Goal: Task Accomplishment & Management: Manage account settings

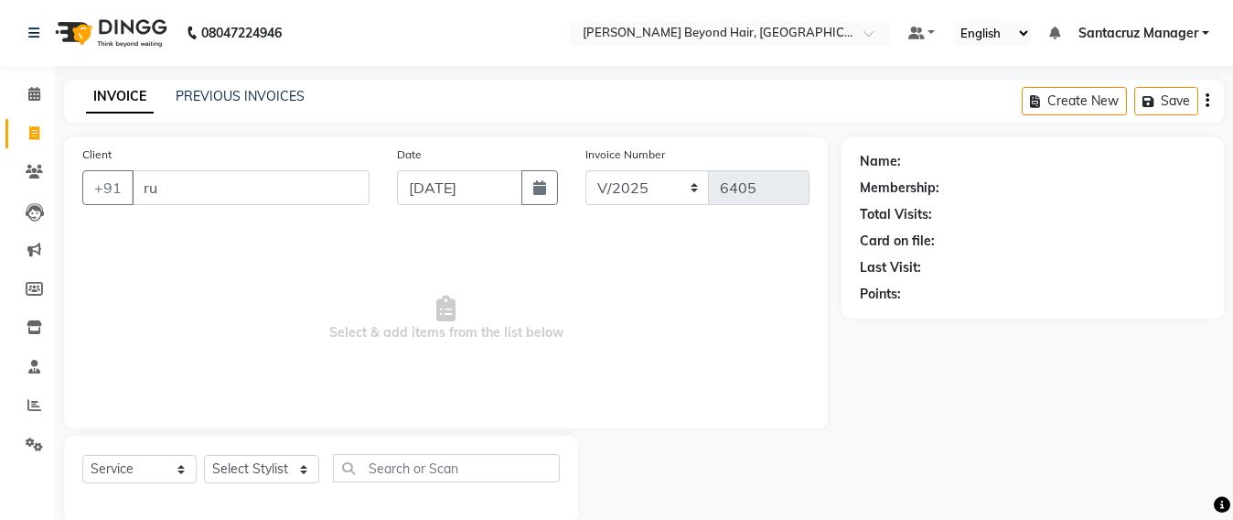
select select "6357"
select select "service"
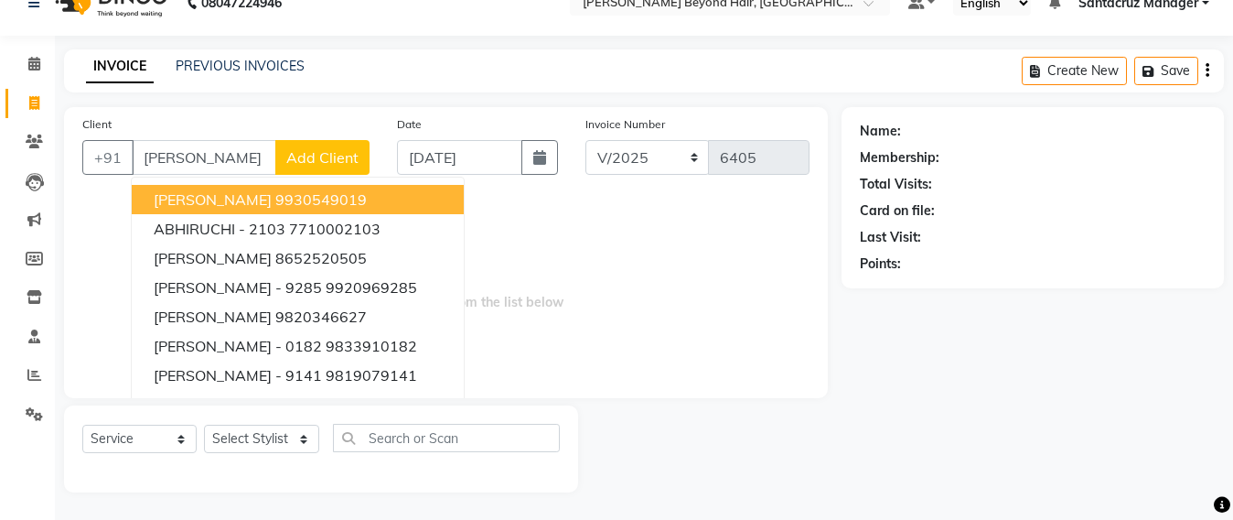
click at [275, 199] on ngb-highlight "9930549019" at bounding box center [320, 199] width 91 height 18
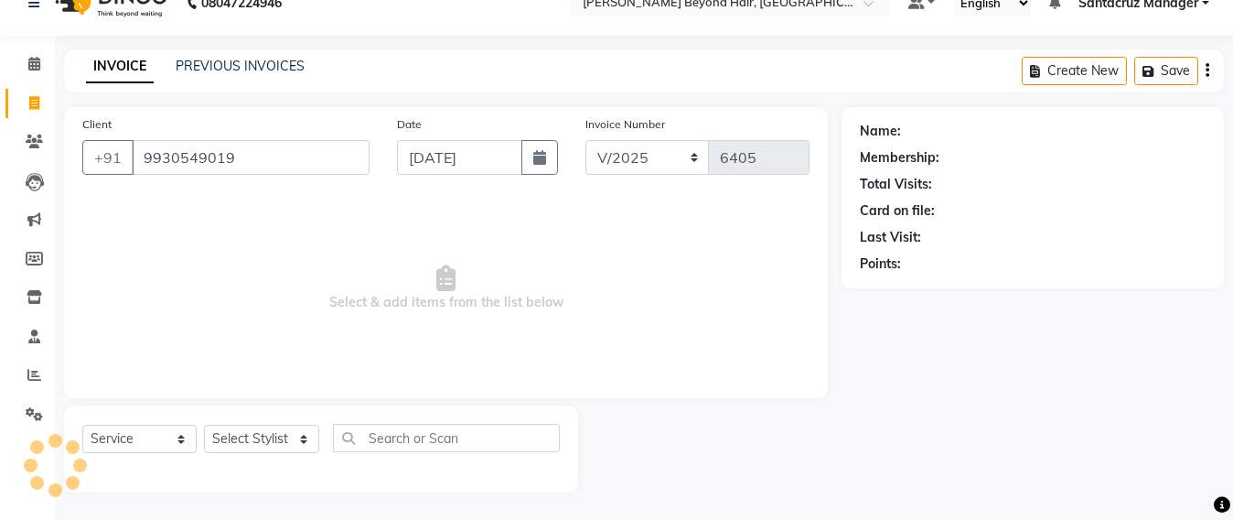
type input "9930549019"
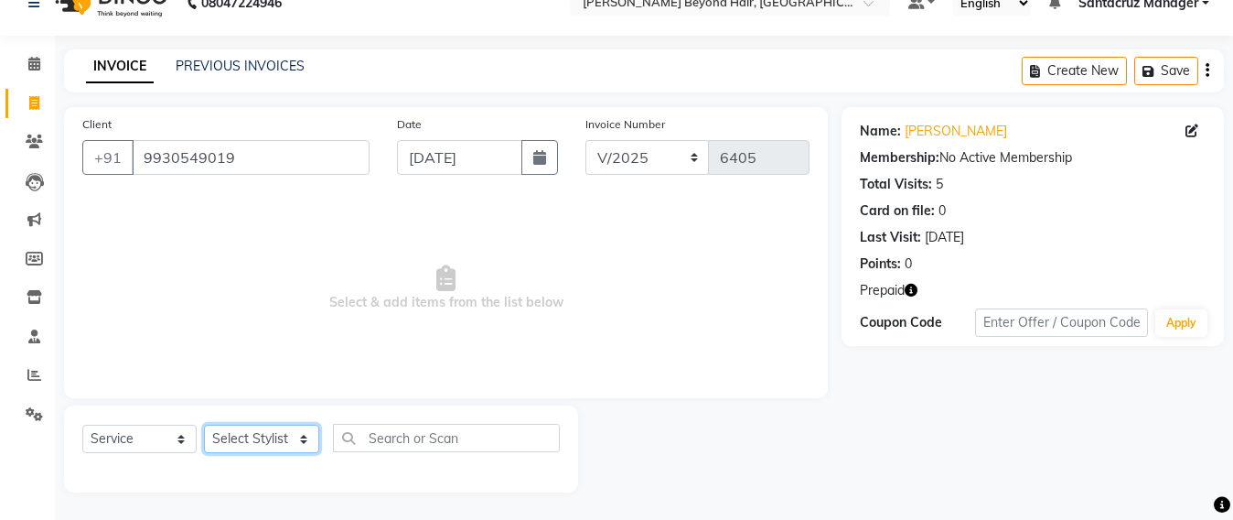
drag, startPoint x: 271, startPoint y: 440, endPoint x: 273, endPoint y: 427, distance: 12.9
click at [271, 440] on select "Select Stylist Admin [PERSON_NAME] Sankat [PERSON_NAME] [PERSON_NAME] [PERSON_N…" at bounding box center [261, 438] width 115 height 28
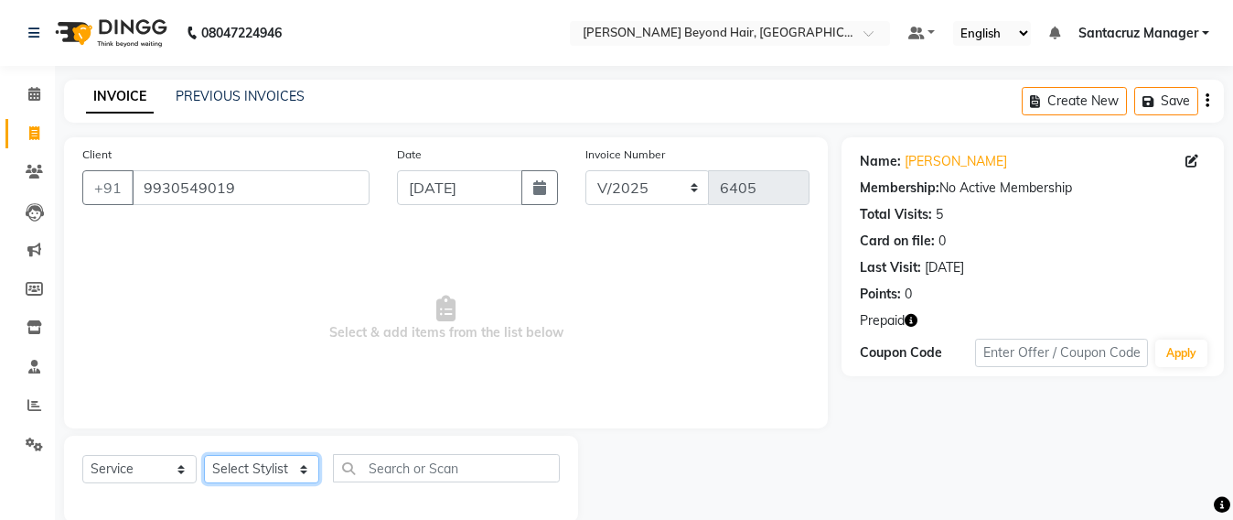
click at [267, 467] on select "Select Stylist Admin [PERSON_NAME] Sankat [PERSON_NAME] [PERSON_NAME] [PERSON_N…" at bounding box center [261, 469] width 115 height 28
select select "47842"
click at [204, 455] on select "Select Stylist Admin [PERSON_NAME] Sankat [PERSON_NAME] [PERSON_NAME] [PERSON_N…" at bounding box center [261, 469] width 115 height 28
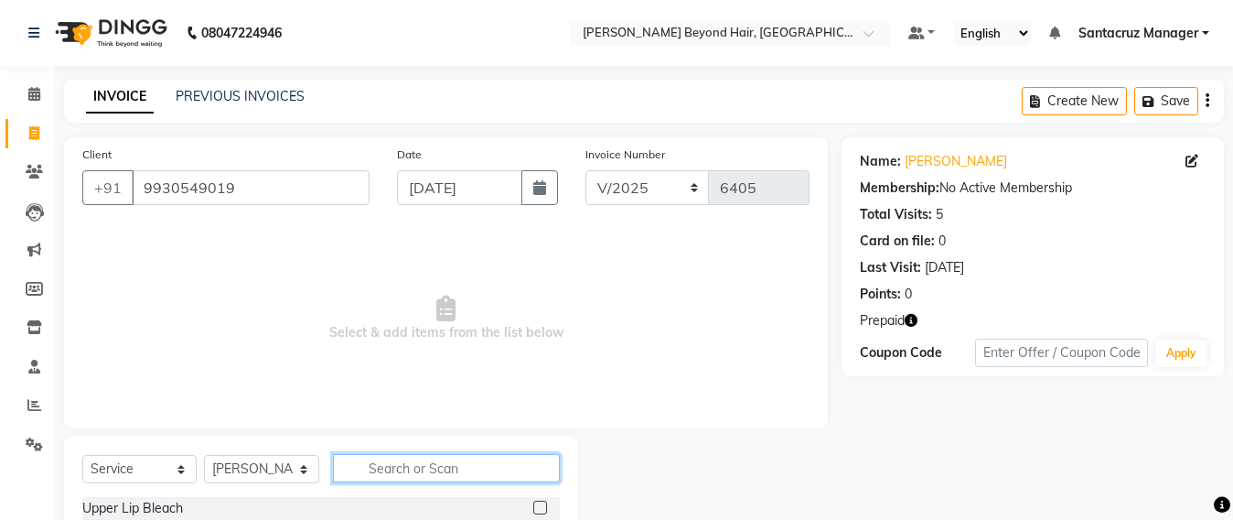
click at [396, 463] on input "text" at bounding box center [446, 468] width 227 height 28
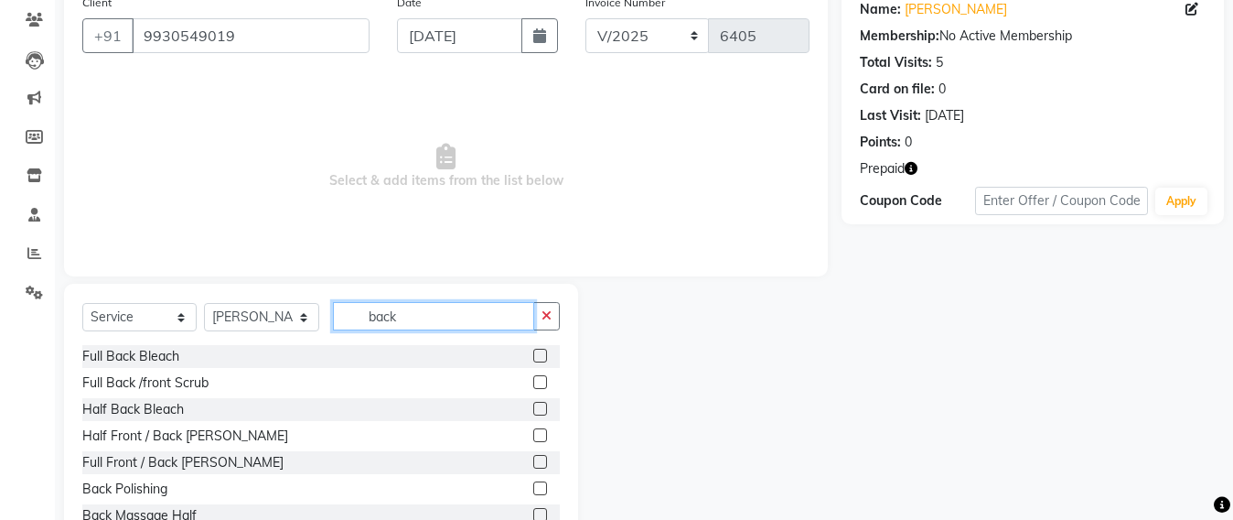
scroll to position [213, 0]
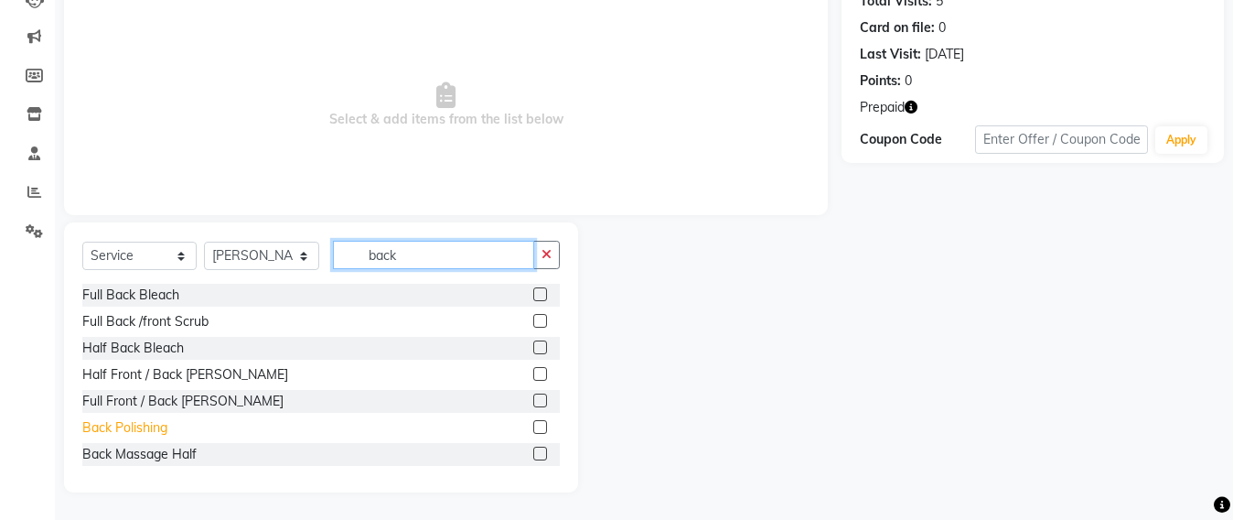
type input "back"
click at [145, 425] on div "Back Polishing" at bounding box center [124, 427] width 85 height 19
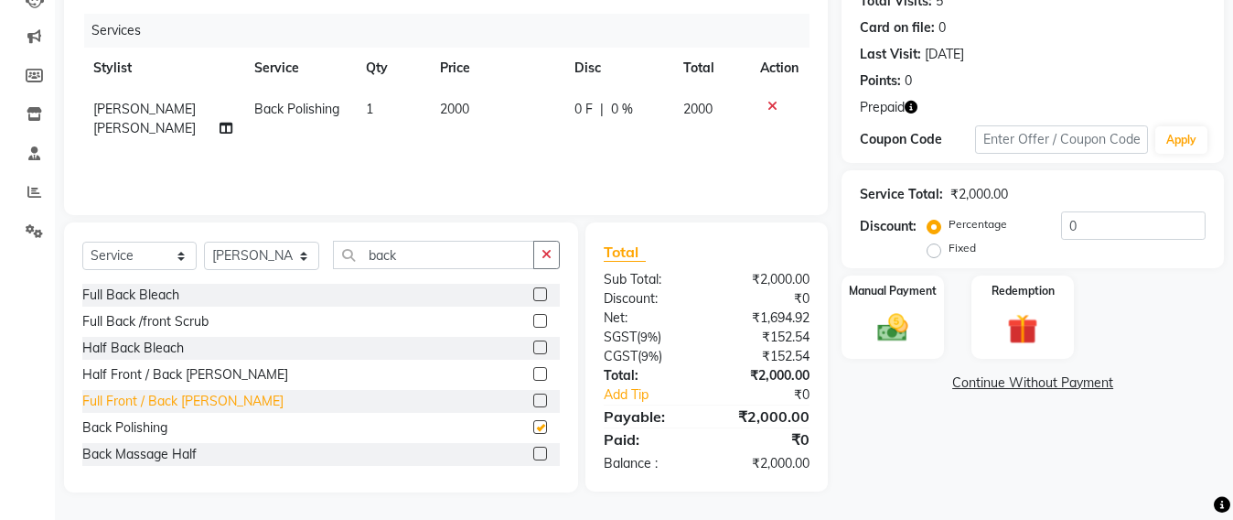
checkbox input "false"
click at [152, 302] on div "Full Back Bleach" at bounding box center [130, 294] width 97 height 19
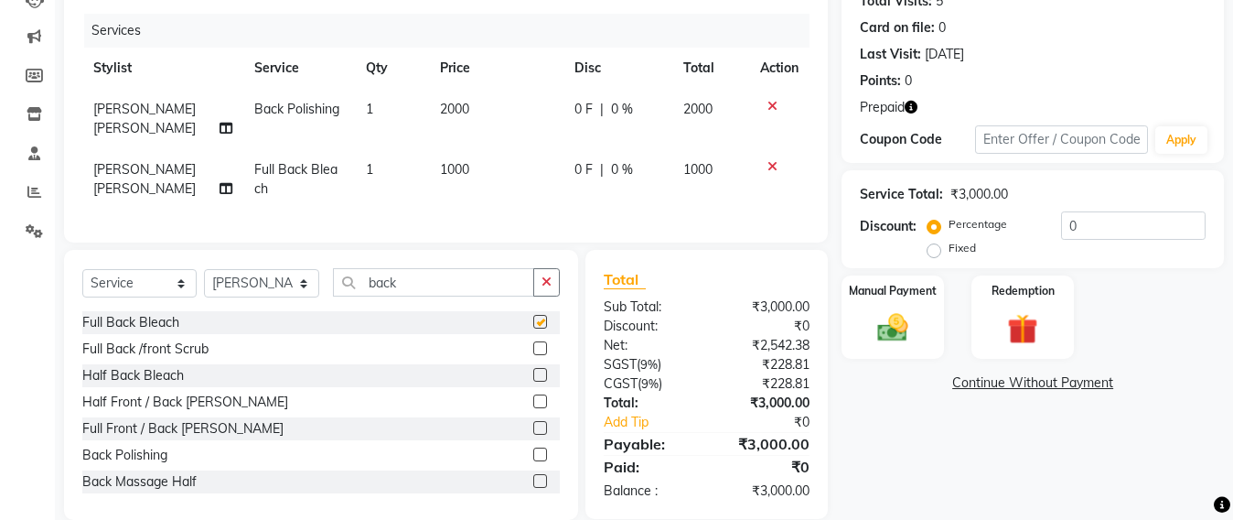
checkbox input "false"
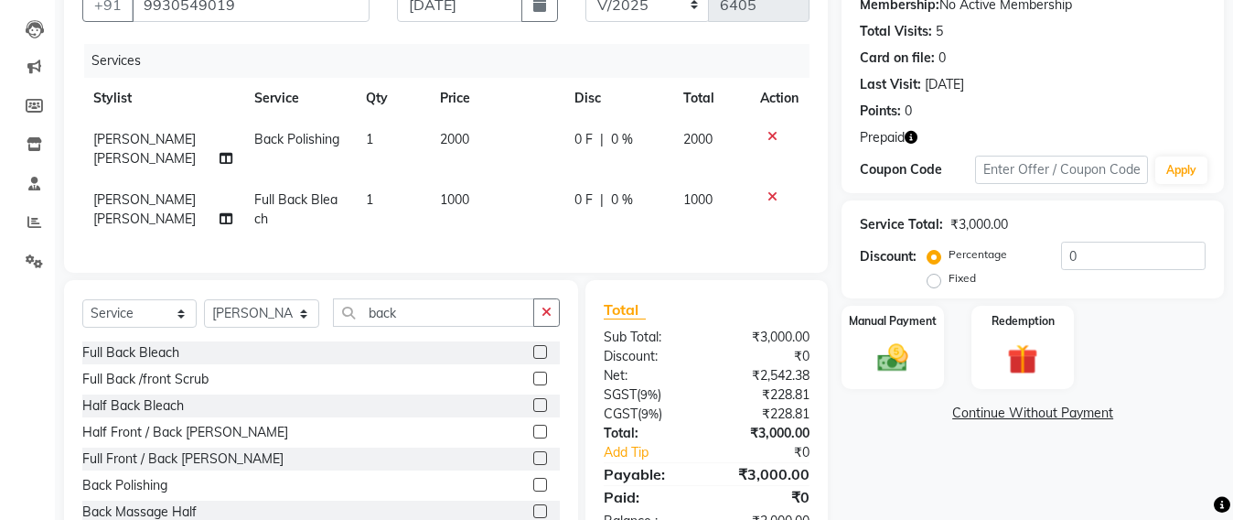
scroll to position [144, 0]
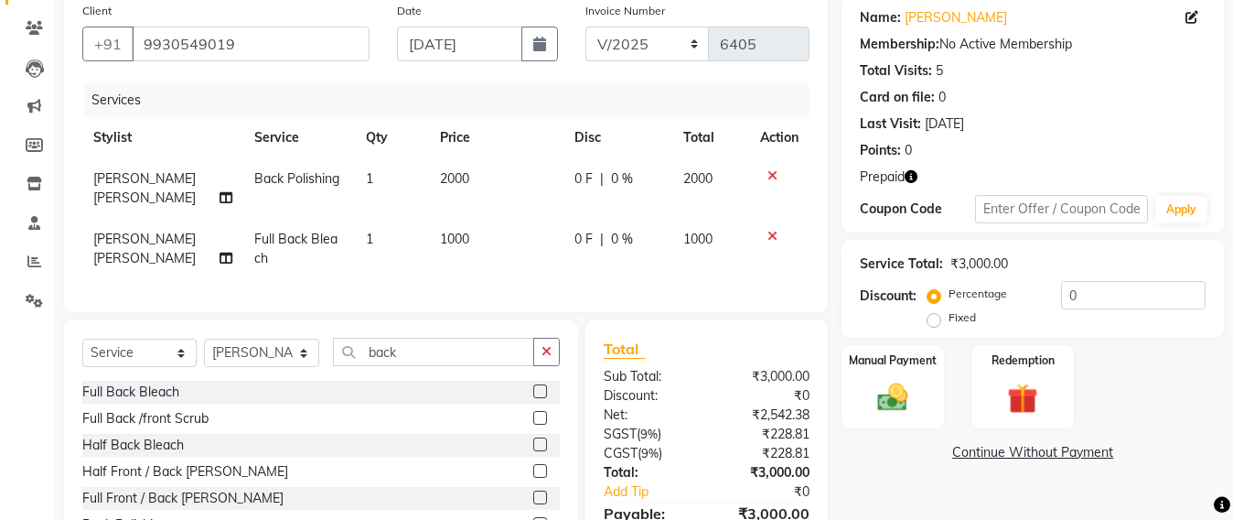
click at [474, 240] on td "1000" at bounding box center [496, 249] width 134 height 60
select select "47842"
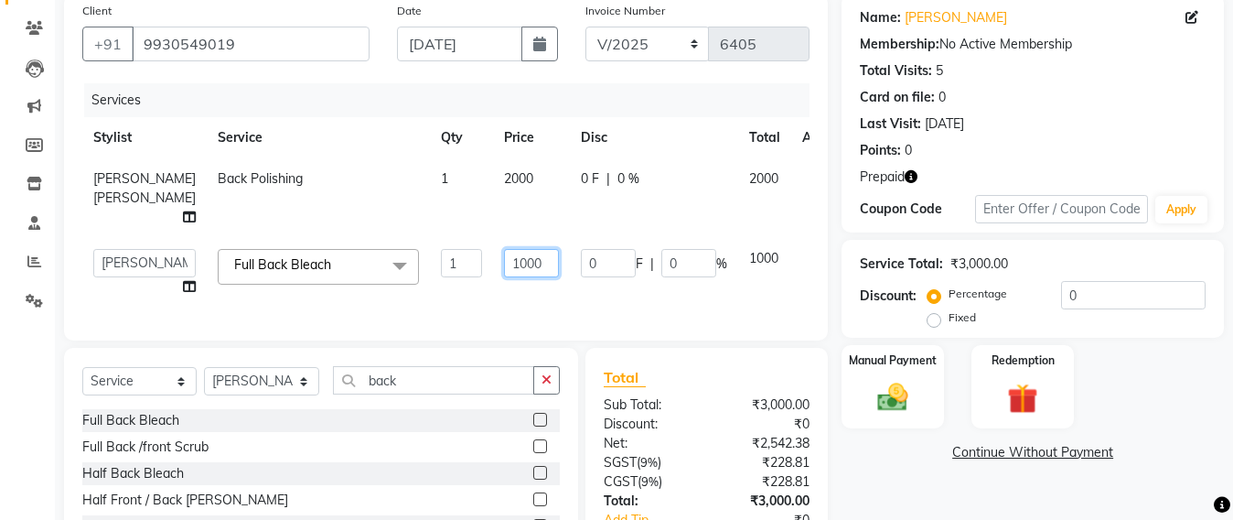
click at [507, 277] on input "1000" at bounding box center [531, 263] width 55 height 28
type input "1"
type input "5"
type input "1"
type input "500"
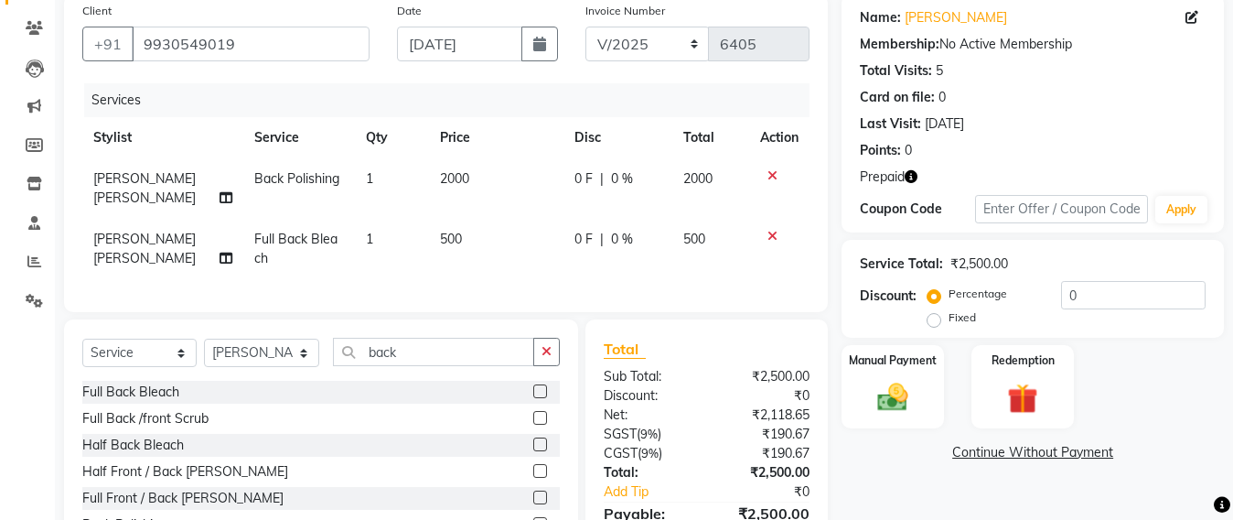
click at [365, 312] on div "Client [PHONE_NUMBER] Date [DATE] Invoice Number SH/2025-26 V/2025 V/[PHONE_NUM…" at bounding box center [446, 153] width 764 height 318
click at [434, 365] on input "back" at bounding box center [433, 352] width 201 height 28
type input "b"
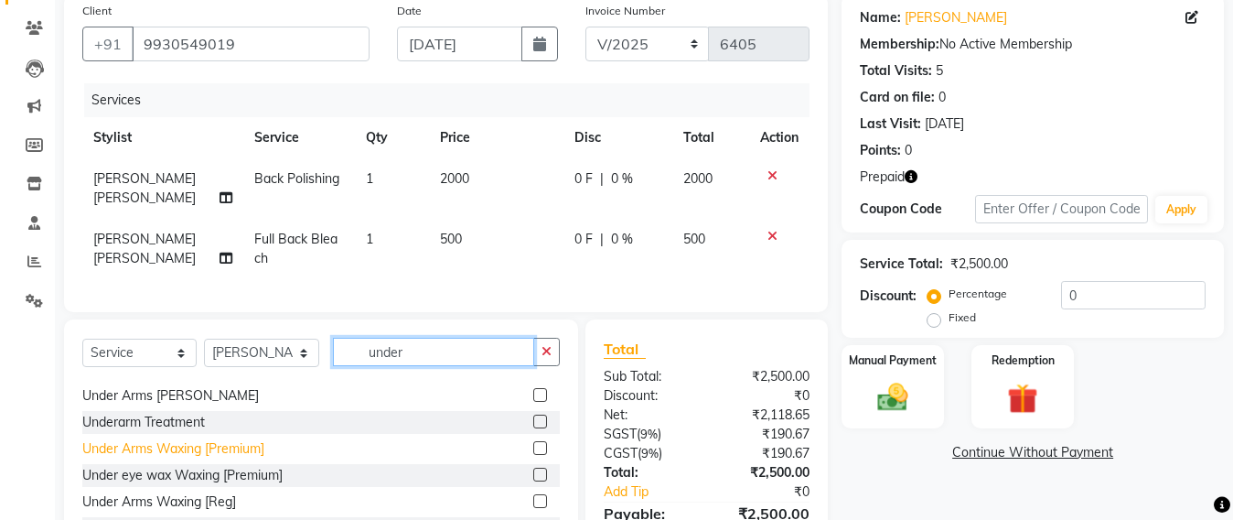
scroll to position [29, 0]
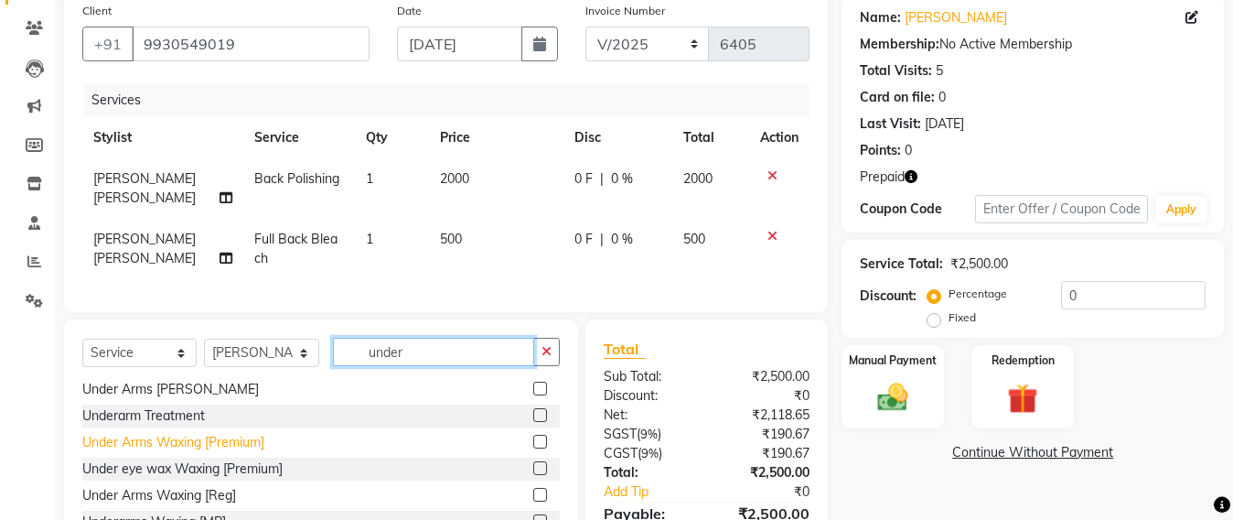
type input "under"
click at [224, 452] on div "Under Arms Waxing [Premium]" at bounding box center [173, 442] width 182 height 19
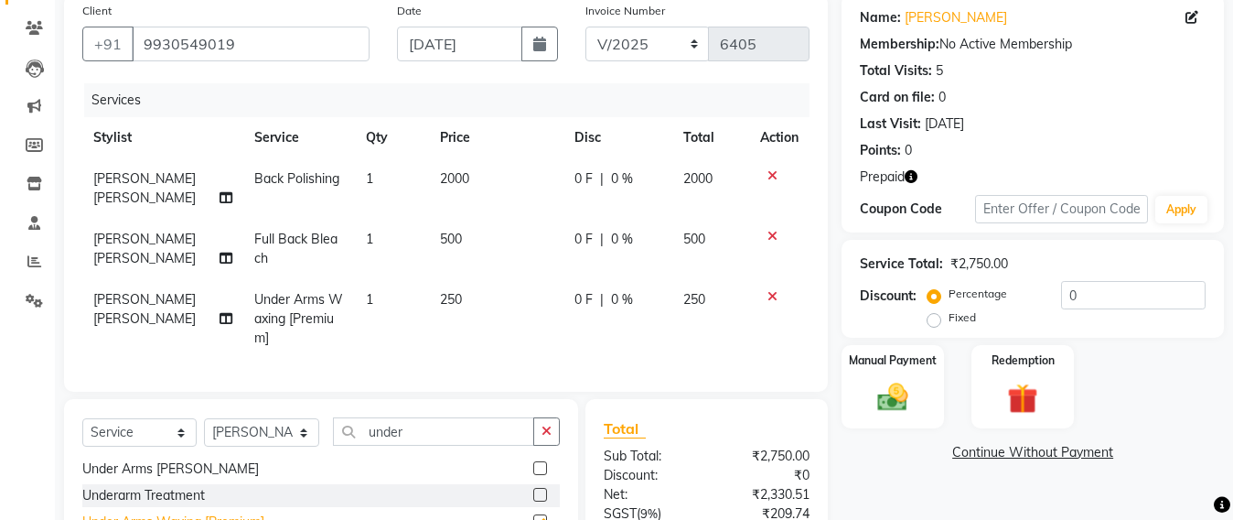
checkbox input "false"
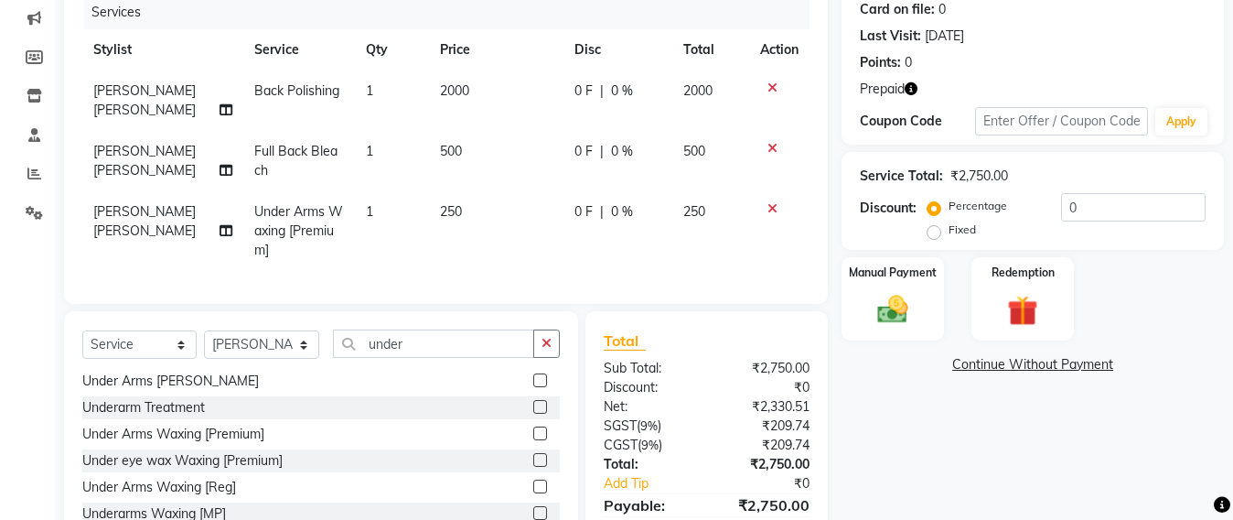
scroll to position [338, 0]
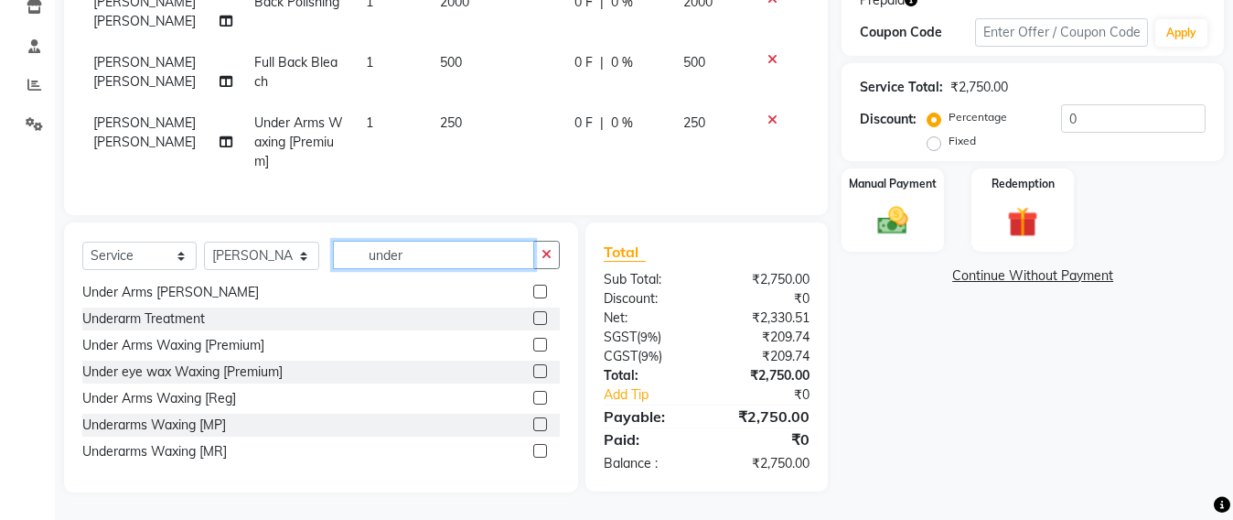
click at [454, 253] on input "under" at bounding box center [433, 255] width 201 height 28
type input "u"
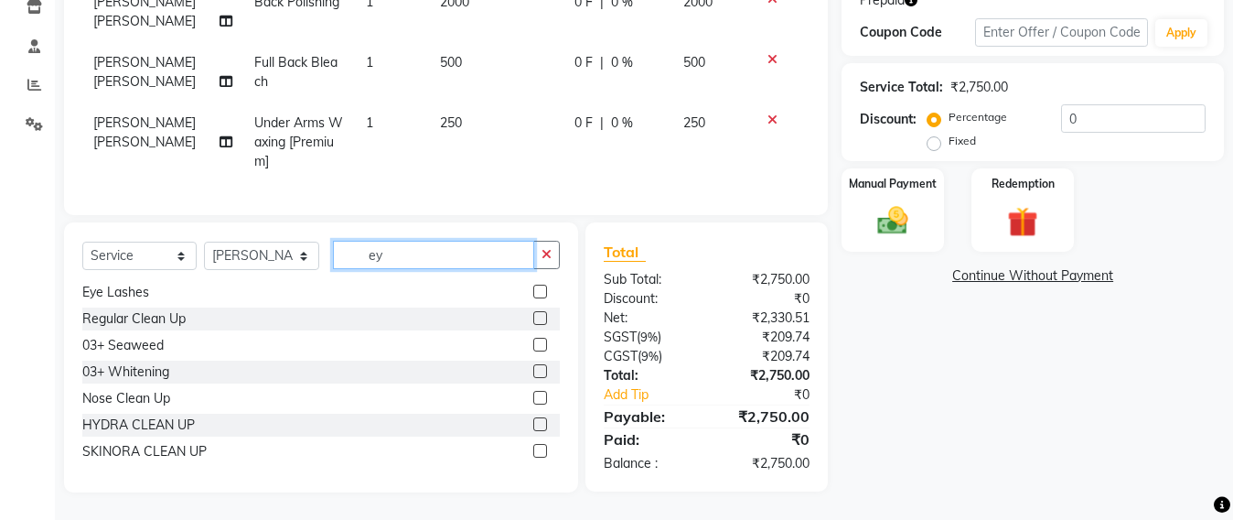
scroll to position [0, 0]
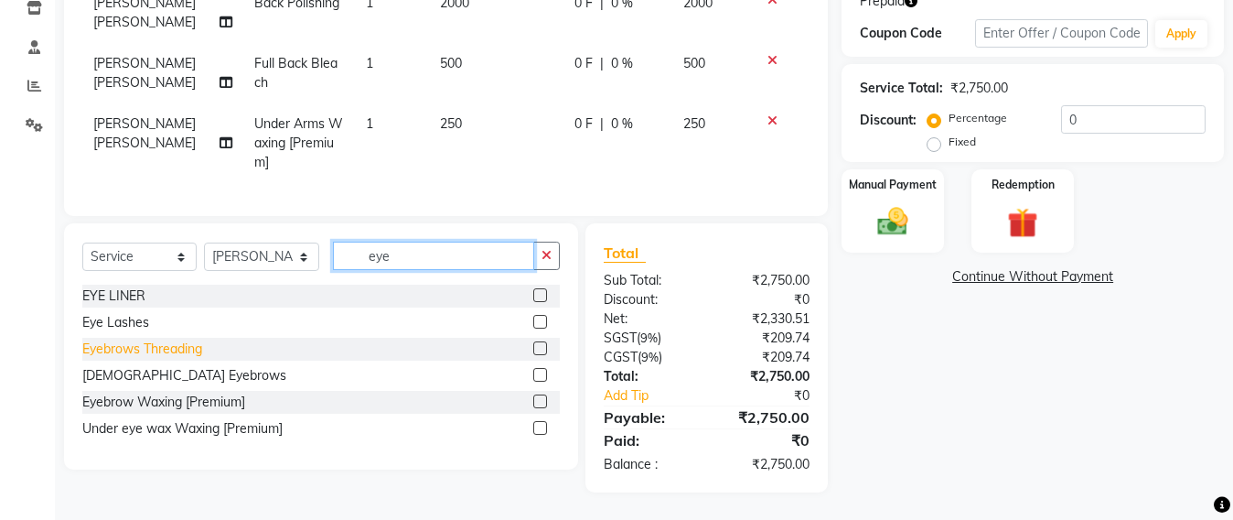
type input "eye"
click at [106, 350] on div "Eyebrows Threading" at bounding box center [142, 348] width 120 height 19
checkbox input "true"
click at [106, 306] on div "EYE LINER" at bounding box center [113, 295] width 63 height 19
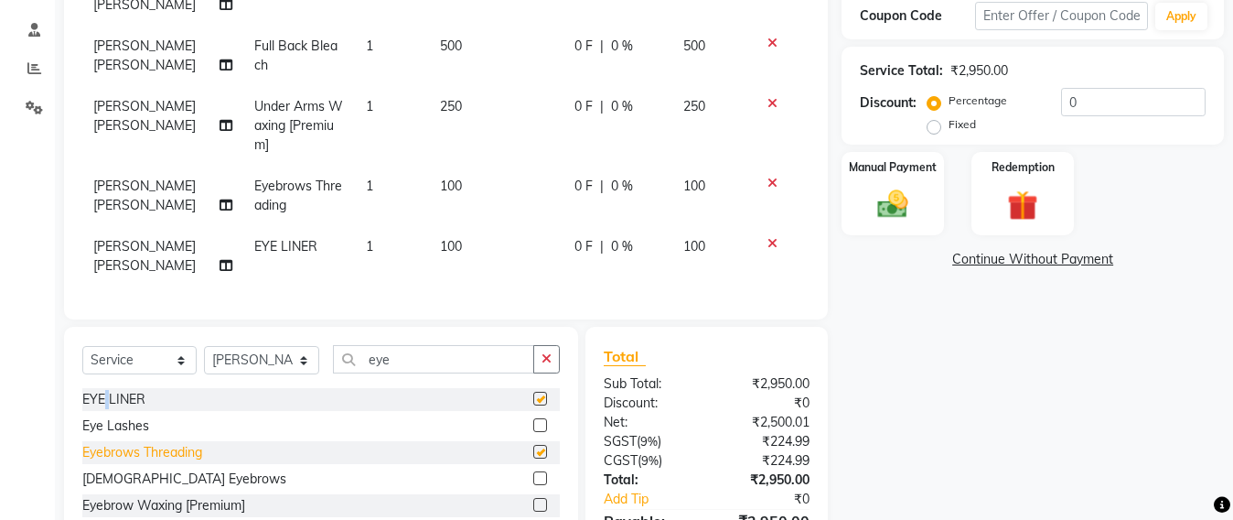
checkbox input "true"
checkbox input "false"
click at [764, 242] on div at bounding box center [779, 243] width 38 height 13
click at [769, 242] on icon at bounding box center [773, 243] width 10 height 13
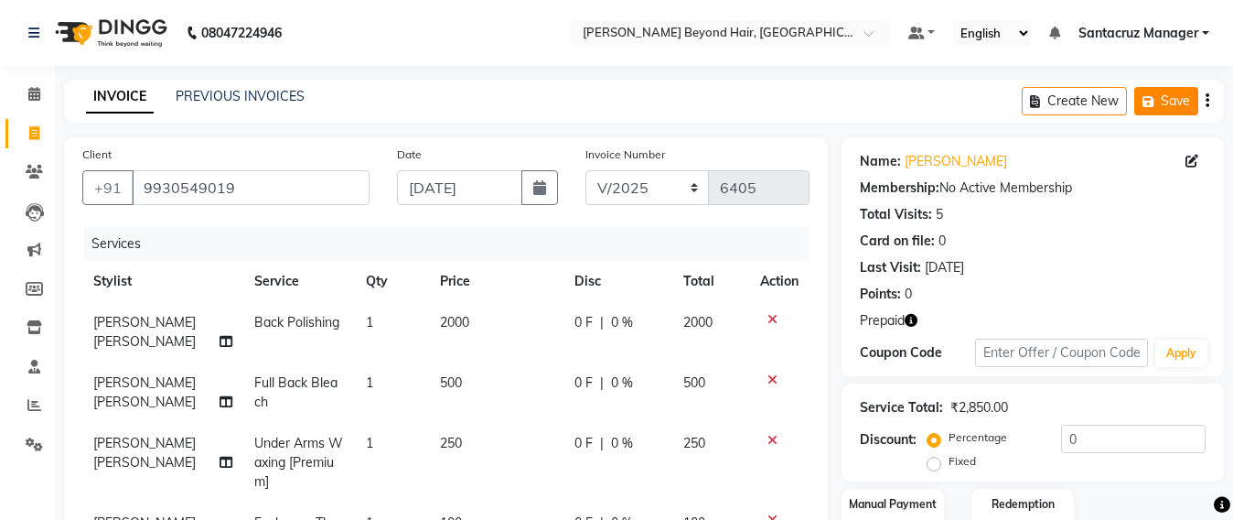
click at [1167, 98] on button "Save" at bounding box center [1166, 101] width 64 height 28
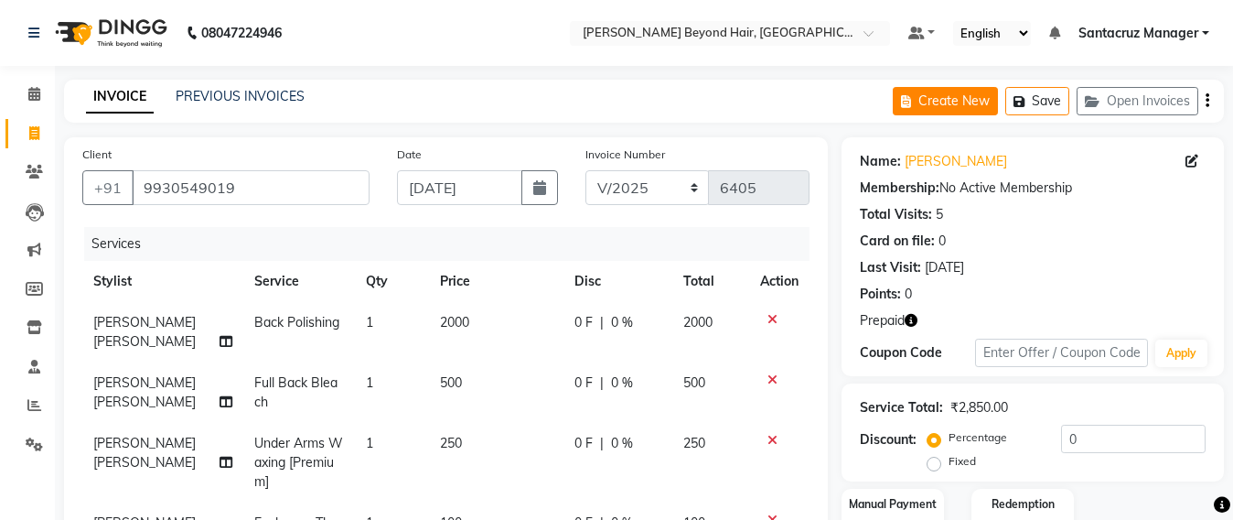
click at [943, 106] on button "Create New" at bounding box center [945, 101] width 105 height 28
select select "service"
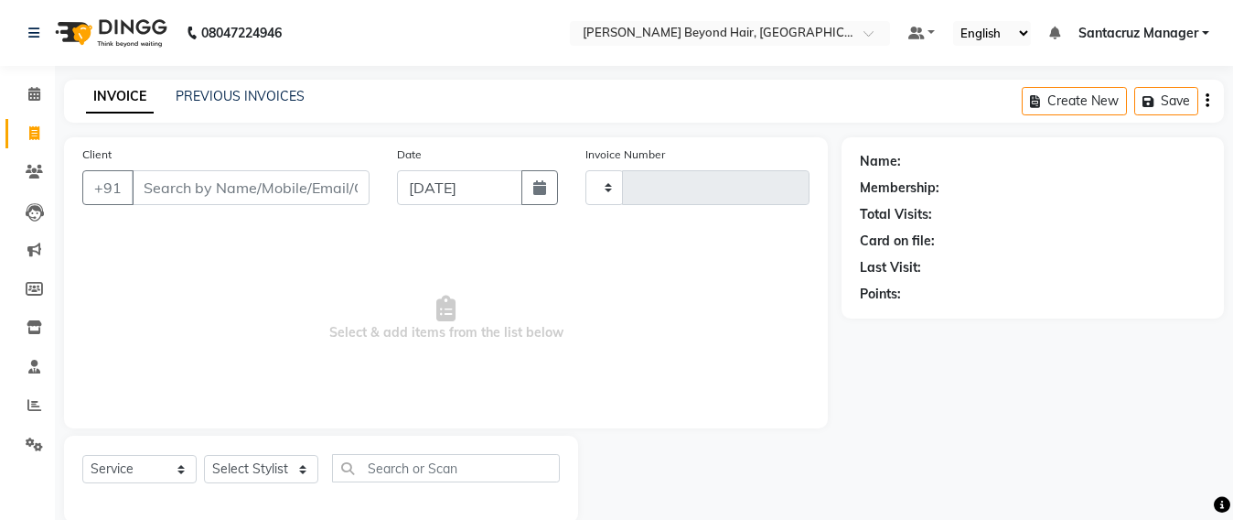
scroll to position [30, 0]
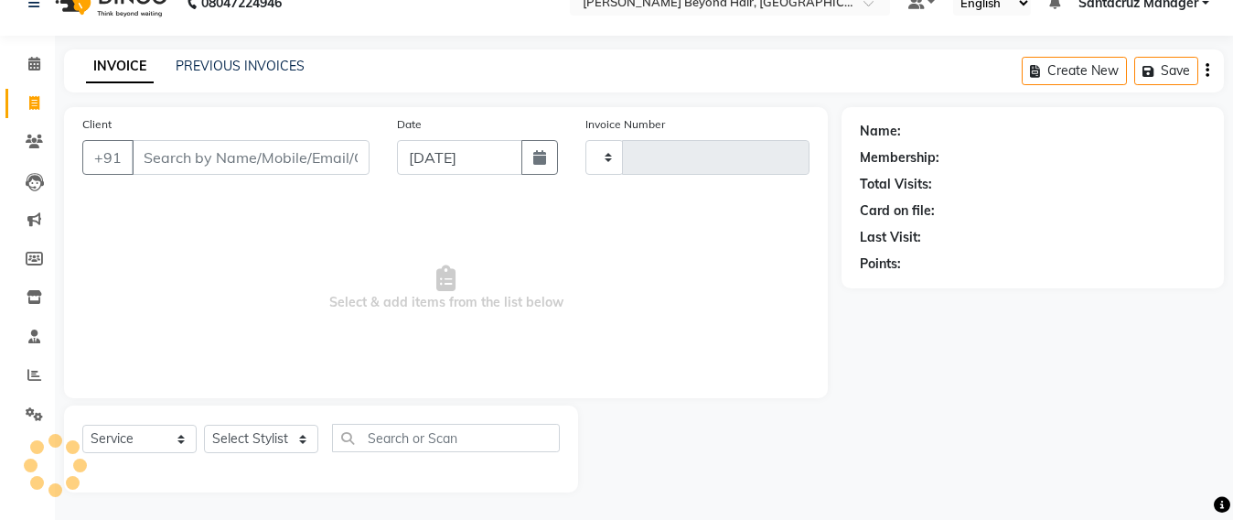
type input "6405"
select select "6357"
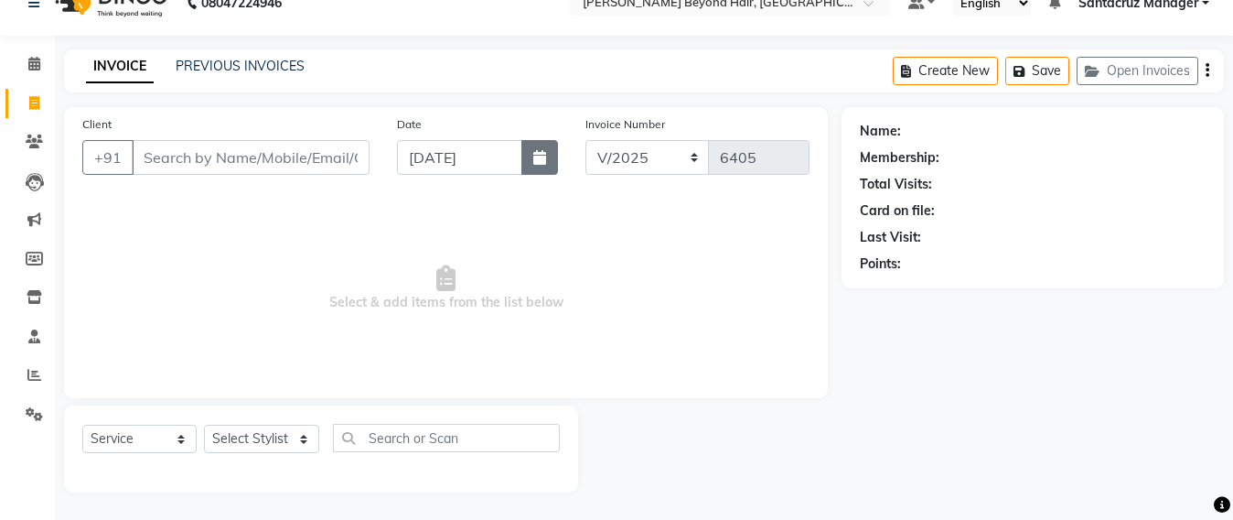
click at [541, 155] on icon "button" at bounding box center [539, 157] width 13 height 15
select select "9"
select select "2025"
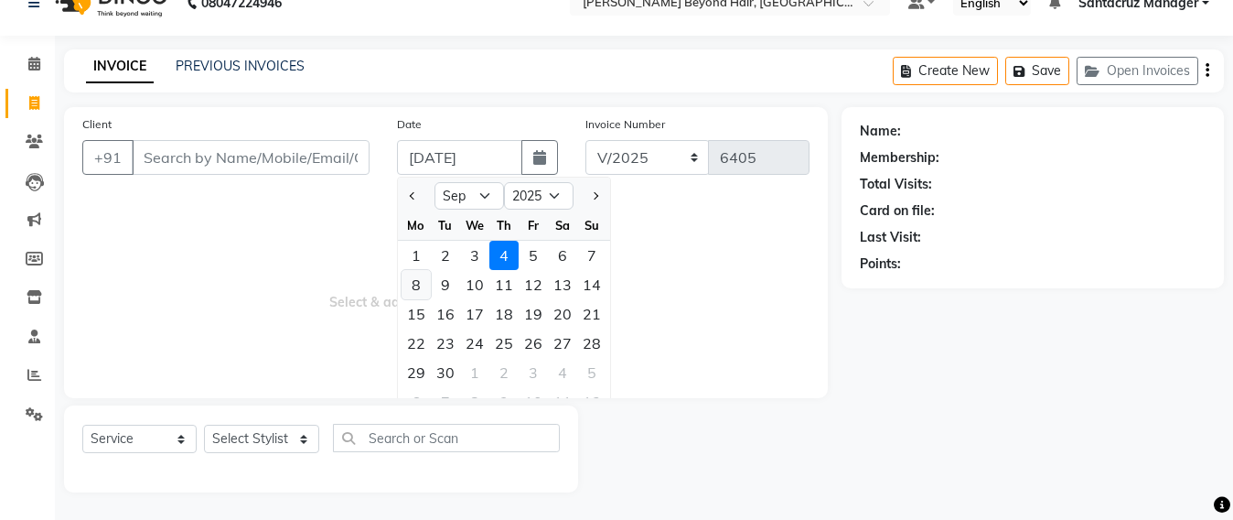
click at [415, 291] on div "8" at bounding box center [416, 284] width 29 height 29
type input "[DATE]"
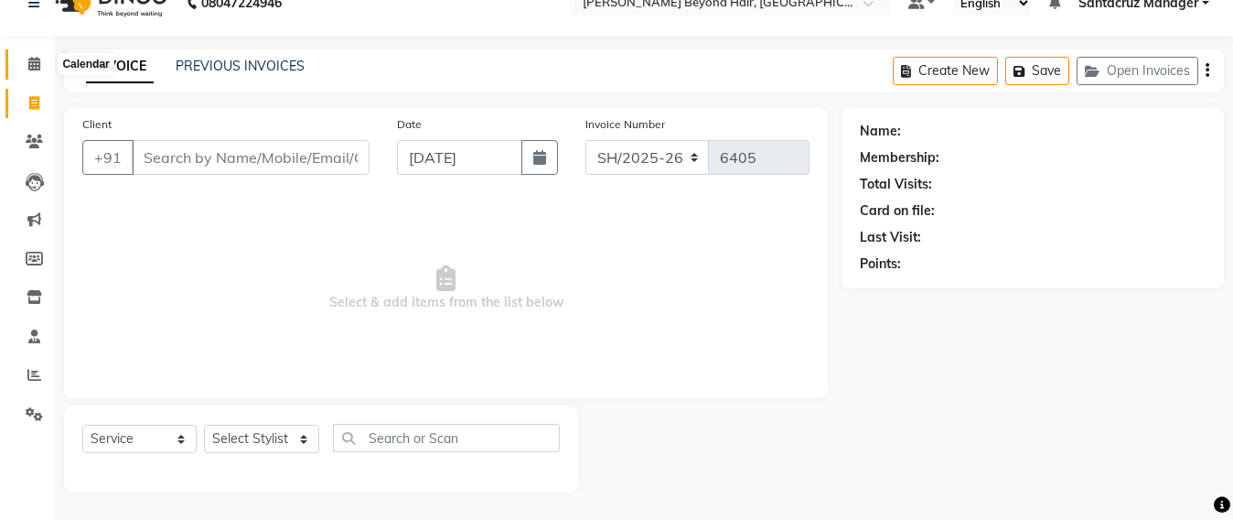
click at [29, 67] on icon at bounding box center [34, 64] width 12 height 14
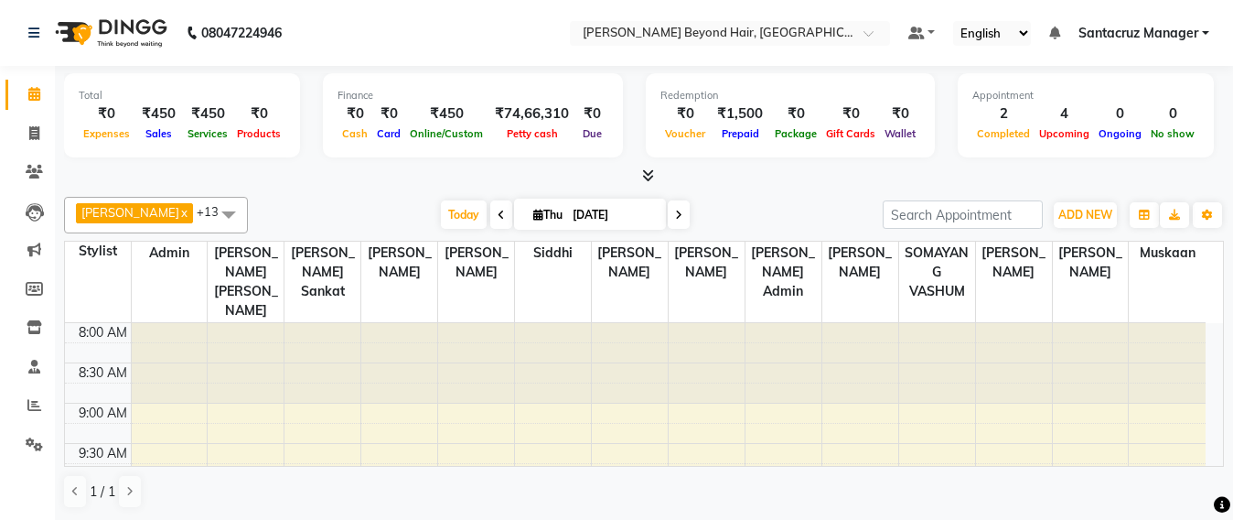
click at [533, 215] on icon at bounding box center [538, 215] width 10 height 12
select select "9"
select select "2025"
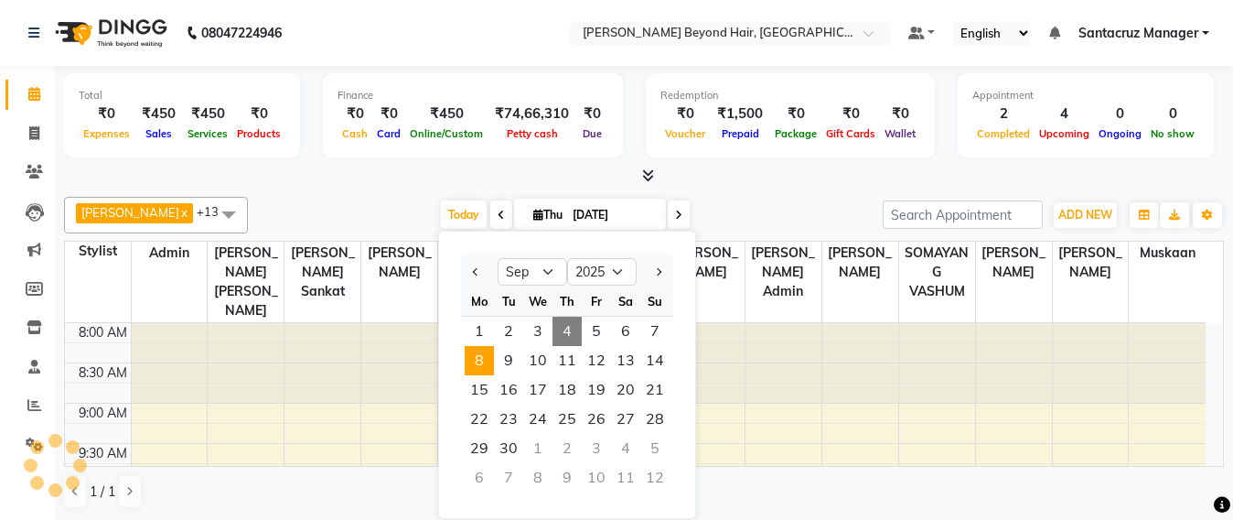
click at [476, 362] on span "8" at bounding box center [479, 360] width 29 height 29
type input "[DATE]"
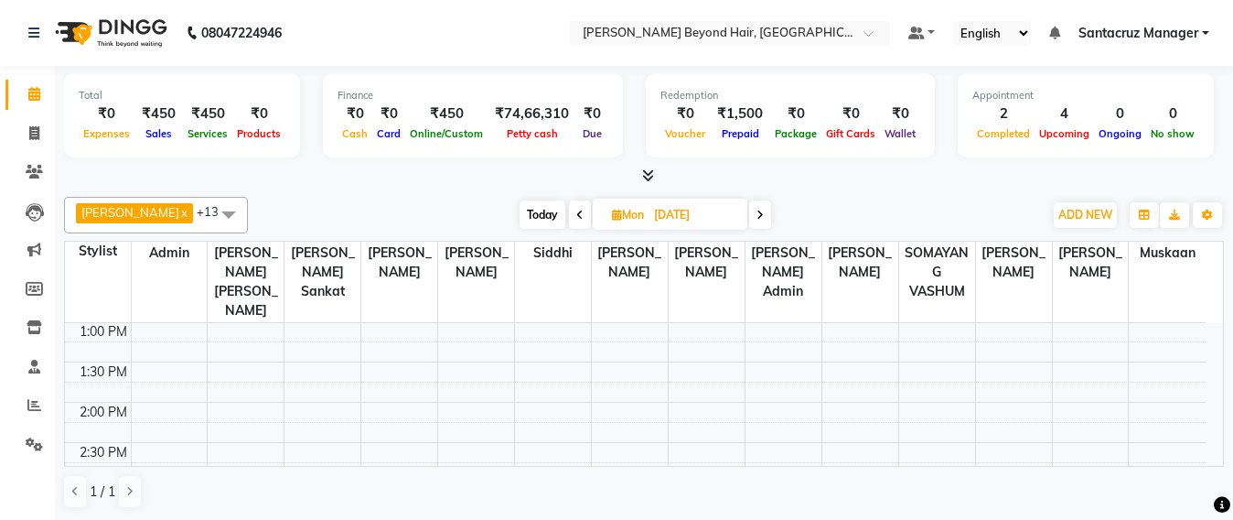
scroll to position [289, 0]
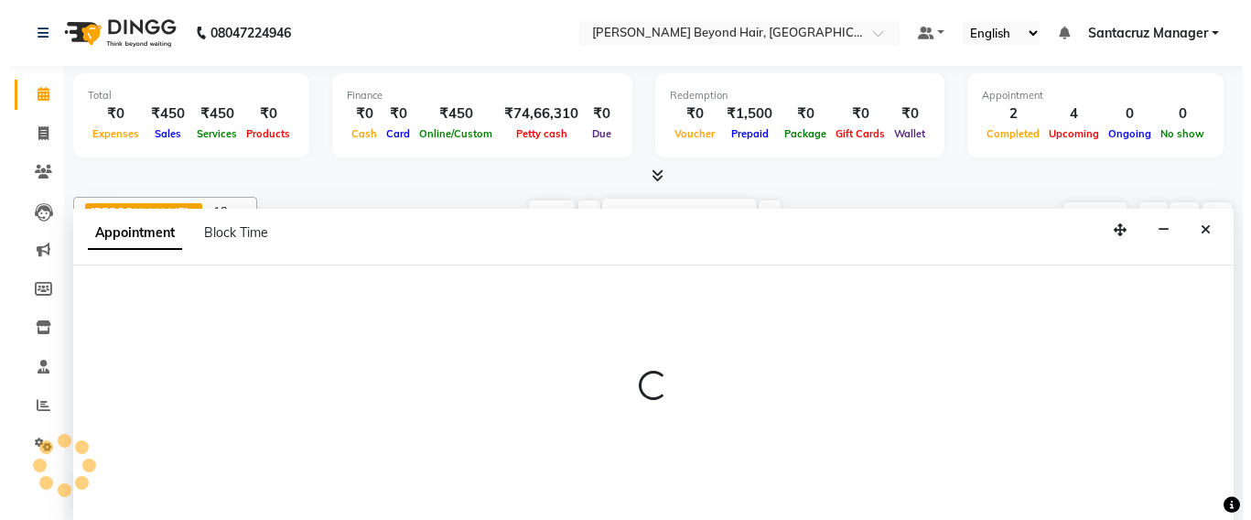
scroll to position [1, 0]
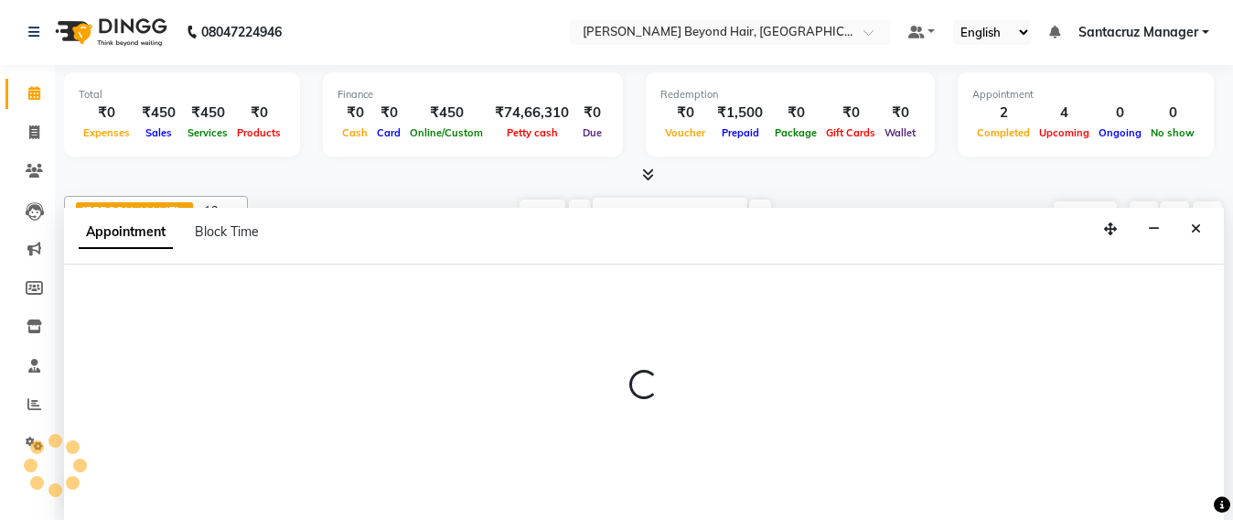
select select "47907"
select select "tentative"
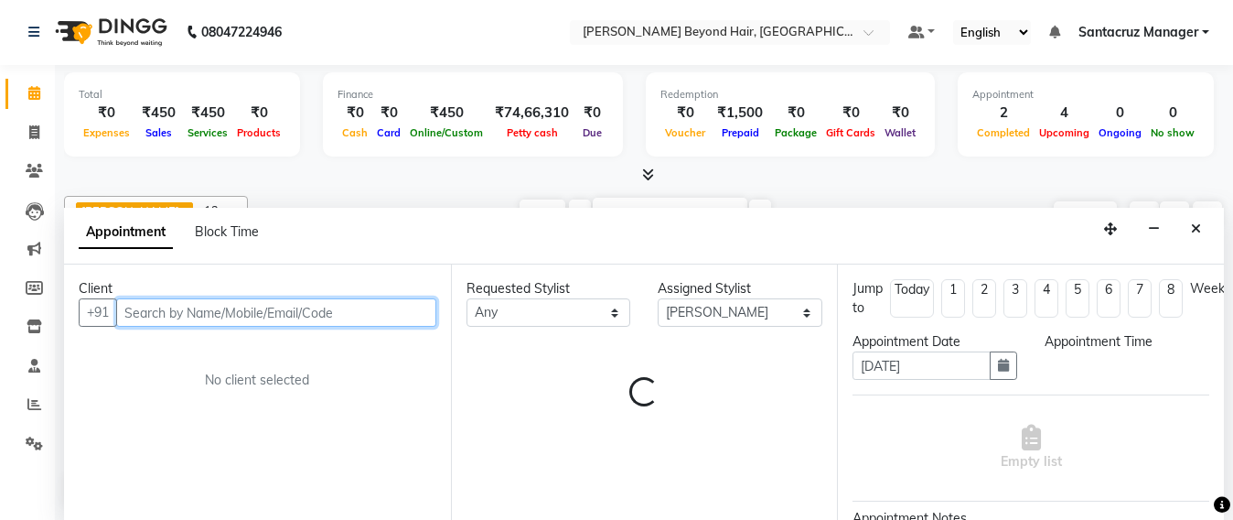
select select "720"
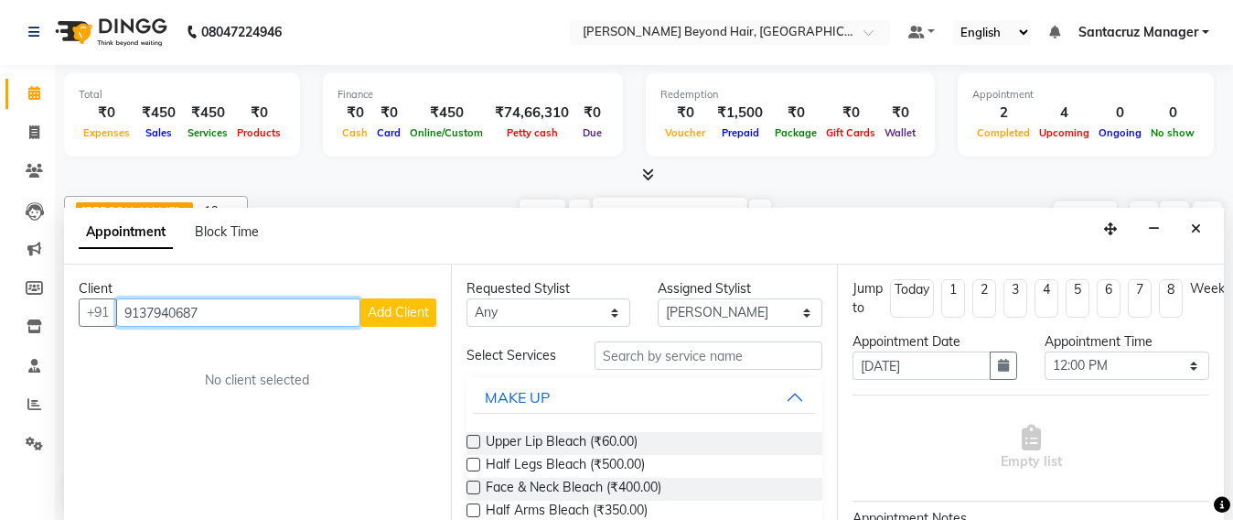
type input "9137940687"
click at [404, 306] on span "Add Client" at bounding box center [398, 312] width 61 height 16
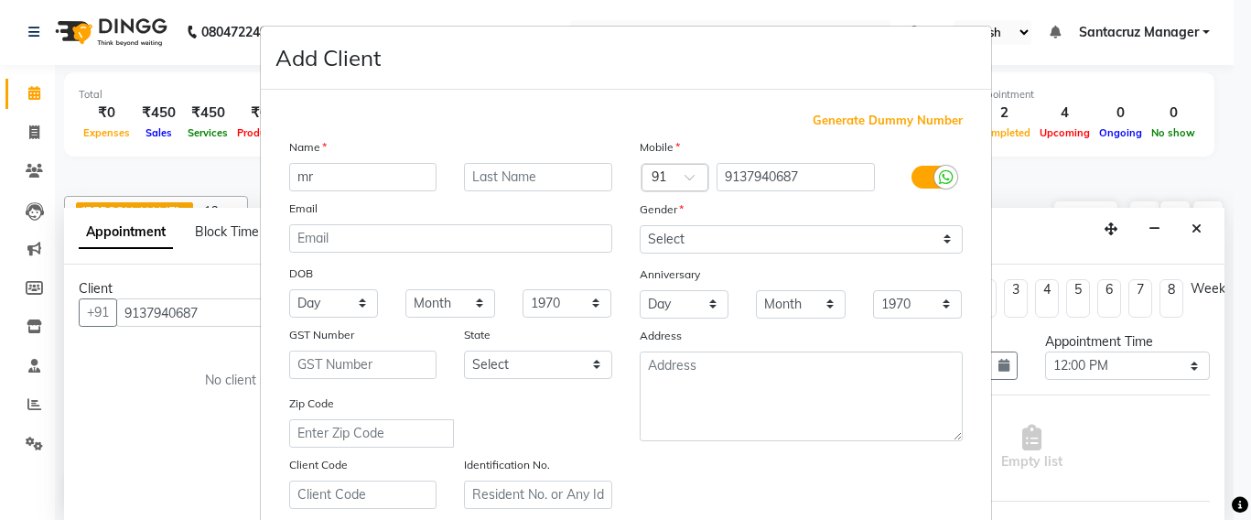
type input "m"
type input "MRUDLA [PERSON_NAME]"
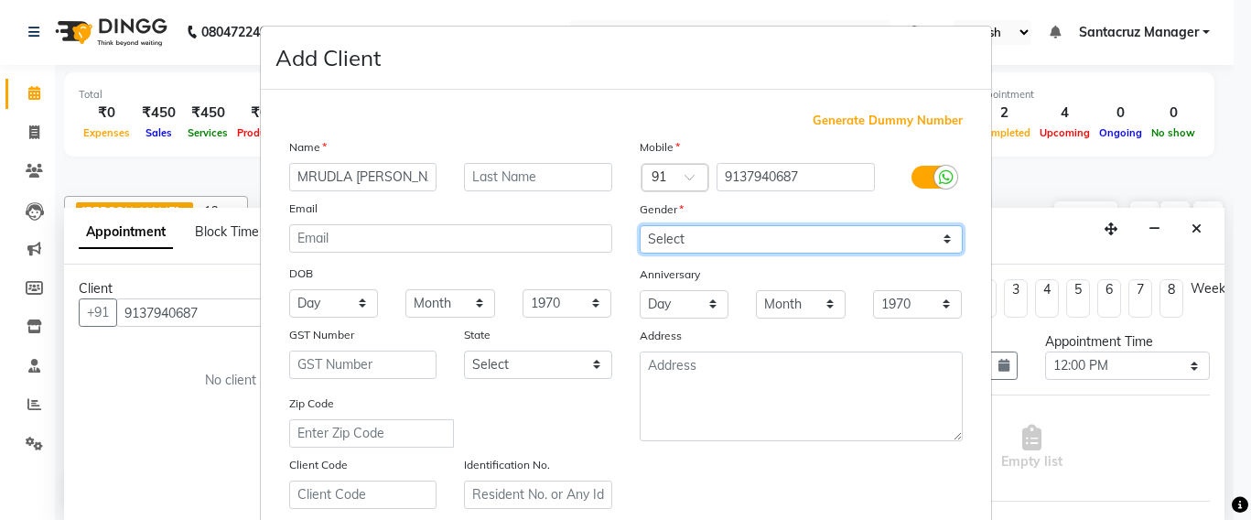
click at [869, 232] on select "Select [DEMOGRAPHIC_DATA] [DEMOGRAPHIC_DATA] Other Prefer Not To Say" at bounding box center [800, 239] width 323 height 28
drag, startPoint x: 869, startPoint y: 231, endPoint x: 838, endPoint y: 254, distance: 38.6
click at [869, 232] on select "Select [DEMOGRAPHIC_DATA] [DEMOGRAPHIC_DATA] Other Prefer Not To Say" at bounding box center [800, 239] width 323 height 28
click at [897, 228] on select "Select [DEMOGRAPHIC_DATA] [DEMOGRAPHIC_DATA] Other Prefer Not To Say" at bounding box center [800, 239] width 323 height 28
select select "[DEMOGRAPHIC_DATA]"
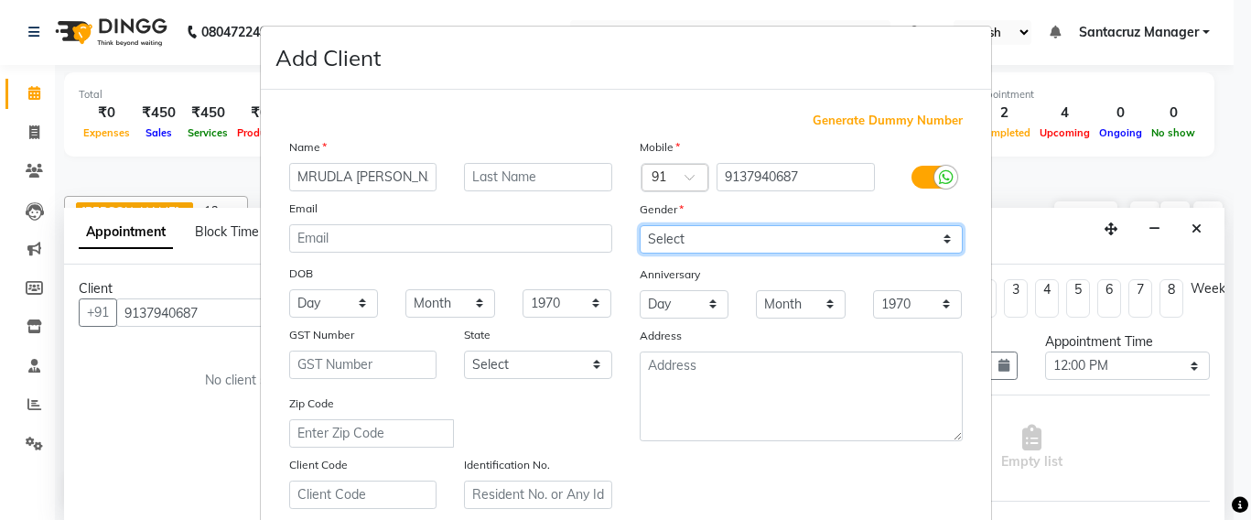
click at [639, 225] on select "Select [DEMOGRAPHIC_DATA] [DEMOGRAPHIC_DATA] Other Prefer Not To Say" at bounding box center [800, 239] width 323 height 28
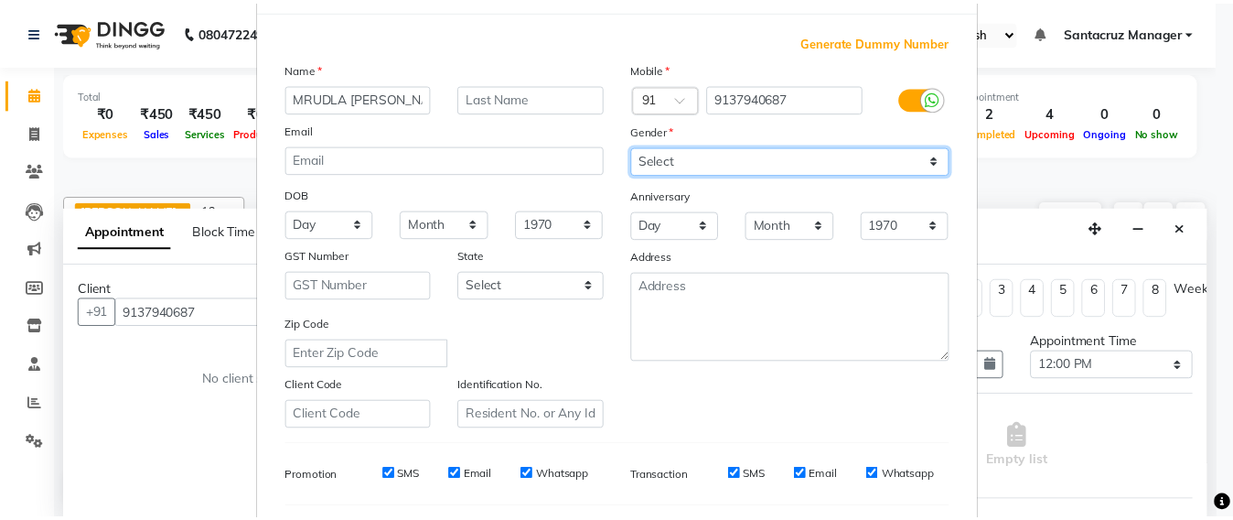
scroll to position [325, 0]
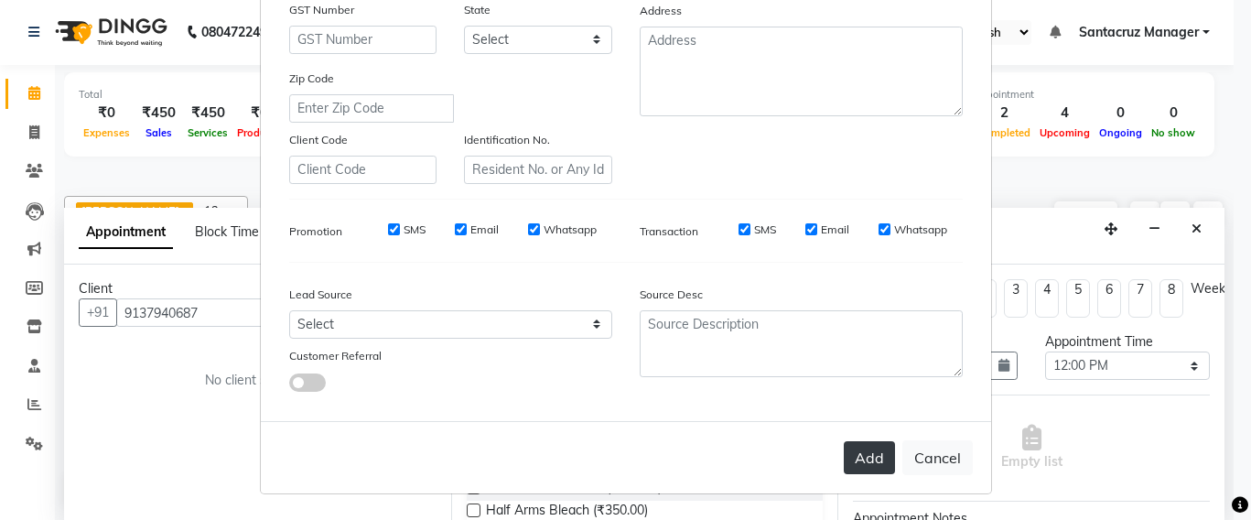
click at [865, 455] on button "Add" at bounding box center [869, 457] width 51 height 33
select select
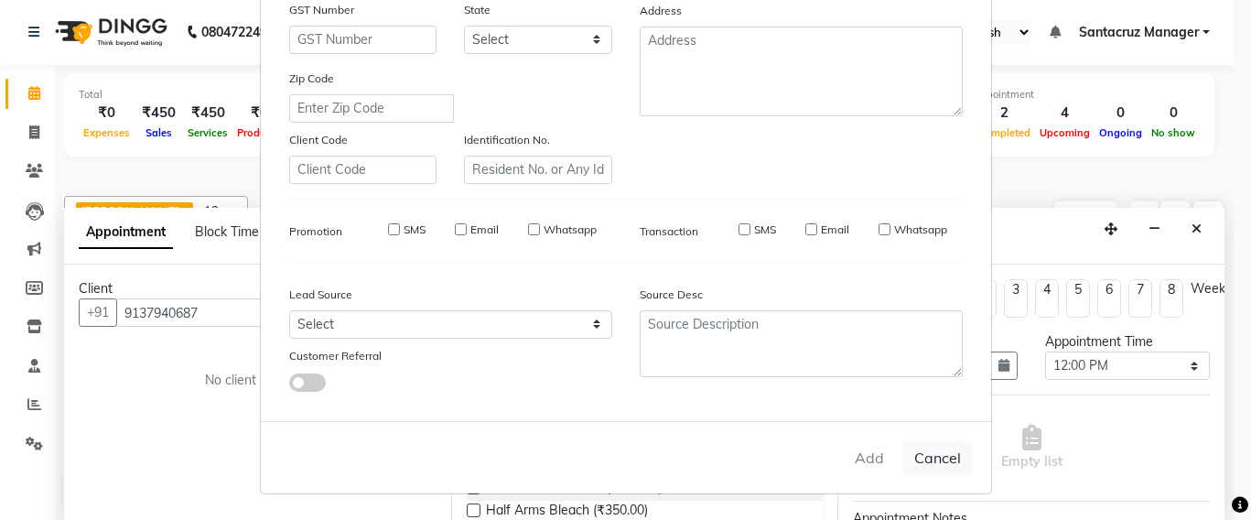
select select
checkbox input "false"
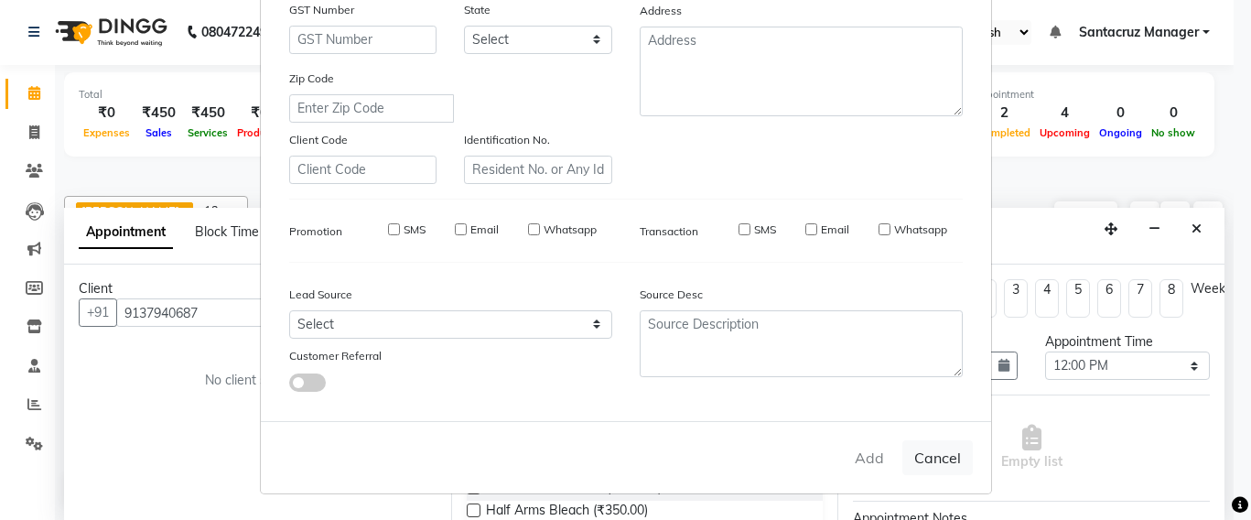
checkbox input "false"
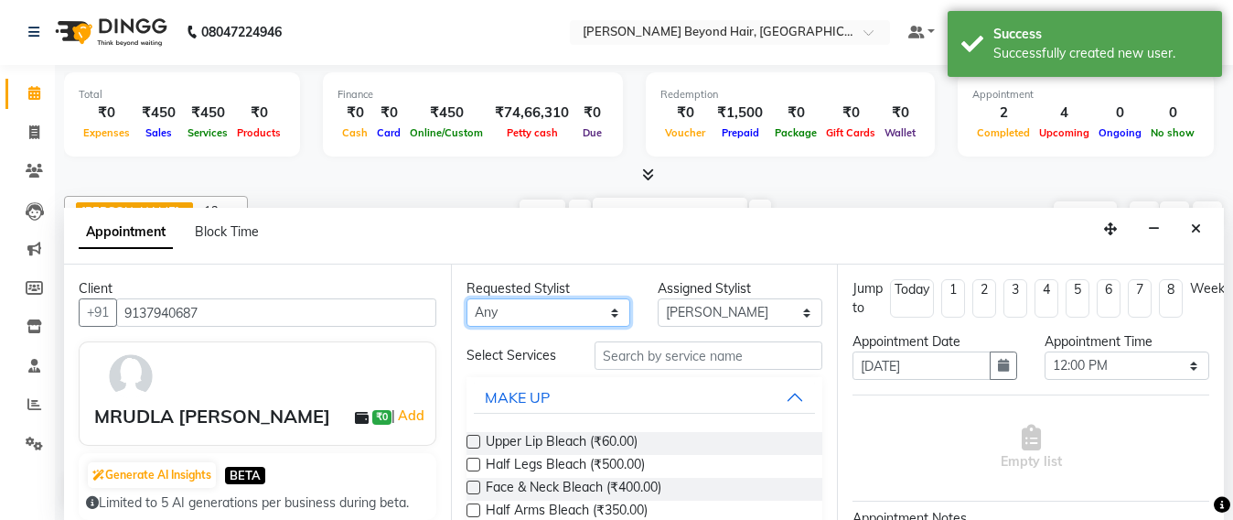
click at [541, 309] on select "Any Admin [PERSON_NAME] Sankat [PERSON_NAME] [PERSON_NAME] [PERSON_NAME] [PERSO…" at bounding box center [549, 312] width 165 height 28
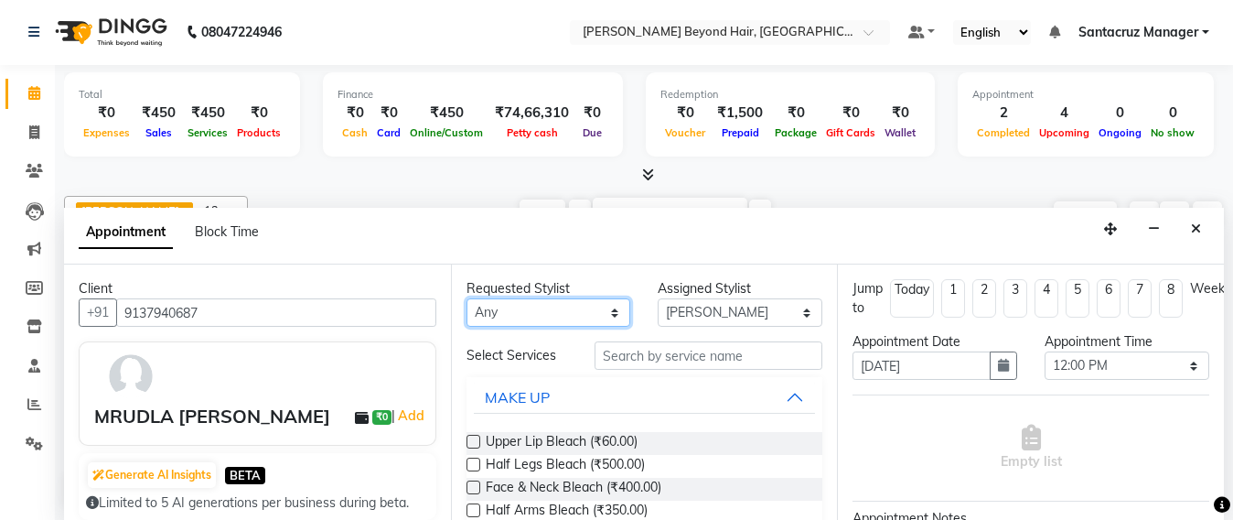
select select "48409"
click at [467, 298] on select "Any Admin [PERSON_NAME] Sankat [PERSON_NAME] [PERSON_NAME] [PERSON_NAME] [PERSO…" at bounding box center [549, 312] width 165 height 28
select select "48409"
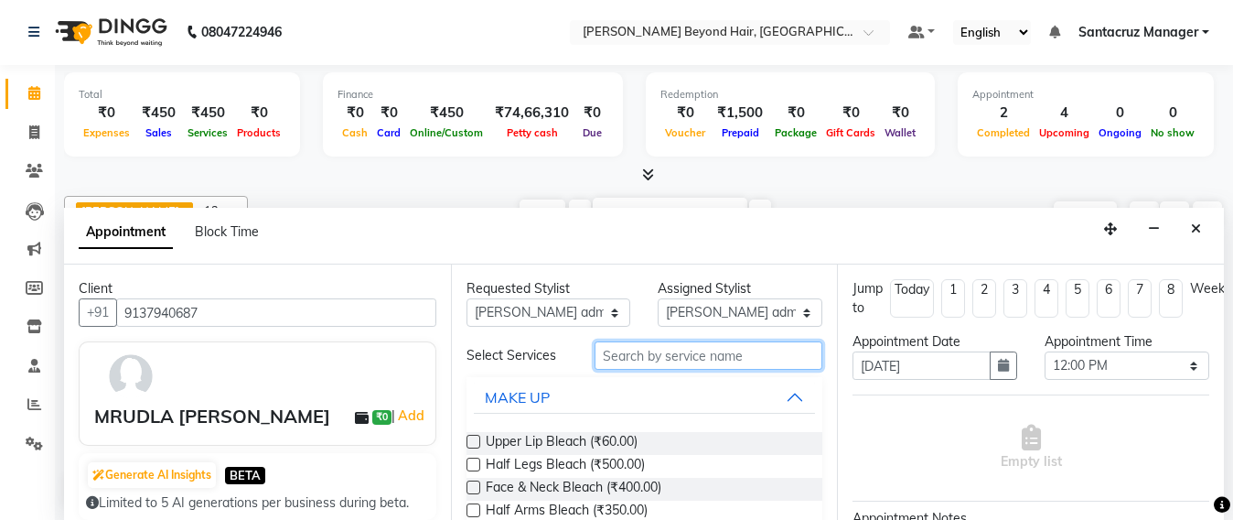
click at [650, 355] on input "text" at bounding box center [709, 355] width 229 height 28
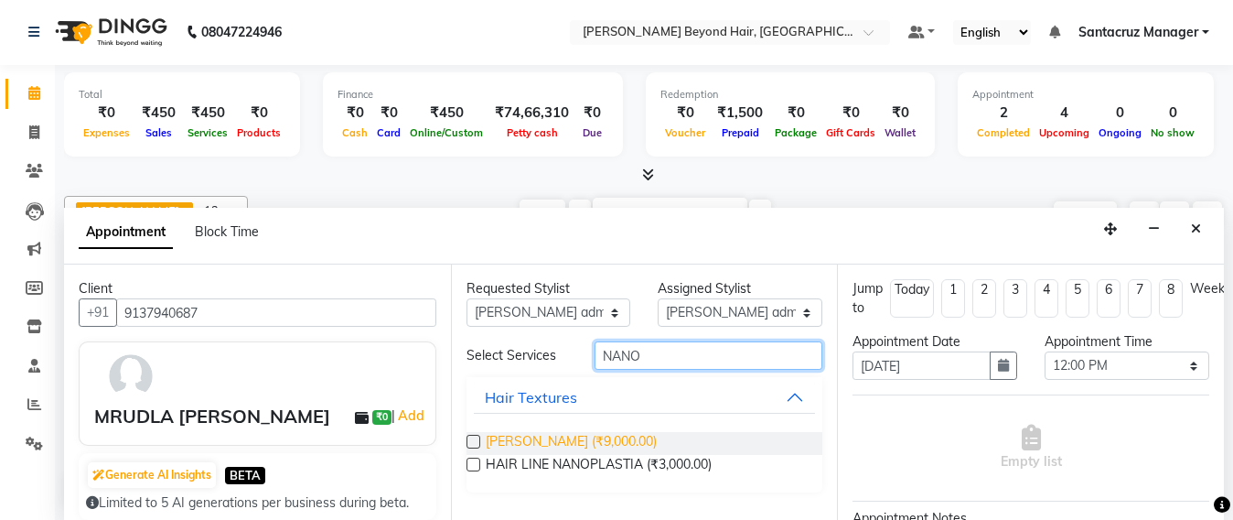
type input "NANO"
click at [589, 446] on span "[PERSON_NAME] (₹9,000.00)" at bounding box center [571, 443] width 171 height 23
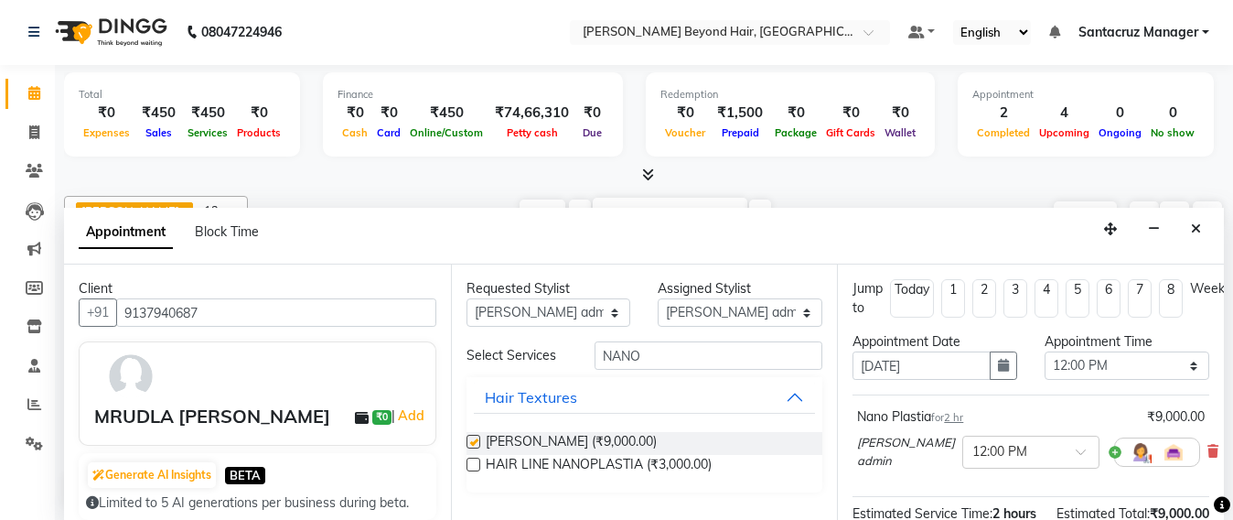
checkbox input "false"
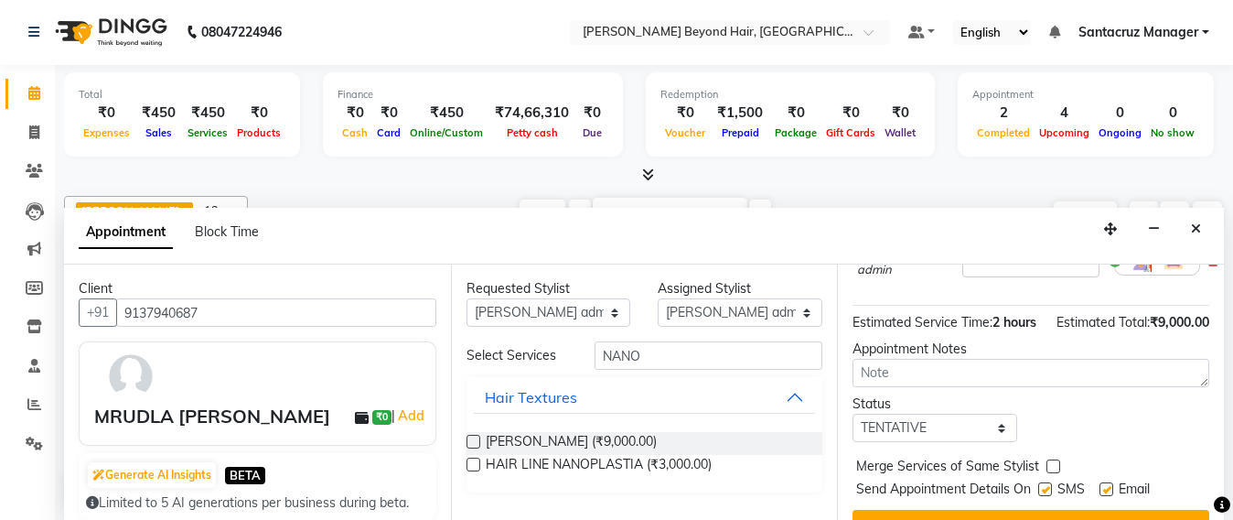
scroll to position [229, 0]
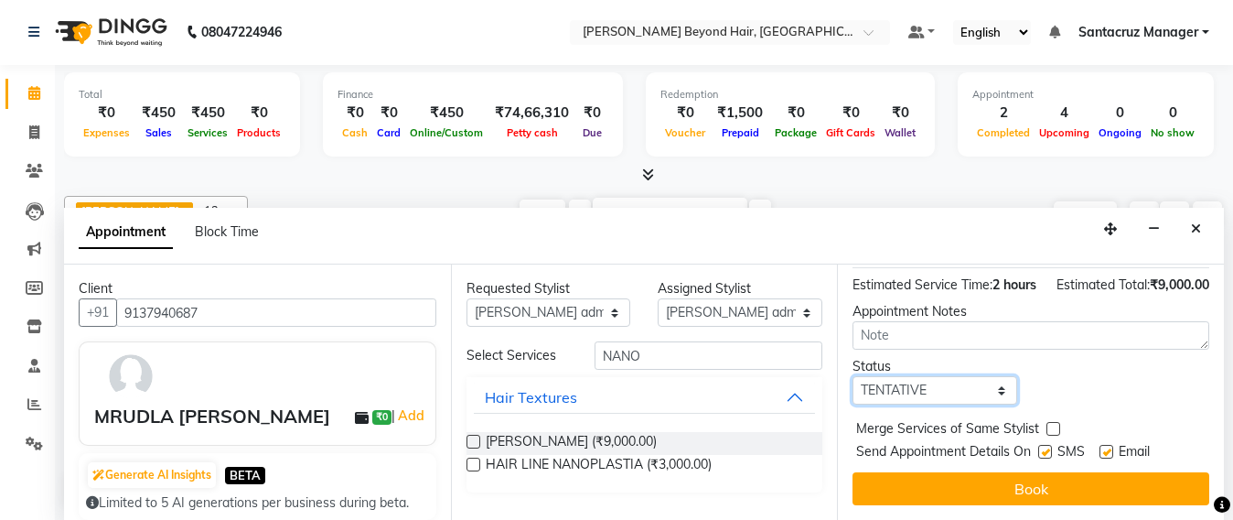
click at [992, 404] on select "Select TENTATIVE CONFIRM UPCOMING" at bounding box center [935, 390] width 165 height 28
select select "confirm booking"
click at [853, 395] on select "Select TENTATIVE CONFIRM UPCOMING" at bounding box center [935, 390] width 165 height 28
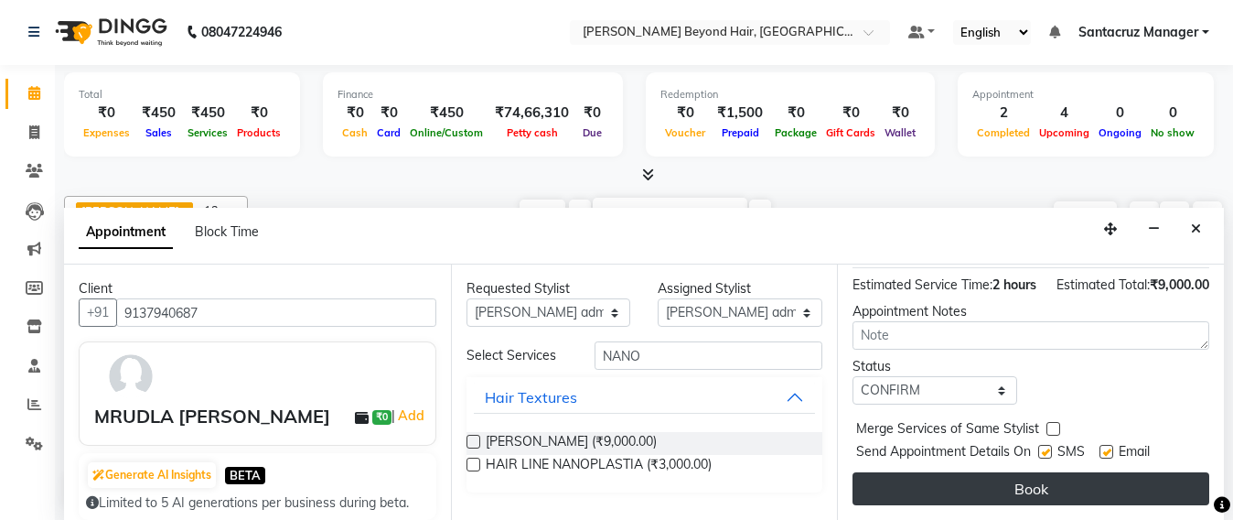
click at [995, 474] on button "Book" at bounding box center [1031, 488] width 357 height 33
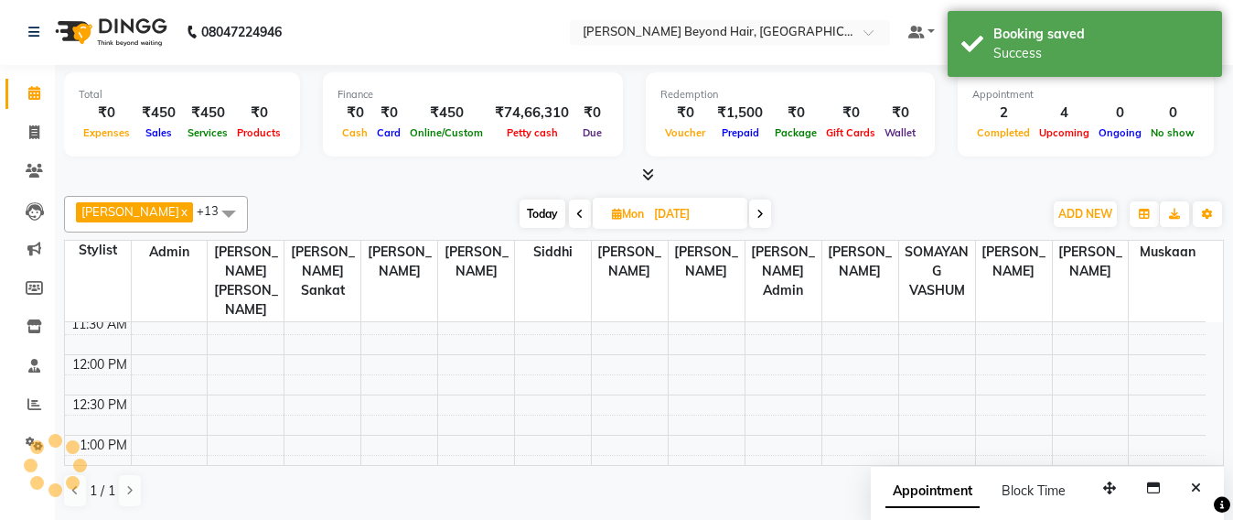
scroll to position [0, 0]
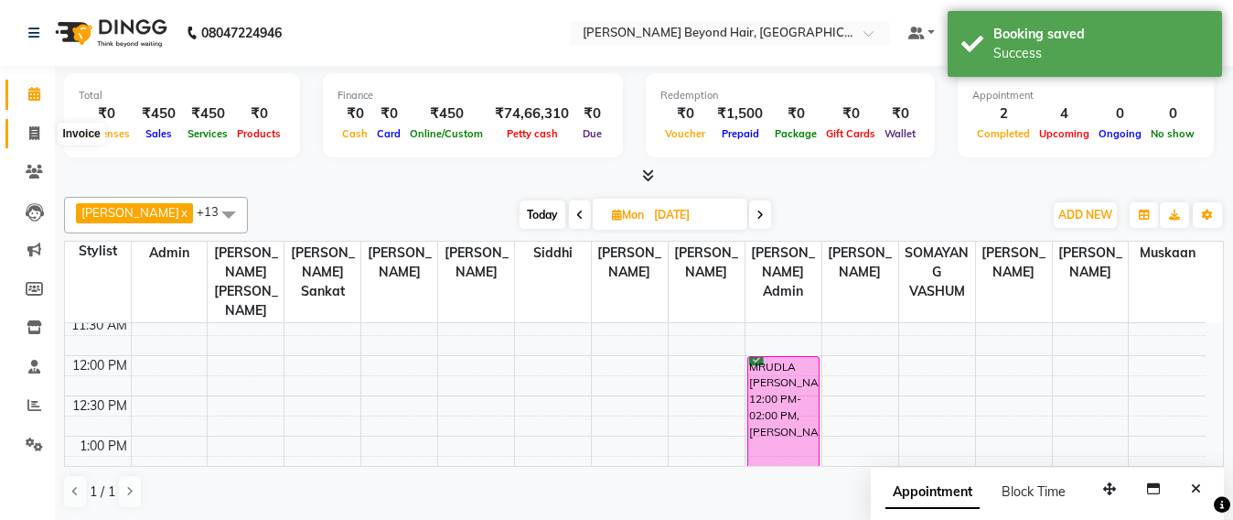
click at [30, 138] on icon at bounding box center [34, 133] width 10 height 14
select select "service"
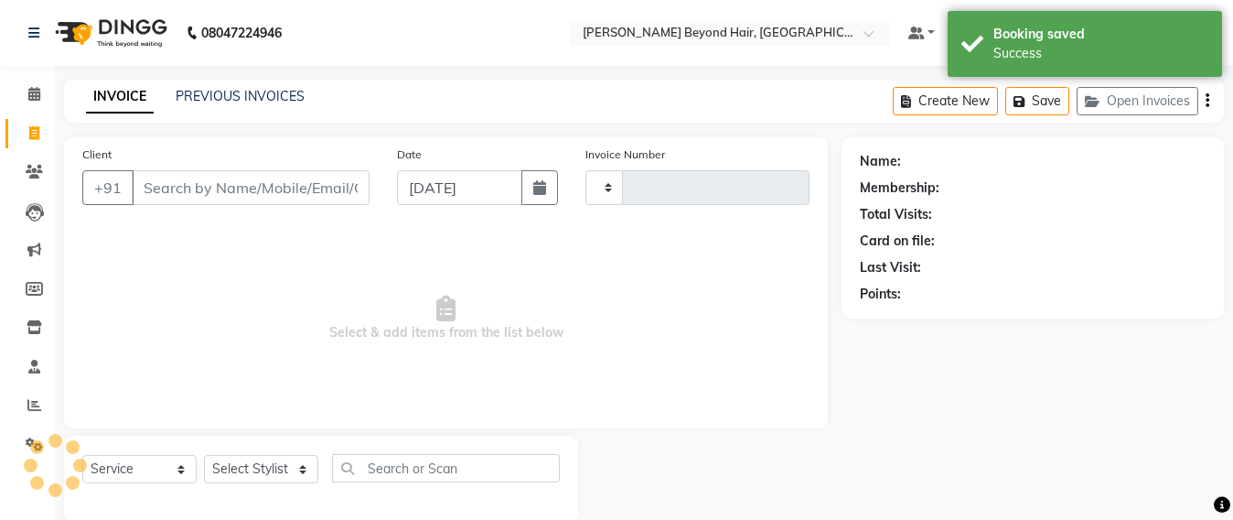
type input "6405"
select select "6357"
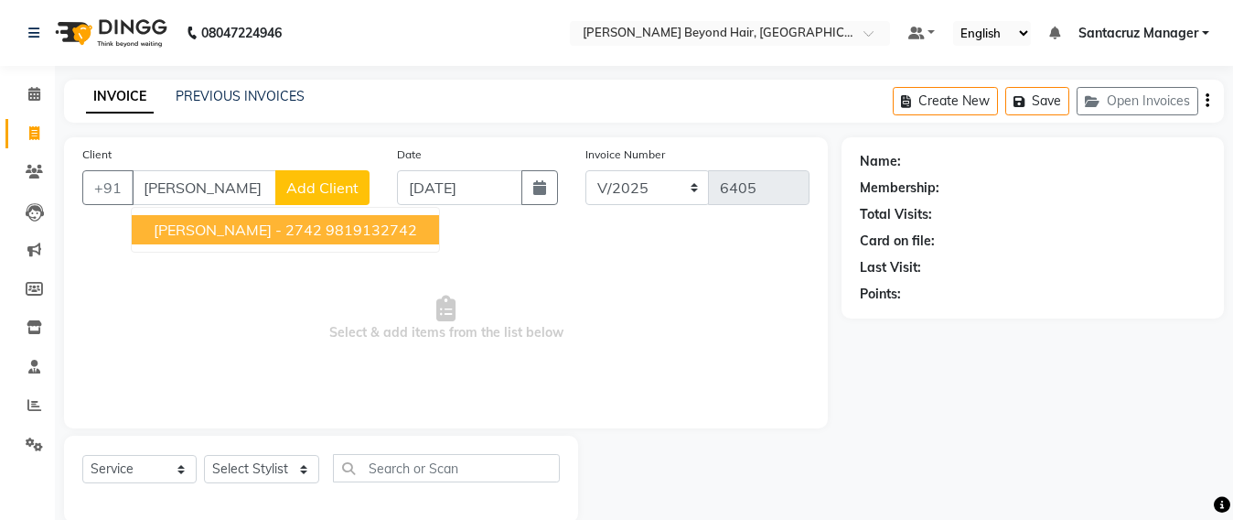
click at [273, 218] on button "[PERSON_NAME] - 2742 9819132742" at bounding box center [285, 229] width 307 height 29
type input "9819132742"
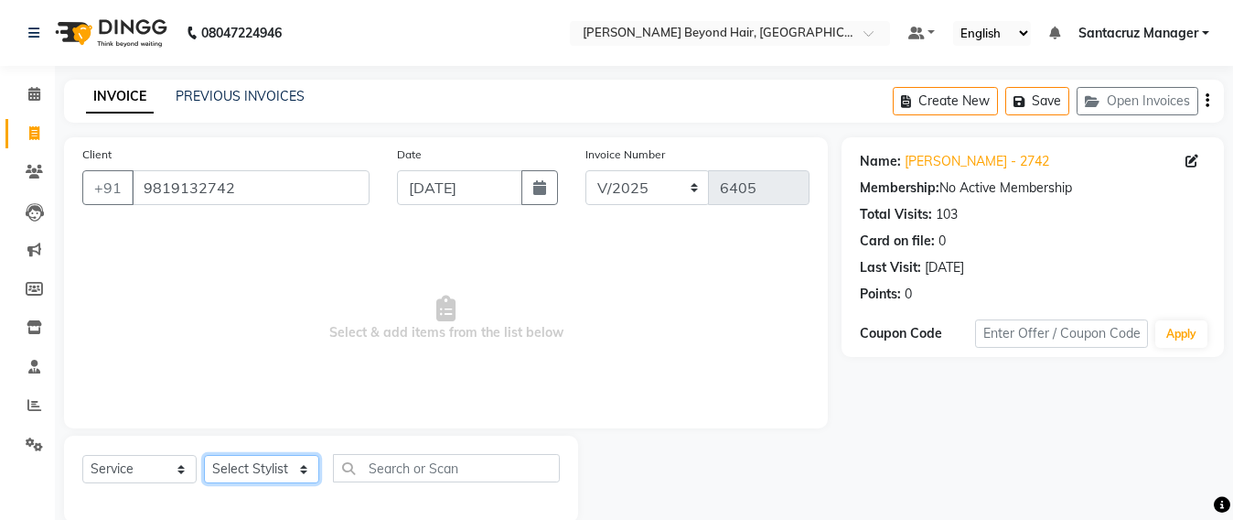
click at [253, 475] on select "Select Stylist Admin [PERSON_NAME] Sankat [PERSON_NAME] [PERSON_NAME] [PERSON_N…" at bounding box center [261, 469] width 115 height 28
select select "47916"
click at [204, 455] on select "Select Stylist Admin [PERSON_NAME] Sankat [PERSON_NAME] [PERSON_NAME] [PERSON_N…" at bounding box center [261, 469] width 115 height 28
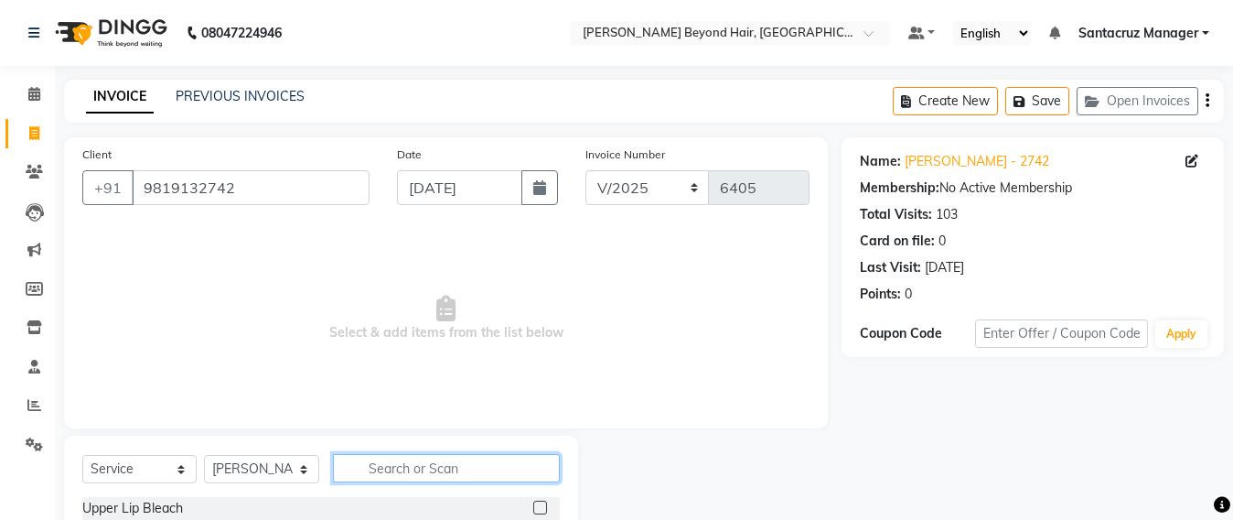
click at [410, 470] on input "text" at bounding box center [446, 468] width 227 height 28
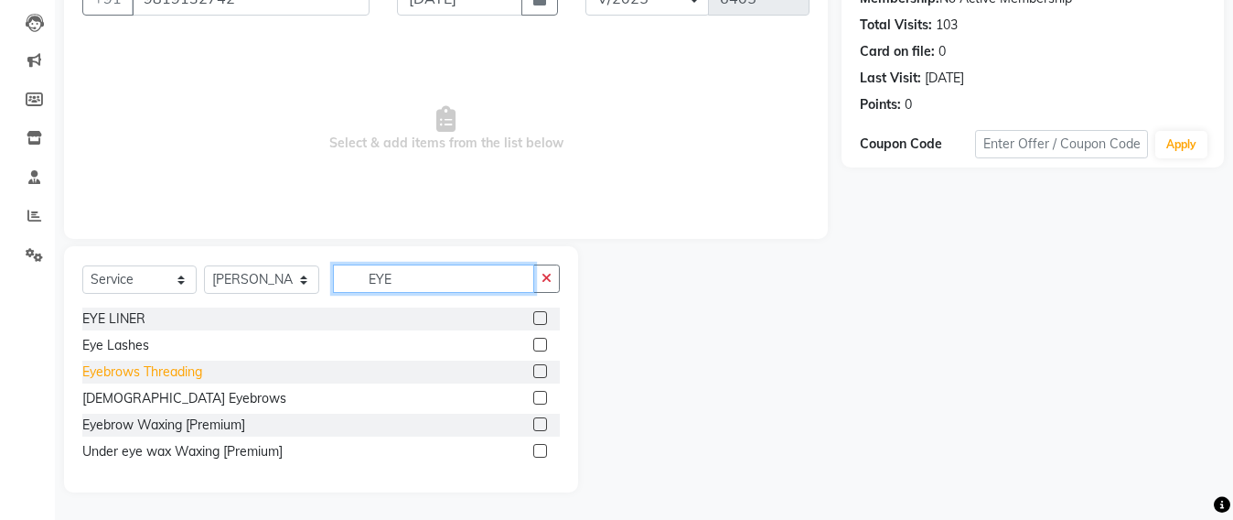
type input "EYE"
click at [120, 363] on div "Eyebrows Threading" at bounding box center [142, 371] width 120 height 19
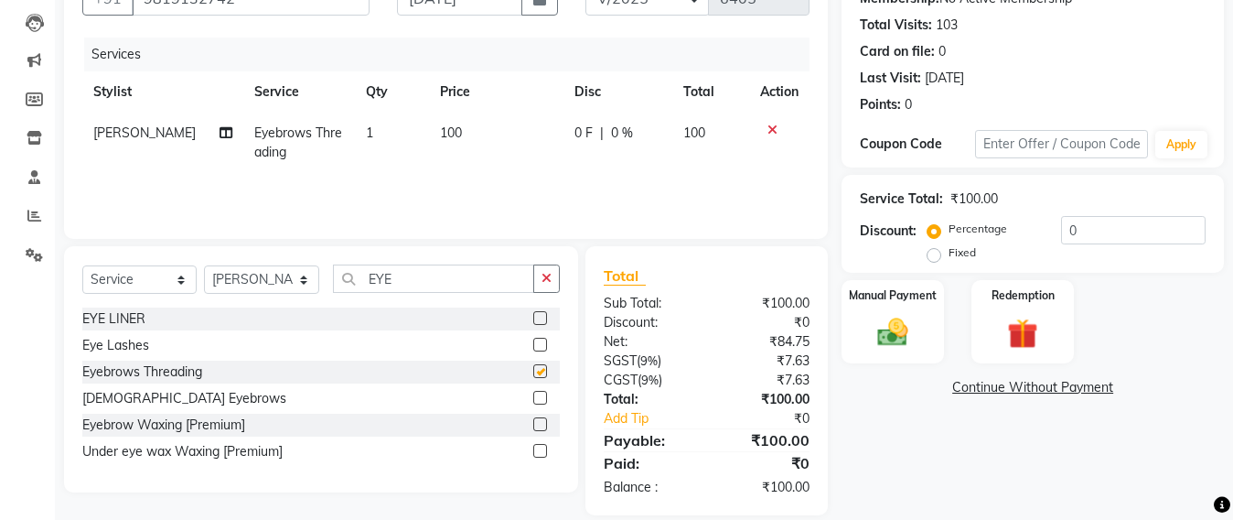
checkbox input "false"
click at [446, 272] on input "EYE" at bounding box center [433, 278] width 201 height 28
type input "E"
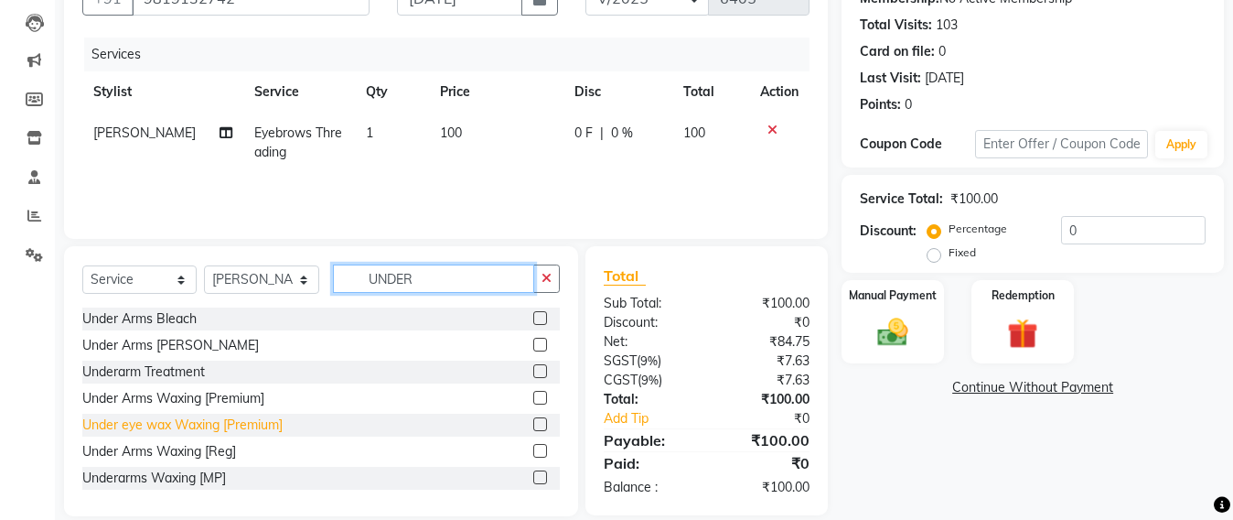
type input "UNDER"
click at [183, 424] on div "Under eye wax Waxing [Premium]" at bounding box center [182, 424] width 200 height 19
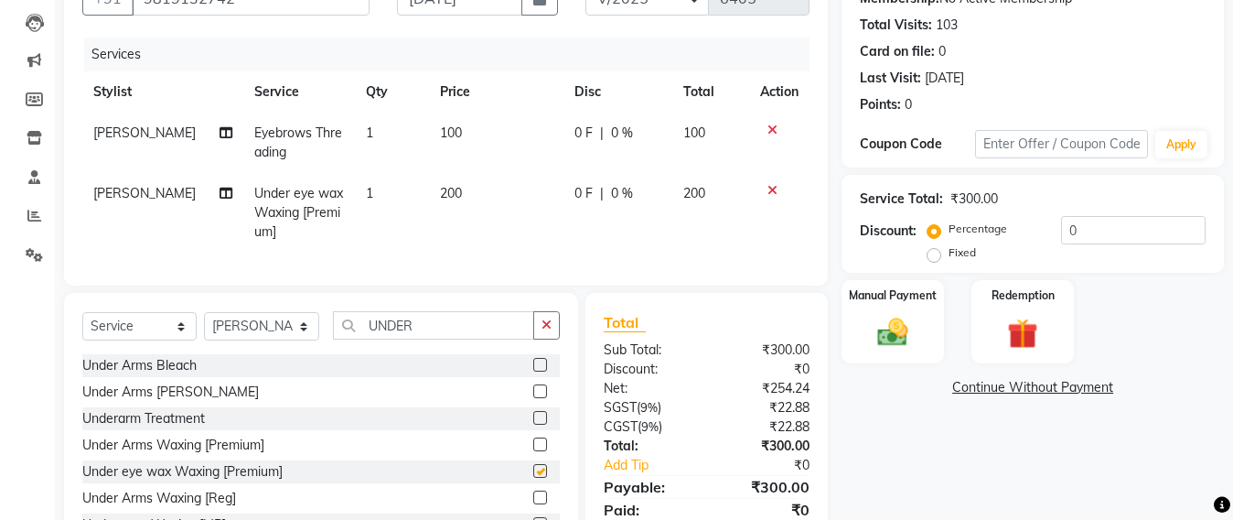
checkbox input "false"
click at [437, 333] on input "UNDER" at bounding box center [433, 325] width 201 height 28
type input "U"
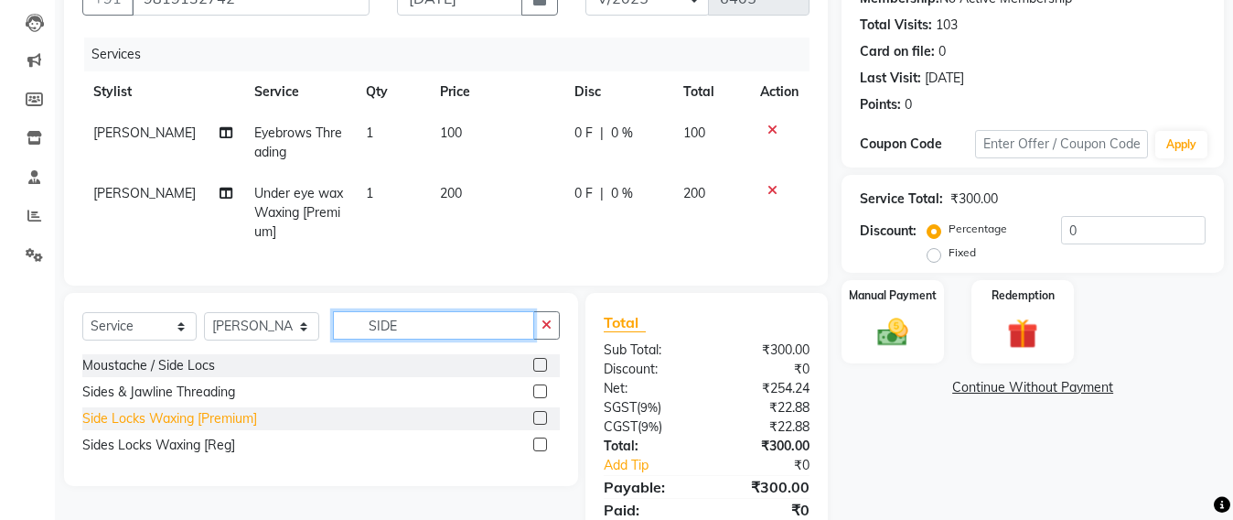
type input "SIDE"
click at [143, 428] on div "Side Locks Waxing [Premium]" at bounding box center [169, 418] width 175 height 19
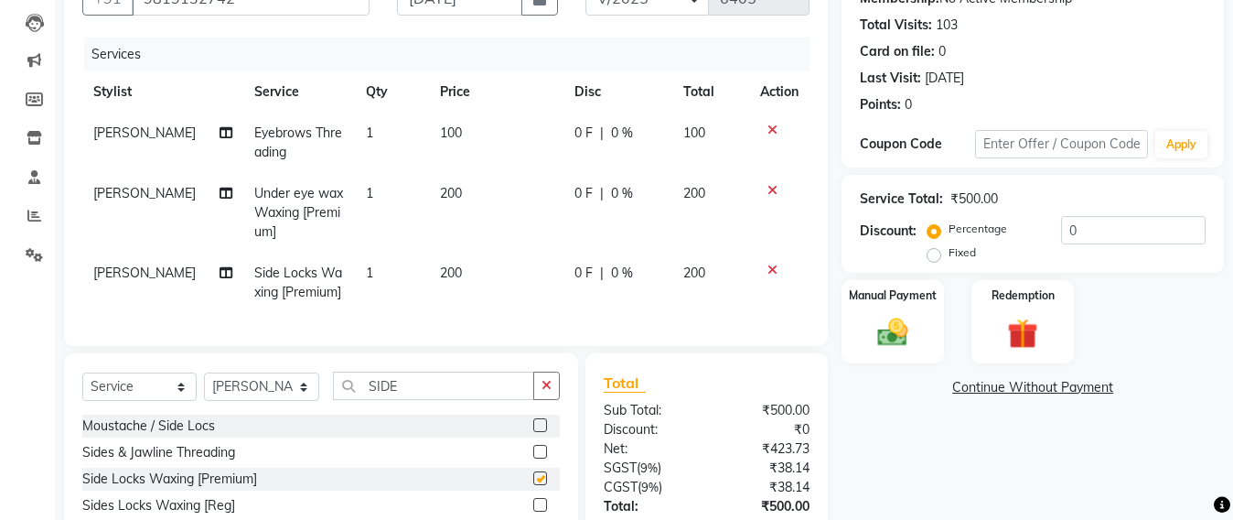
checkbox input "false"
click at [466, 280] on td "200" at bounding box center [496, 283] width 134 height 60
select select "47916"
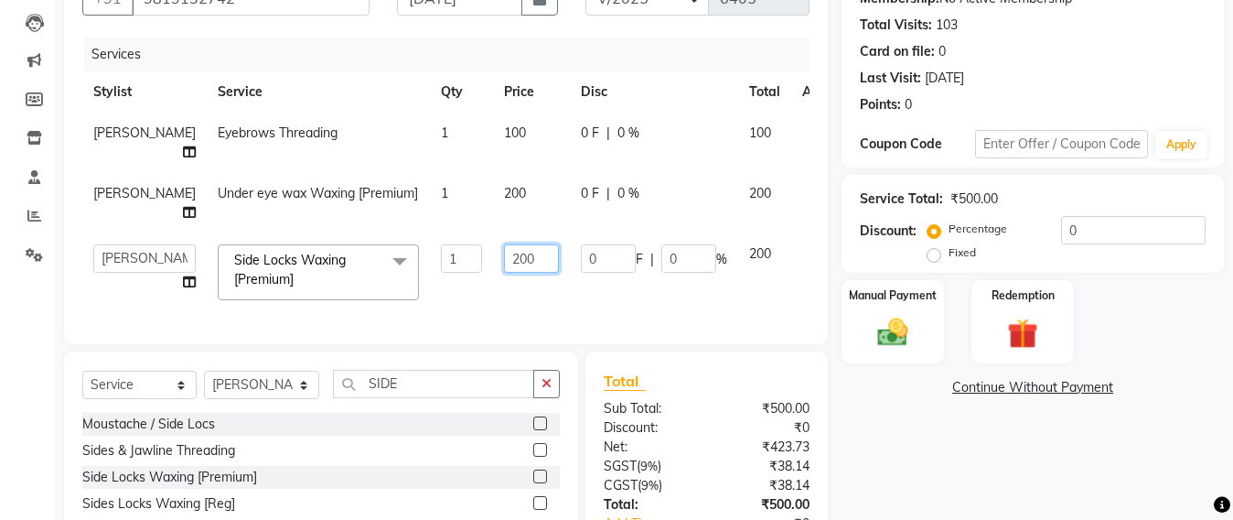
click at [504, 273] on input "200" at bounding box center [531, 258] width 55 height 28
type input "2"
type input "300"
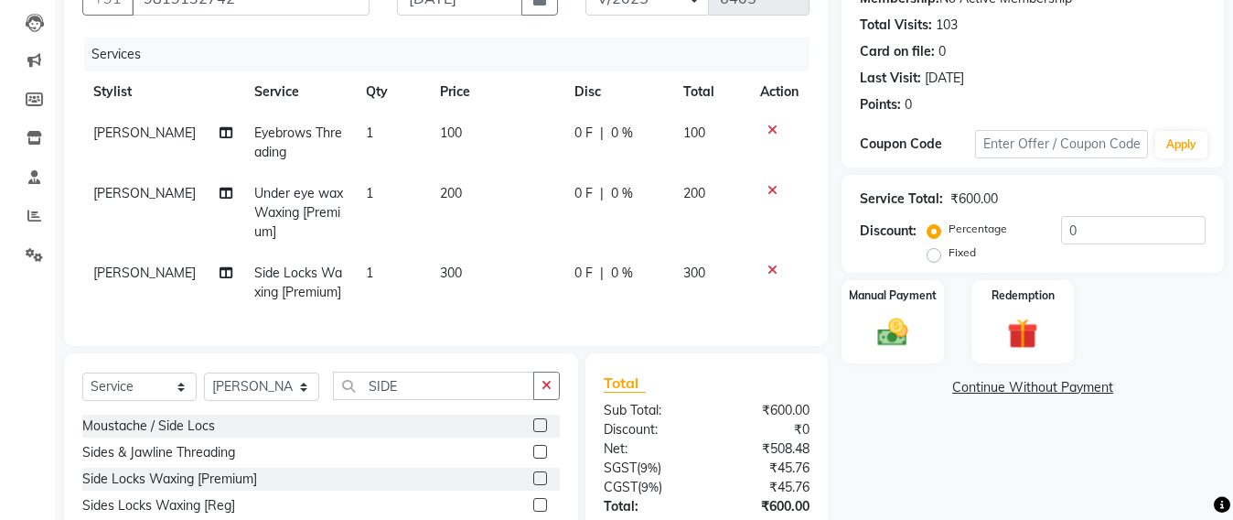
click at [519, 395] on div "Client [PHONE_NUMBER] Date [DATE] Invoice Number SH/2025-26 V/2025 V/[PHONE_NUM…" at bounding box center [445, 285] width 791 height 674
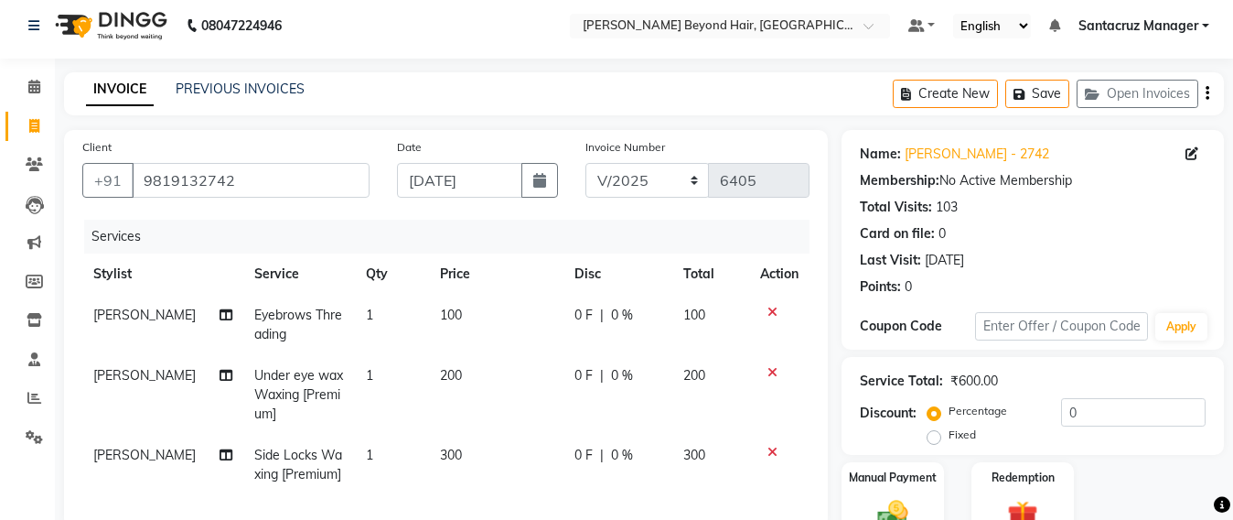
scroll to position [229, 0]
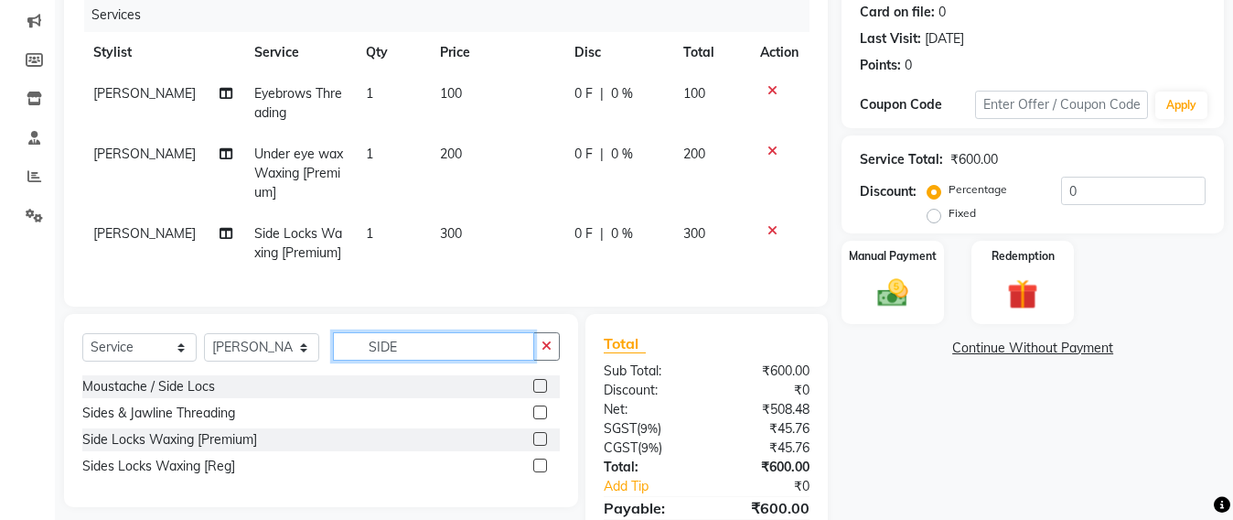
click at [413, 359] on input "SIDE" at bounding box center [433, 346] width 201 height 28
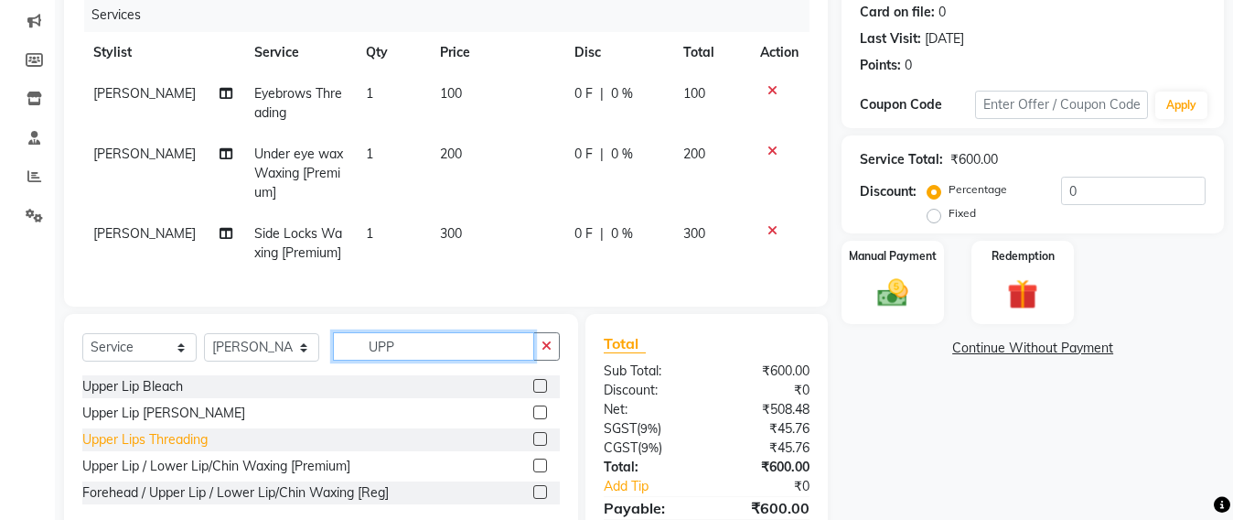
type input "UPP"
click at [178, 449] on div "Upper Lips Threading" at bounding box center [144, 439] width 125 height 19
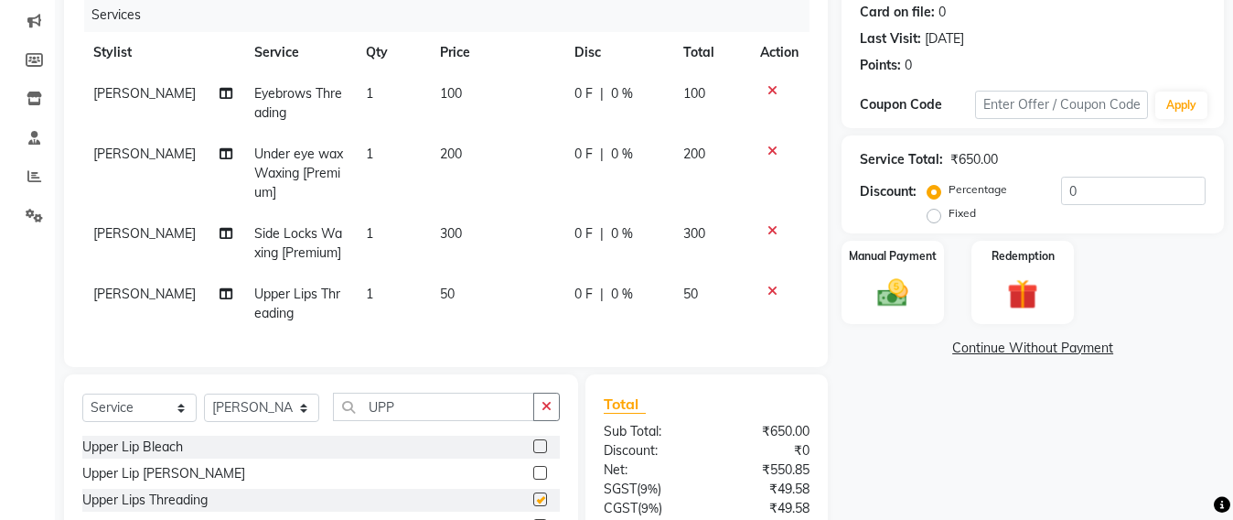
checkbox input "false"
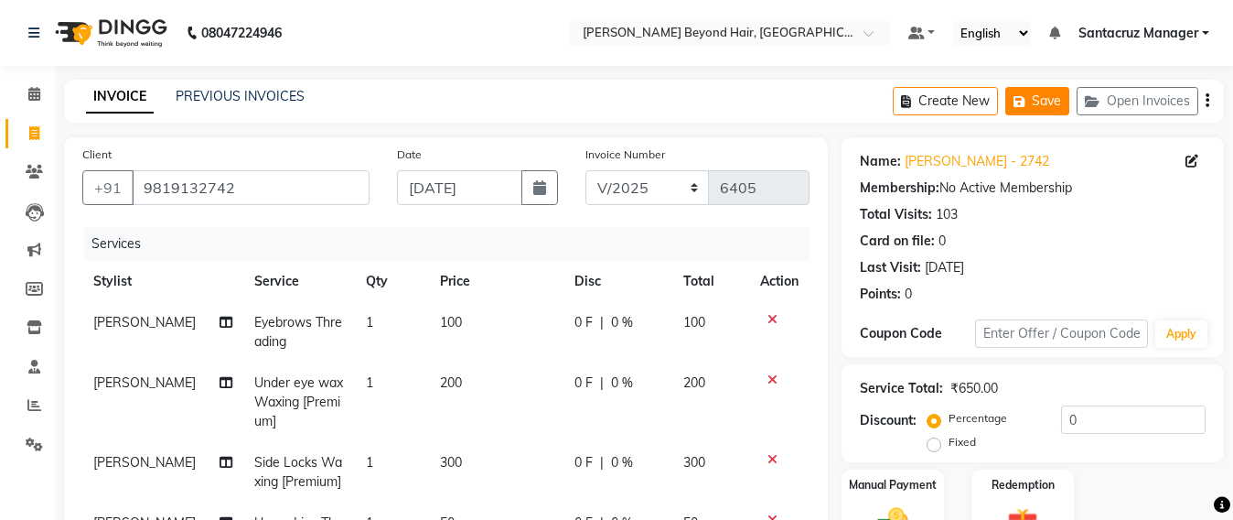
click at [1041, 110] on button "Save" at bounding box center [1037, 101] width 64 height 28
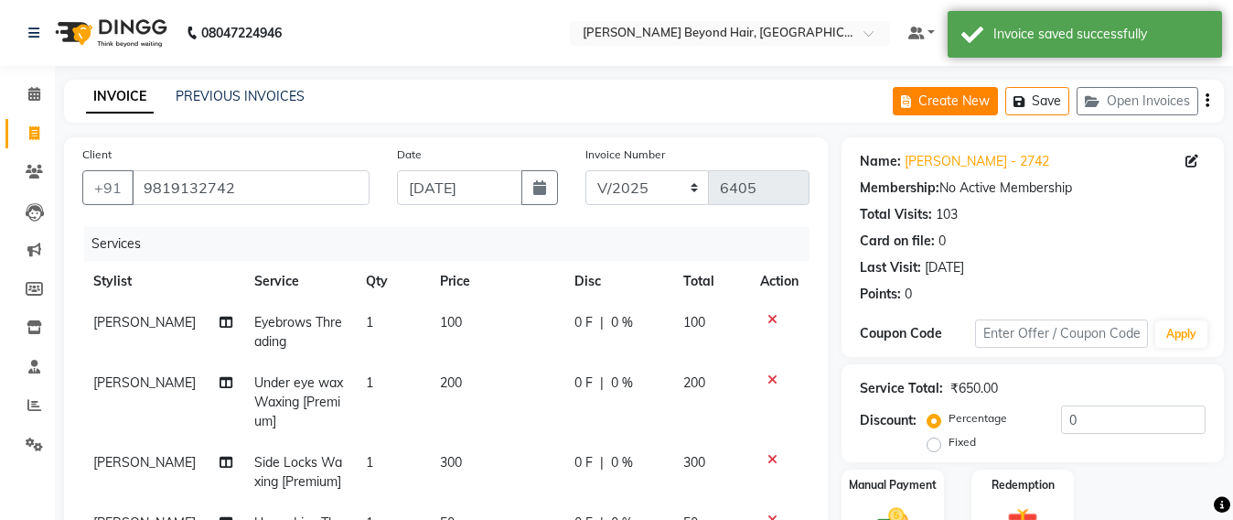
click at [962, 105] on button "Create New" at bounding box center [945, 101] width 105 height 28
select select "service"
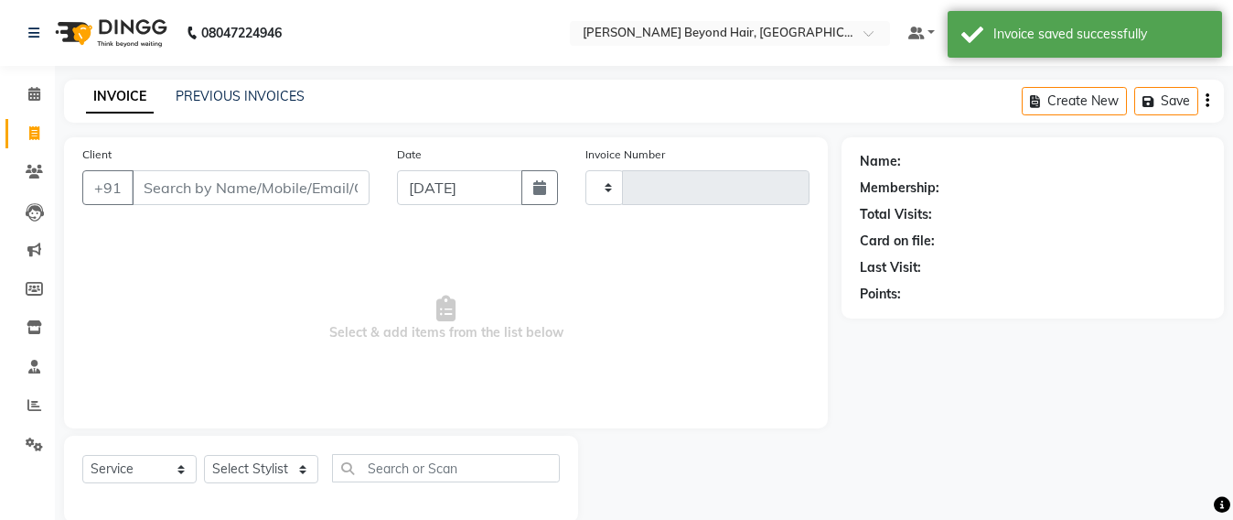
scroll to position [30, 0]
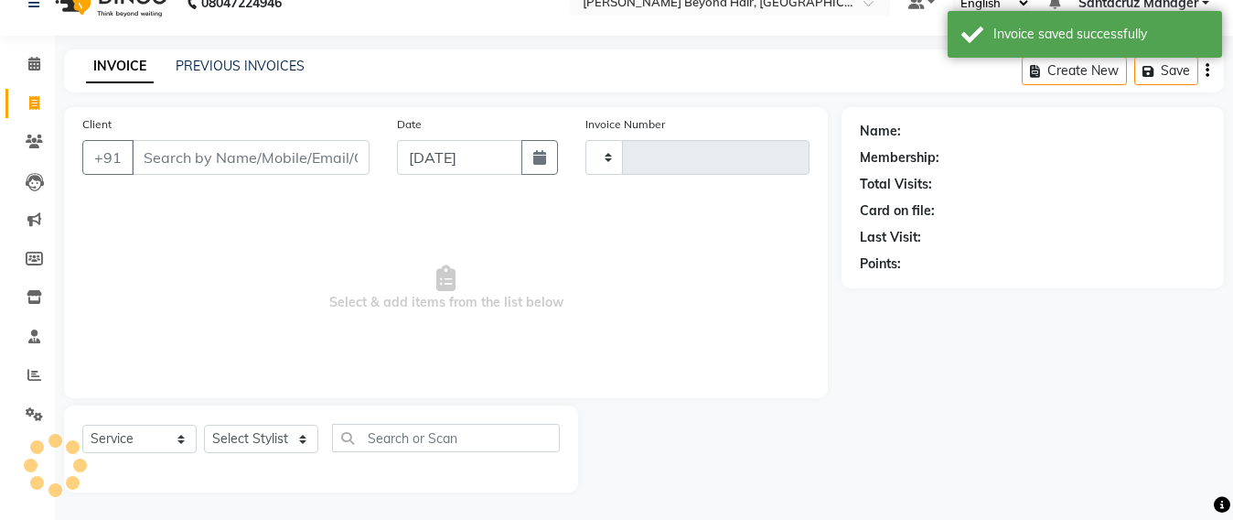
type input "6405"
select select "6357"
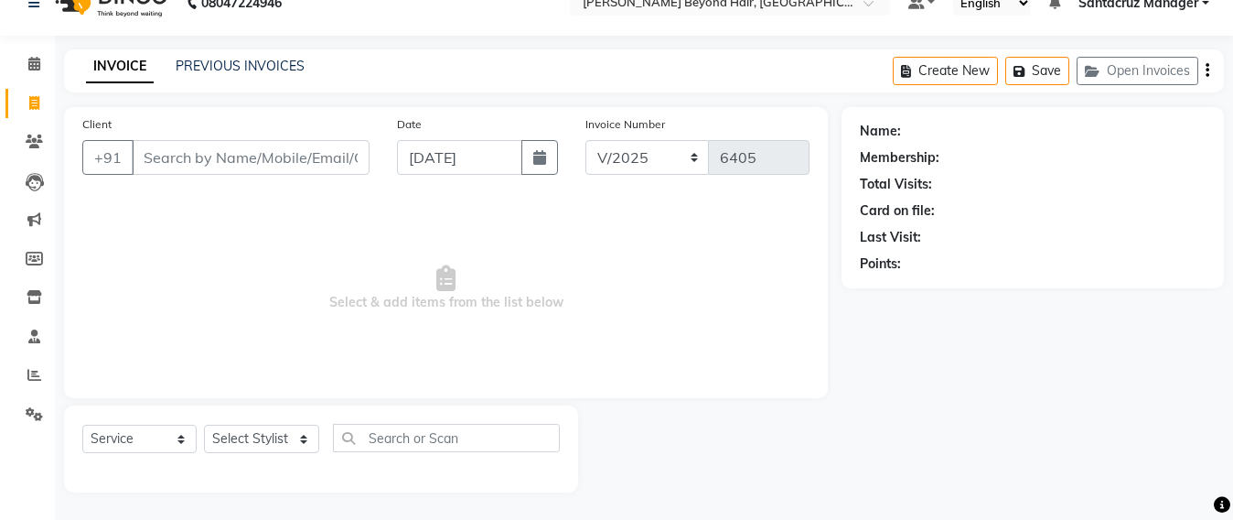
type input "R"
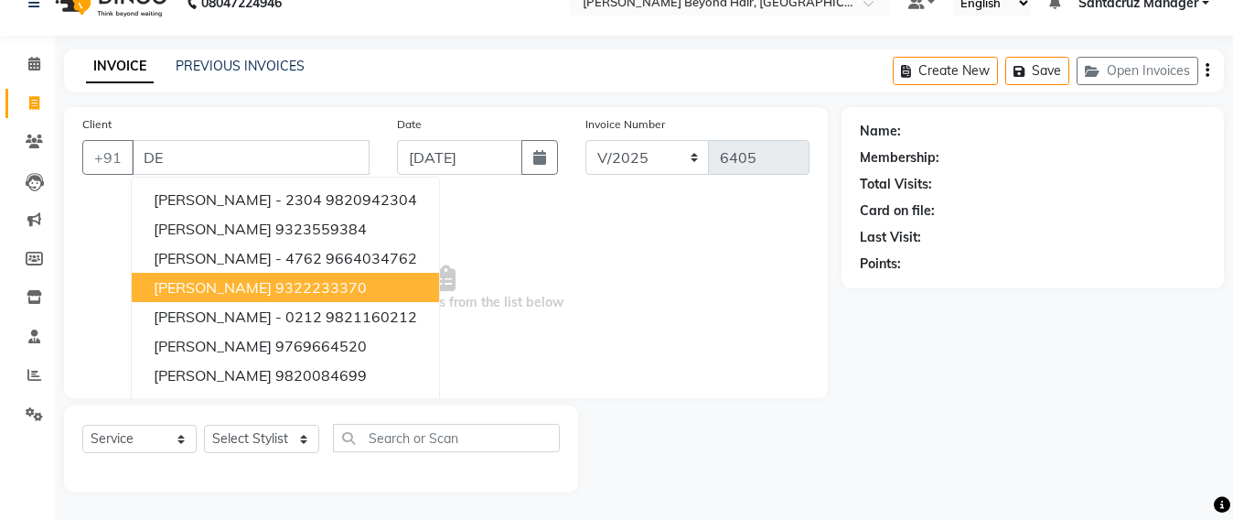
type input "D"
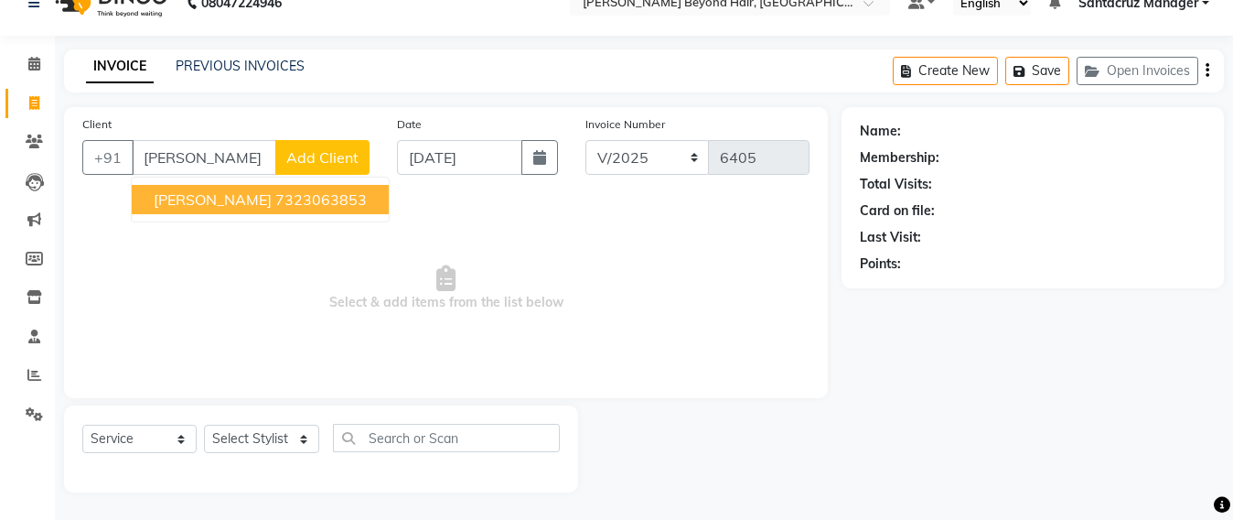
click at [216, 205] on span "[PERSON_NAME]" at bounding box center [213, 199] width 118 height 18
type input "7323063853"
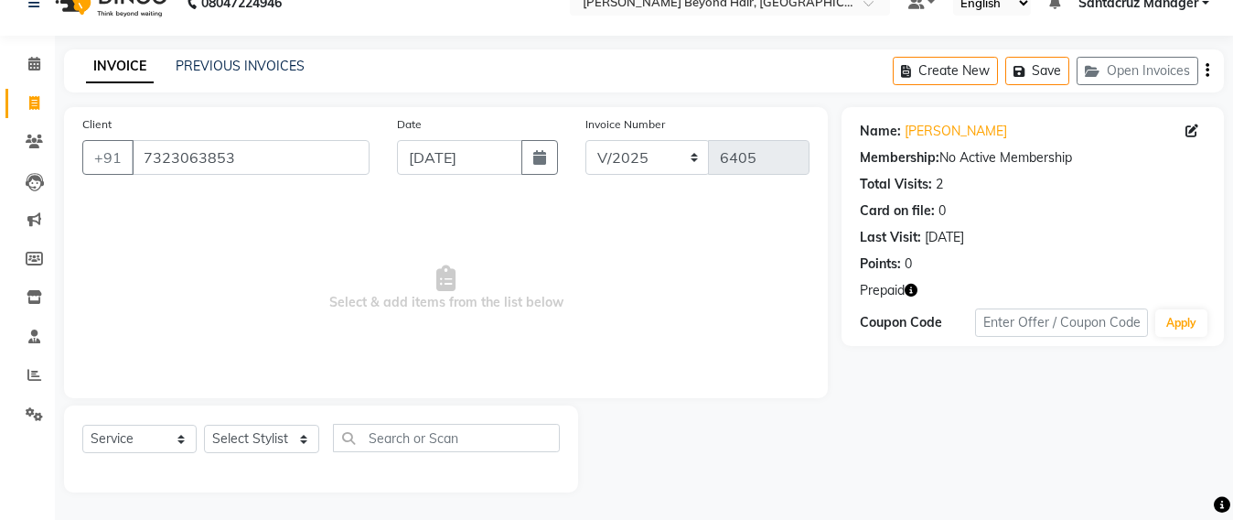
click at [910, 286] on icon "button" at bounding box center [911, 290] width 13 height 13
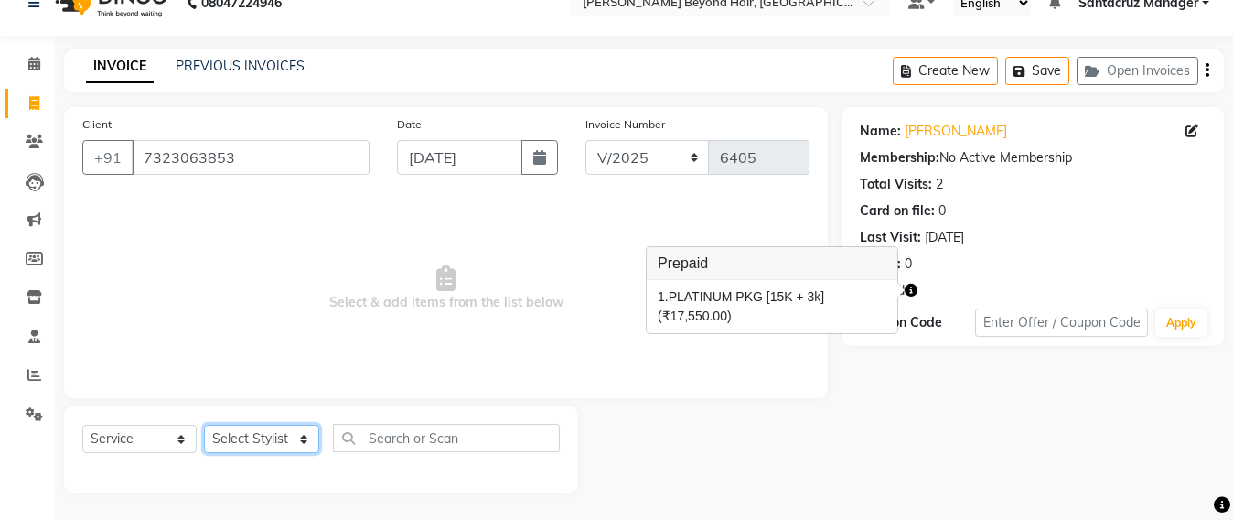
click at [252, 435] on select "Select Stylist Admin [PERSON_NAME] Sankat [PERSON_NAME] [PERSON_NAME] [PERSON_N…" at bounding box center [261, 438] width 115 height 28
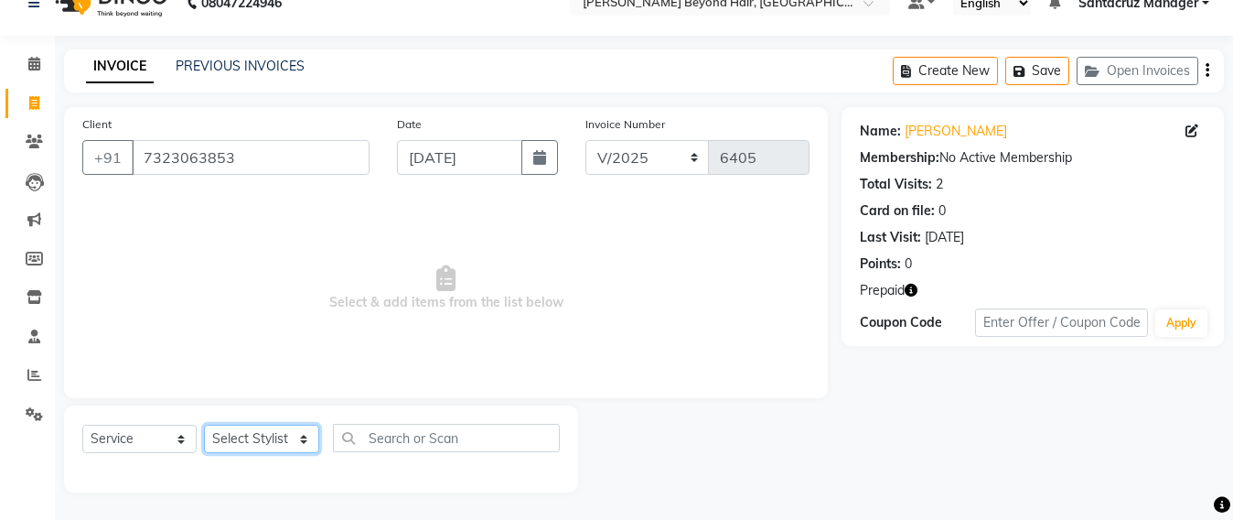
select select "59106"
click at [204, 424] on select "Select Stylist Admin [PERSON_NAME] Sankat [PERSON_NAME] [PERSON_NAME] [PERSON_N…" at bounding box center [261, 438] width 115 height 28
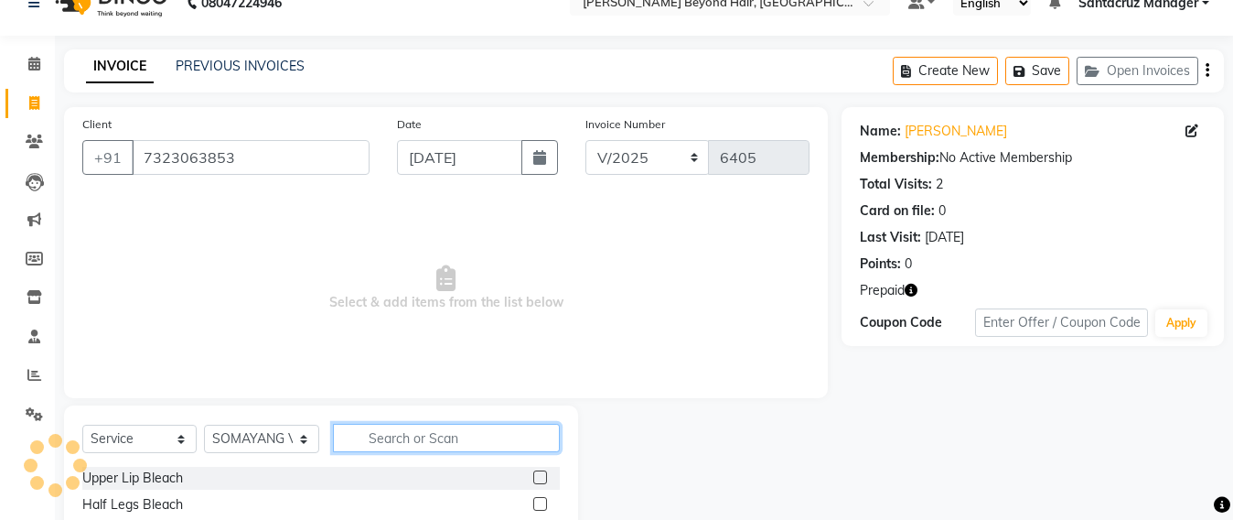
click at [381, 429] on input "text" at bounding box center [446, 438] width 227 height 28
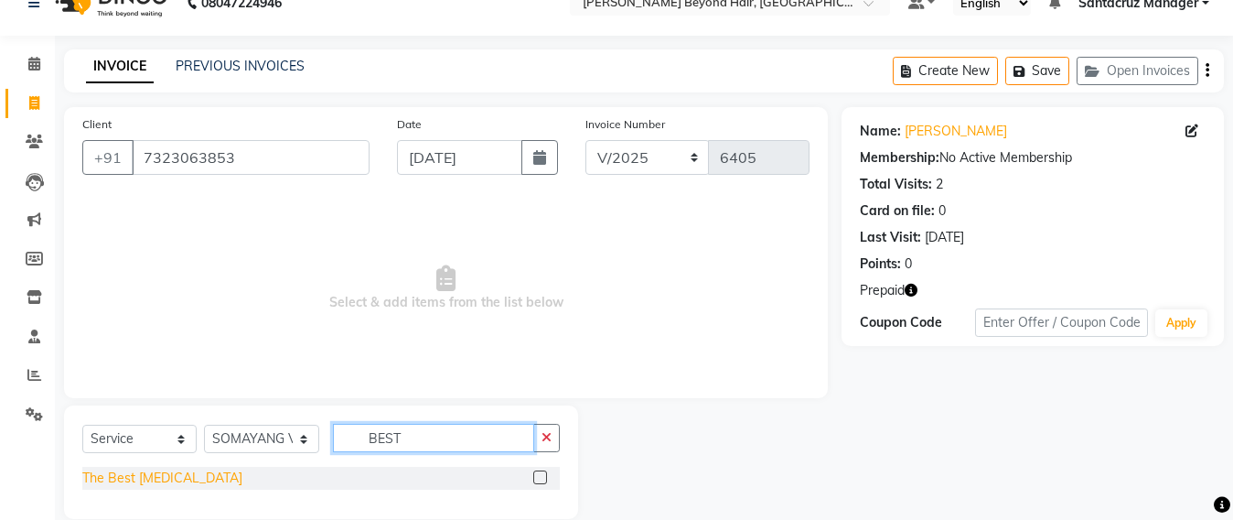
type input "BEST"
click at [148, 475] on div "The Best [MEDICAL_DATA]" at bounding box center [162, 477] width 160 height 19
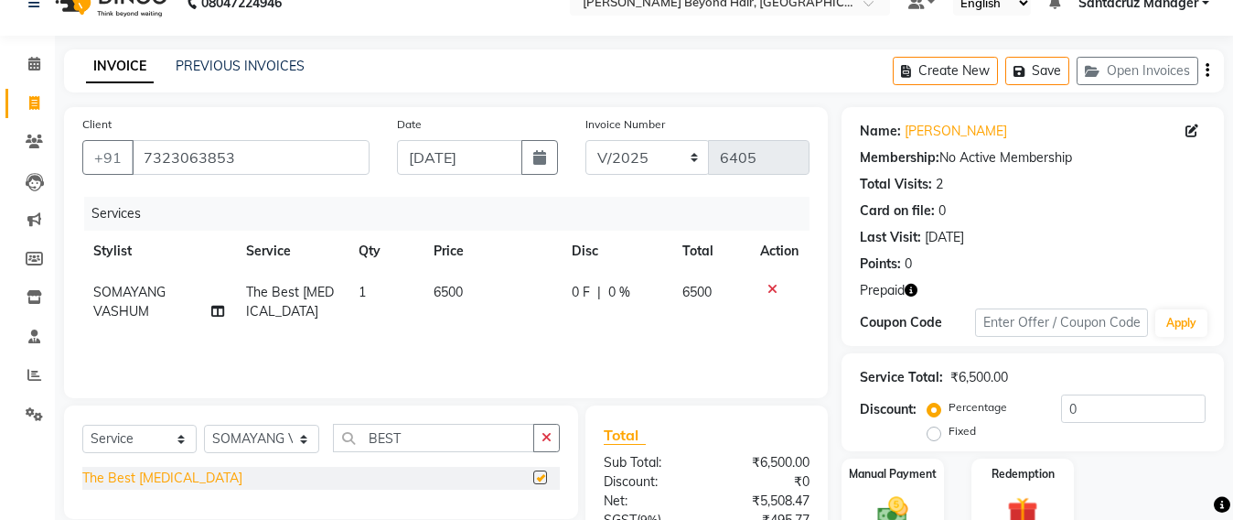
checkbox input "false"
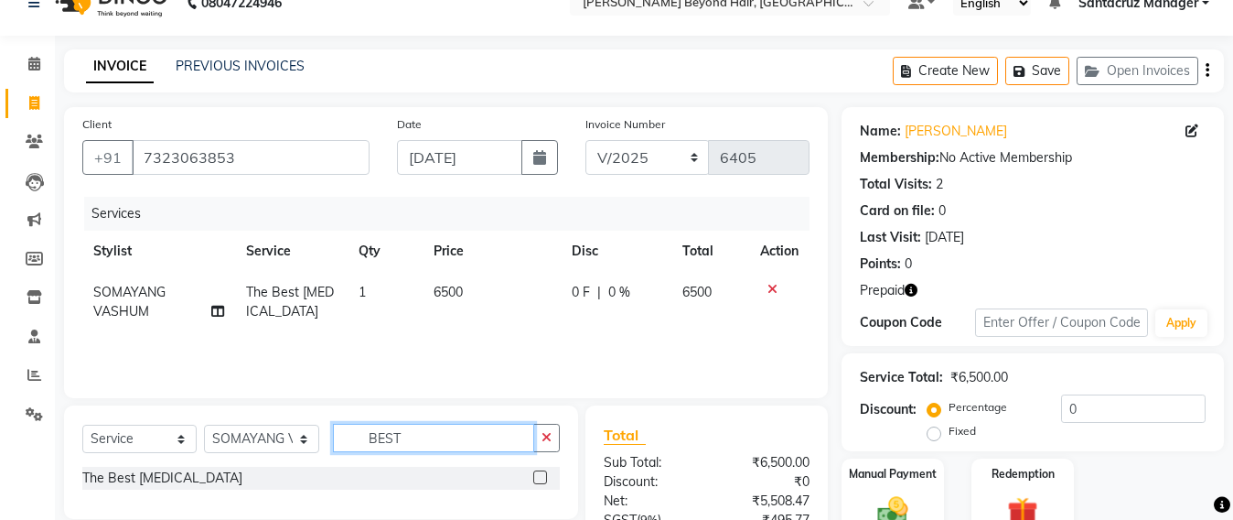
click at [444, 438] on input "BEST" at bounding box center [433, 438] width 201 height 28
type input "B"
type input "TONNIN"
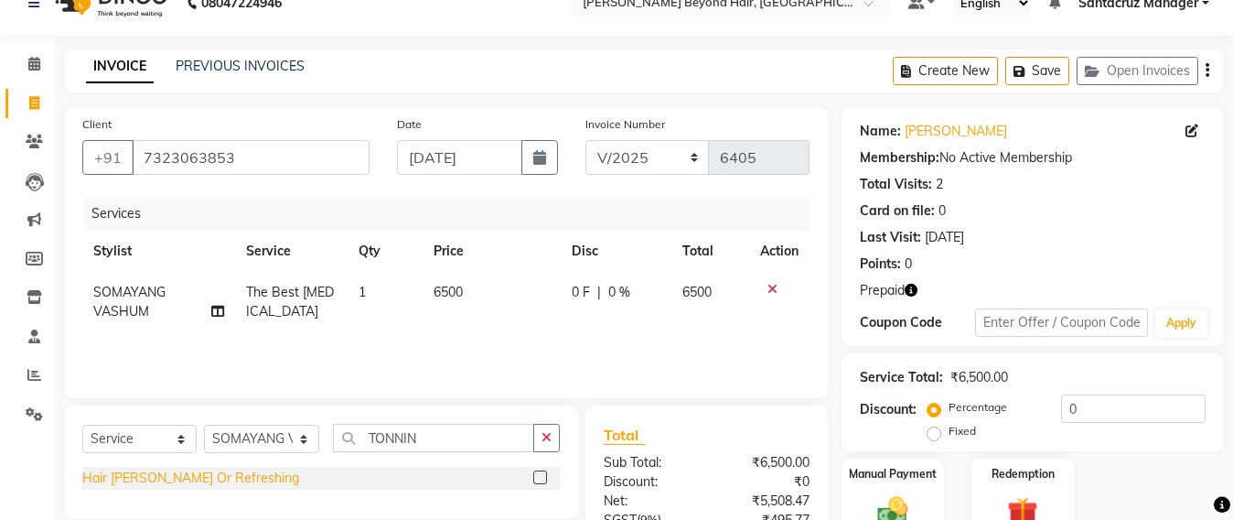
click at [190, 477] on div "Hair [PERSON_NAME] Or Refreshing" at bounding box center [190, 477] width 217 height 19
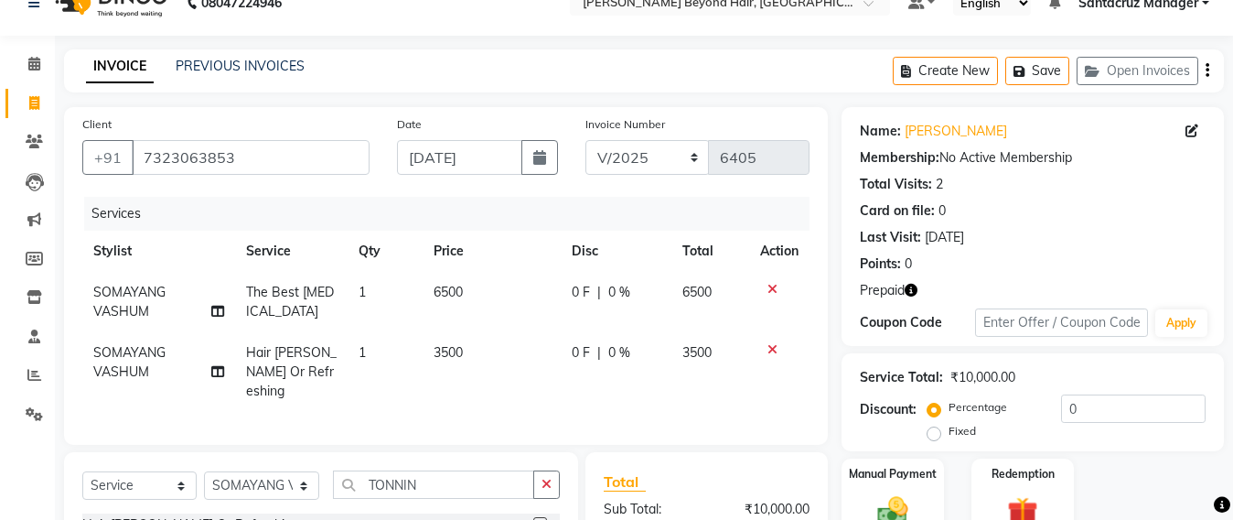
checkbox input "false"
click at [473, 349] on td "3500" at bounding box center [492, 372] width 138 height 80
select select "59106"
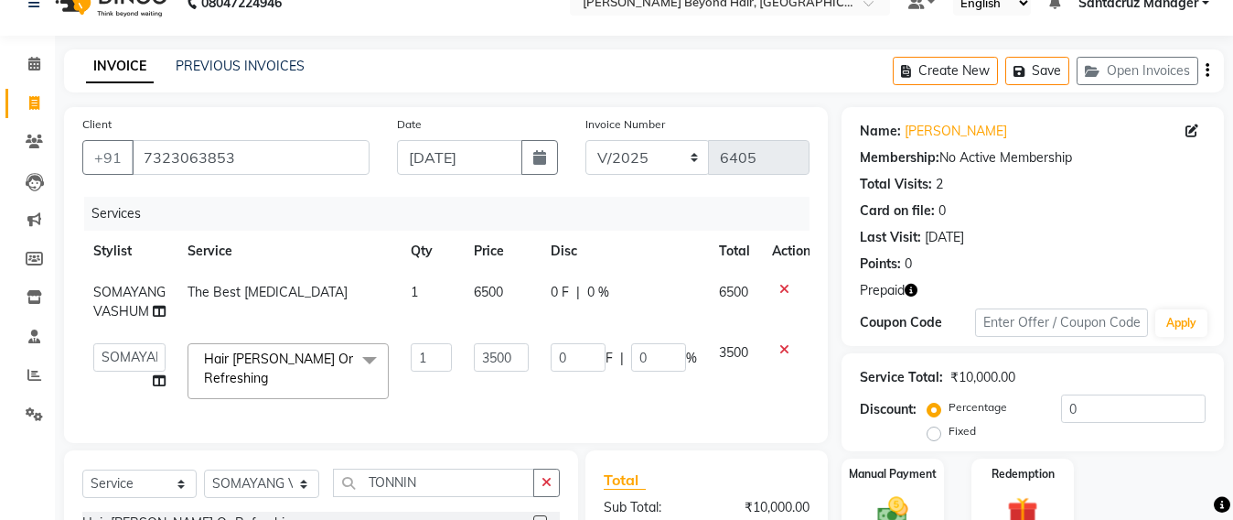
click at [538, 348] on td "3500" at bounding box center [501, 371] width 77 height 78
click at [523, 354] on input "3500" at bounding box center [501, 357] width 55 height 28
type input "3"
type input "5500"
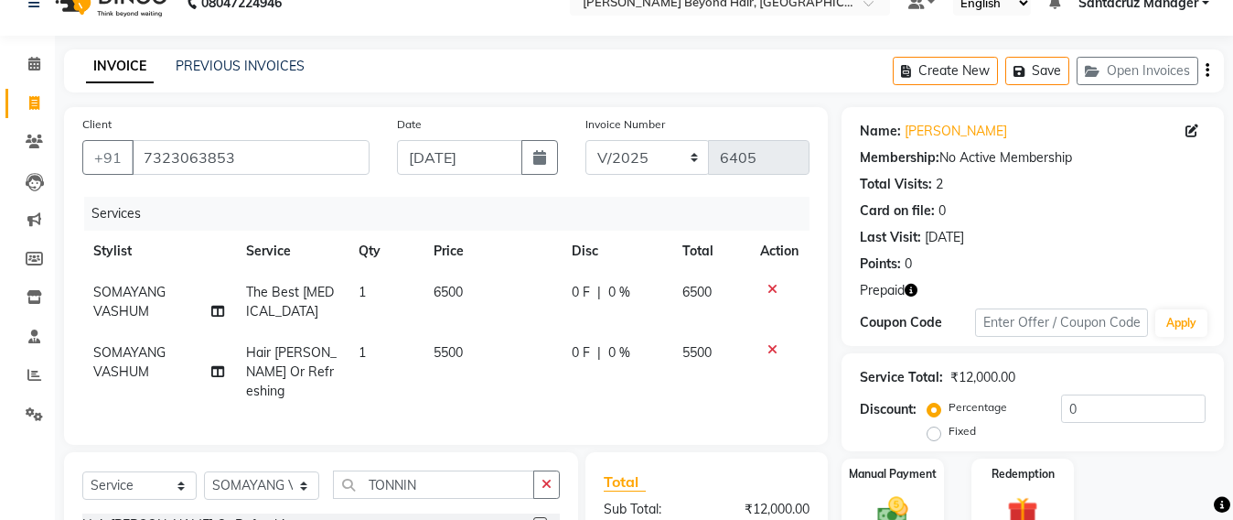
click at [500, 396] on div "Services Stylist Service Qty Price Disc Total Action SOMAYANG VASHUM The Best […" at bounding box center [445, 312] width 727 height 230
click at [469, 347] on td "5500" at bounding box center [492, 372] width 138 height 80
select select "59106"
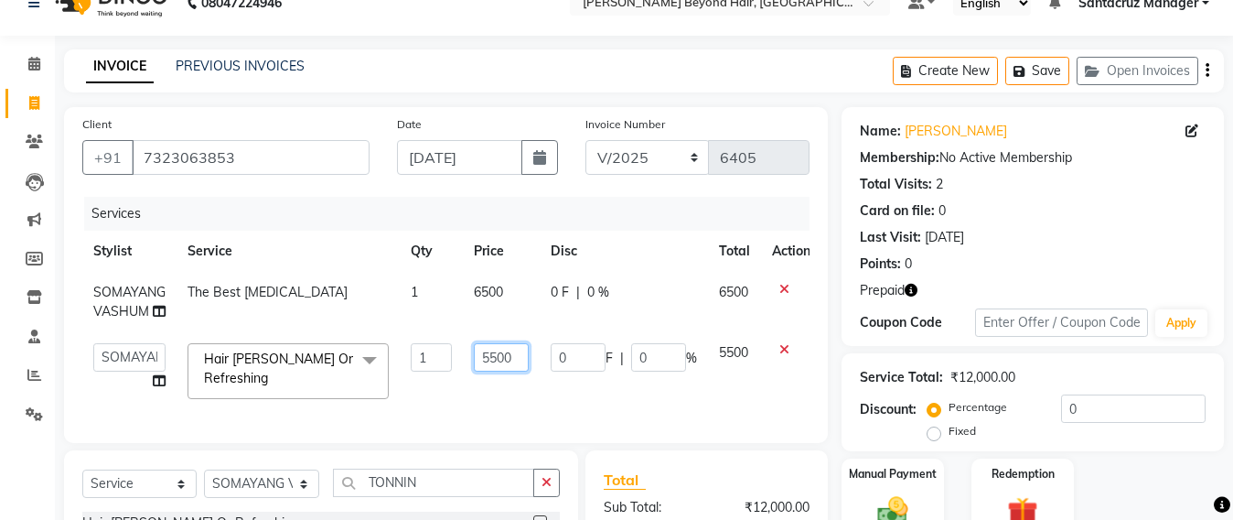
click at [522, 351] on input "5500" at bounding box center [501, 357] width 55 height 28
type input "5"
type input "6000"
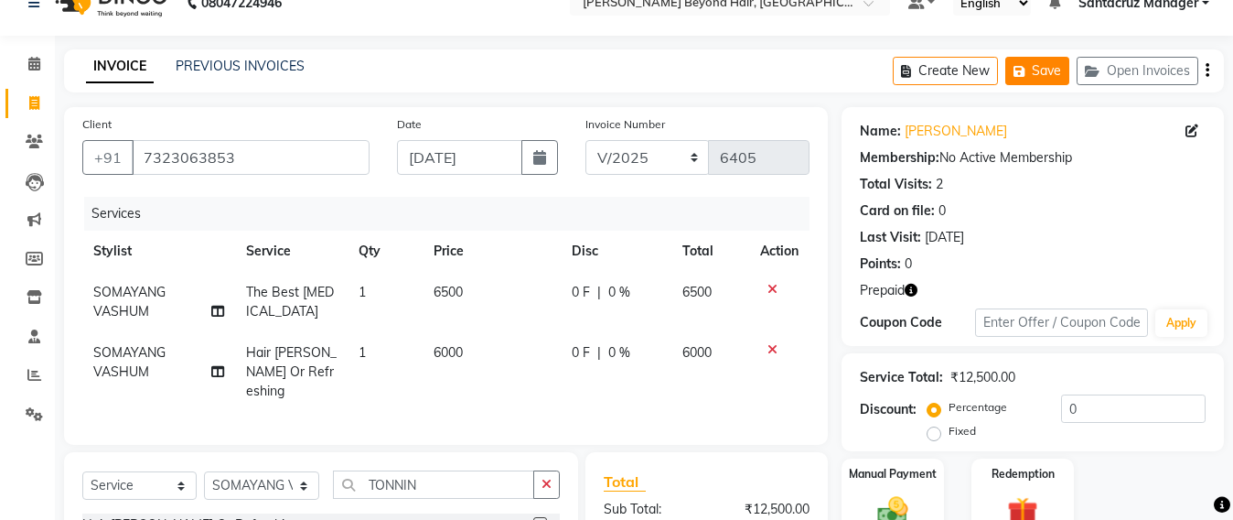
click at [1042, 77] on button "Save" at bounding box center [1037, 71] width 64 height 28
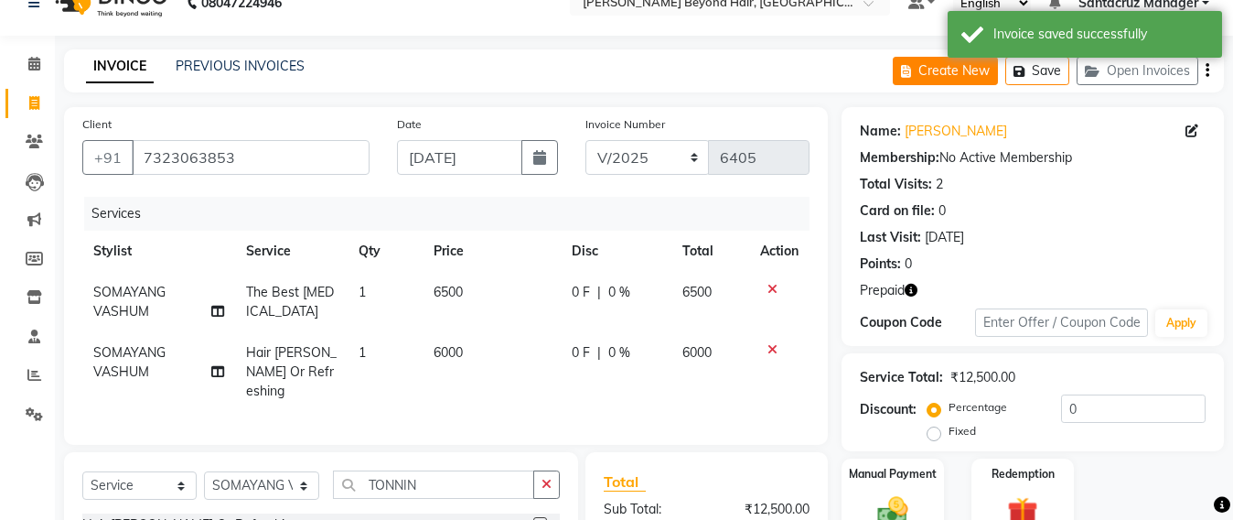
click at [922, 67] on button "Create New" at bounding box center [945, 71] width 105 height 28
select select "service"
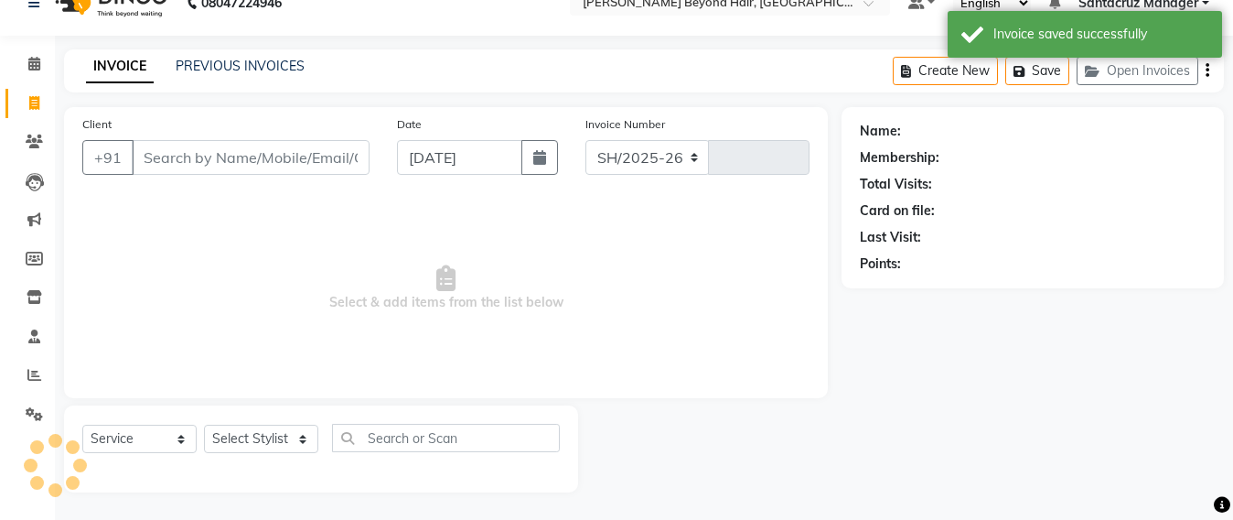
select select "6357"
type input "6405"
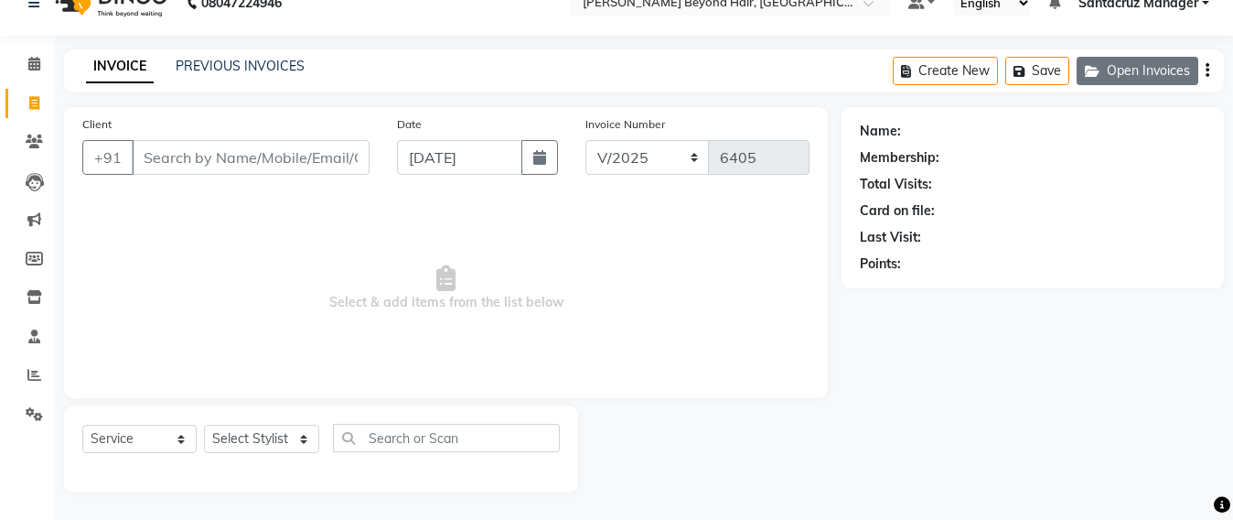
click at [1147, 69] on button "Open Invoices" at bounding box center [1138, 71] width 122 height 28
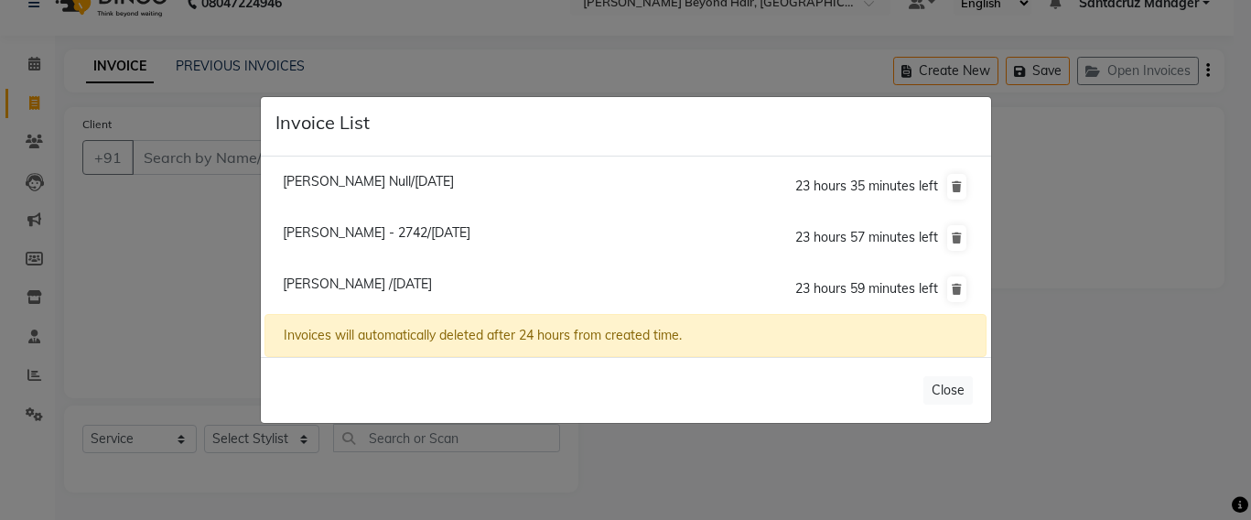
click at [227, 220] on ngb-modal-window "Invoice List [PERSON_NAME] Null/[DATE] 23 hours 35 minutes left [PERSON_NAME] -…" at bounding box center [625, 260] width 1251 height 520
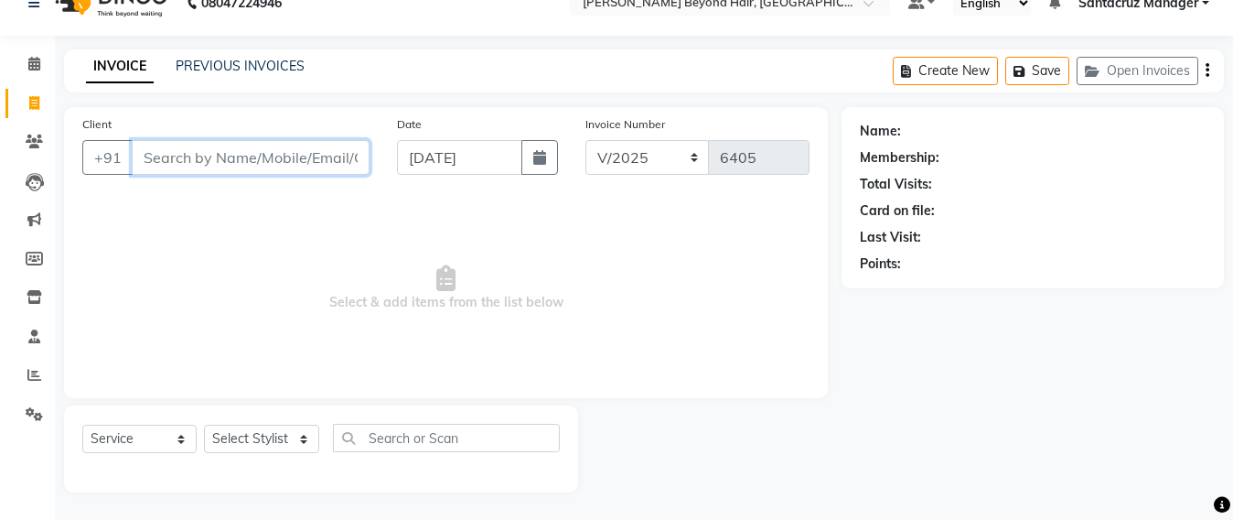
click at [265, 153] on input "Client" at bounding box center [251, 157] width 238 height 35
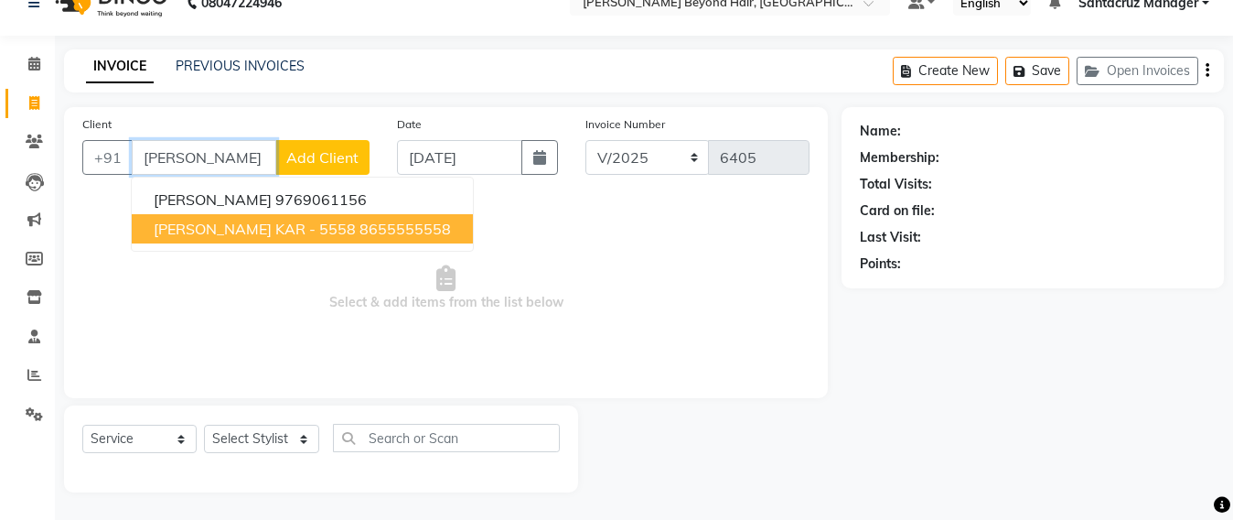
click at [257, 232] on span "[PERSON_NAME] KAR - 5558" at bounding box center [255, 229] width 202 height 18
type input "8655555558"
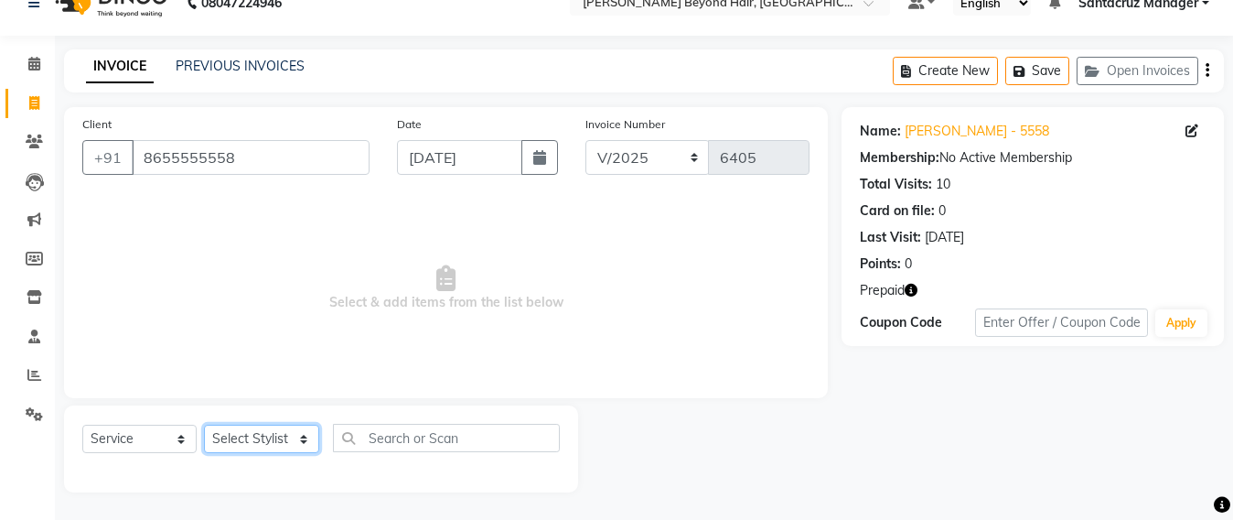
click at [237, 438] on select "Select Stylist Admin [PERSON_NAME] Sankat [PERSON_NAME] [PERSON_NAME] [PERSON_N…" at bounding box center [261, 438] width 115 height 28
select select "86876"
click at [204, 424] on select "Select Stylist Admin [PERSON_NAME] Sankat [PERSON_NAME] [PERSON_NAME] [PERSON_N…" at bounding box center [261, 438] width 115 height 28
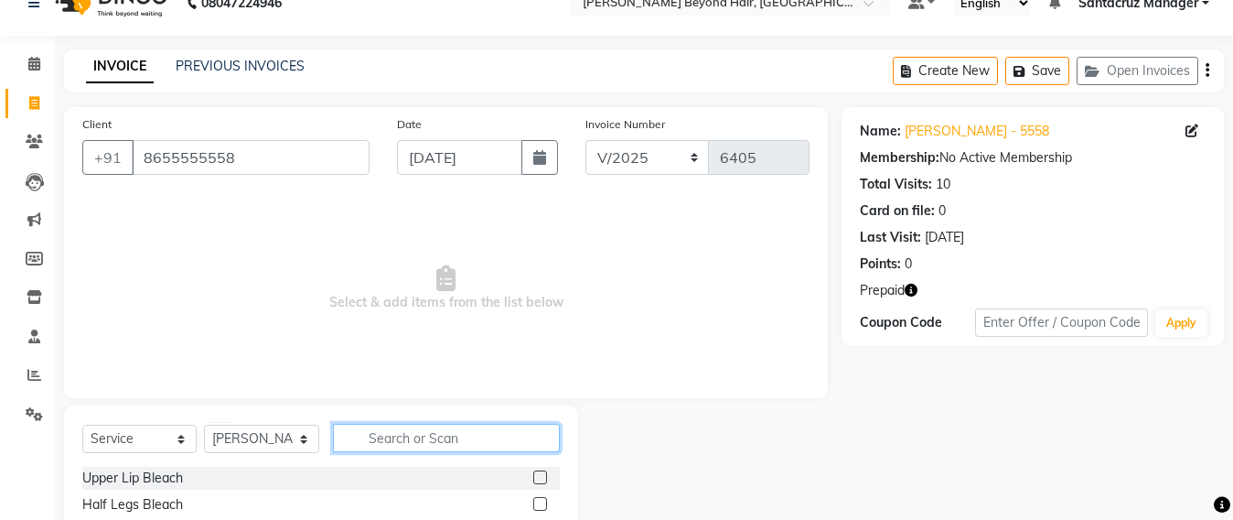
click at [402, 432] on input "text" at bounding box center [446, 438] width 227 height 28
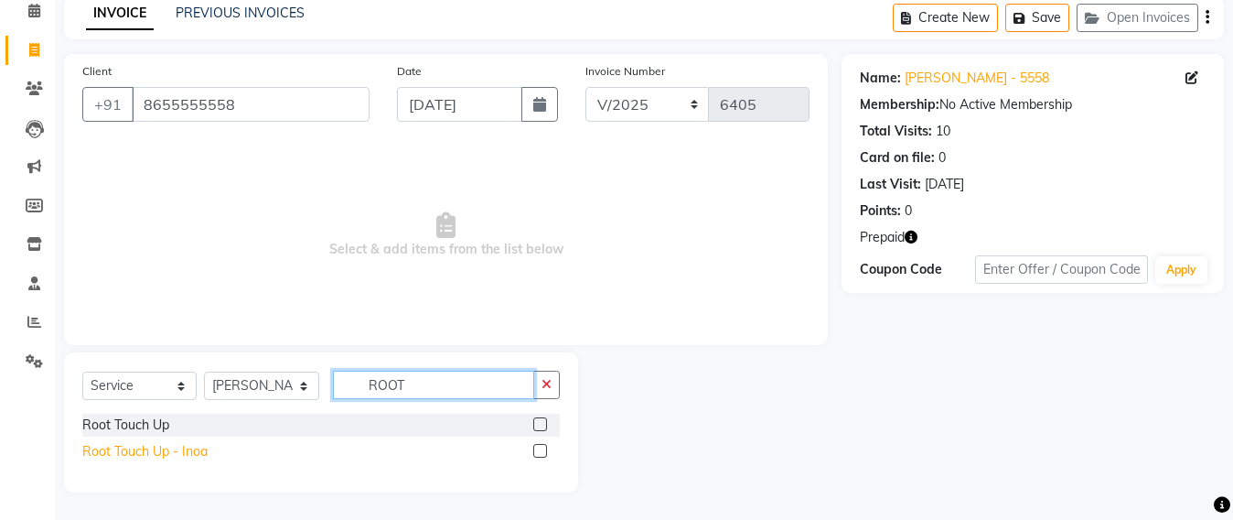
type input "ROOT"
click at [179, 457] on div "Root Touch Up - Inoa" at bounding box center [144, 451] width 125 height 19
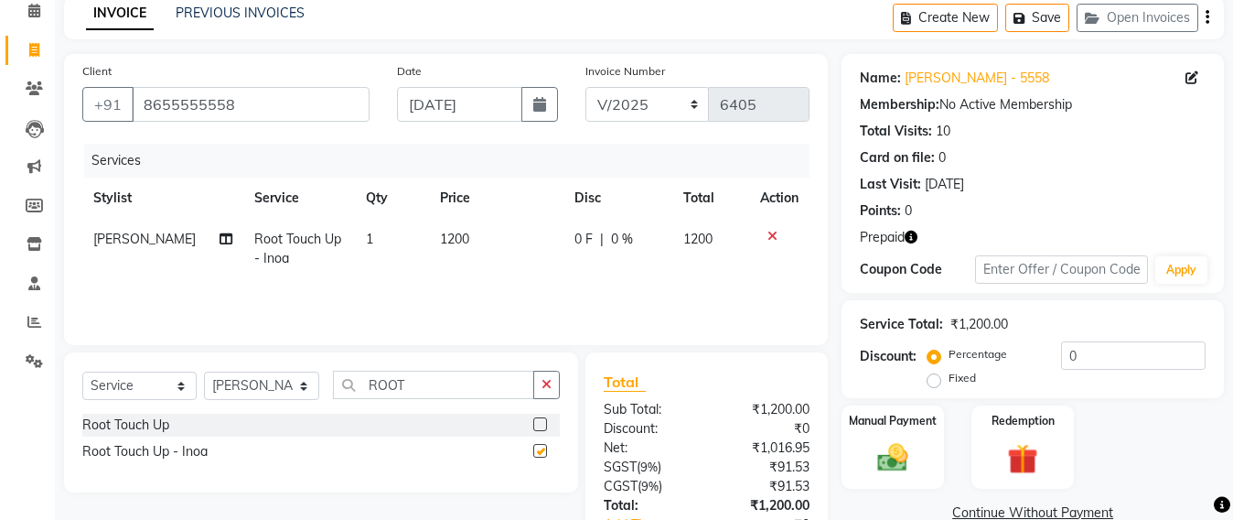
checkbox input "false"
click at [1038, 16] on button "Save" at bounding box center [1037, 18] width 64 height 28
click at [821, 31] on div "INVOICE PREVIOUS INVOICES Create New Save Open Invoices" at bounding box center [644, 17] width 1160 height 43
click at [1141, 17] on button "Open Invoices" at bounding box center [1138, 18] width 122 height 28
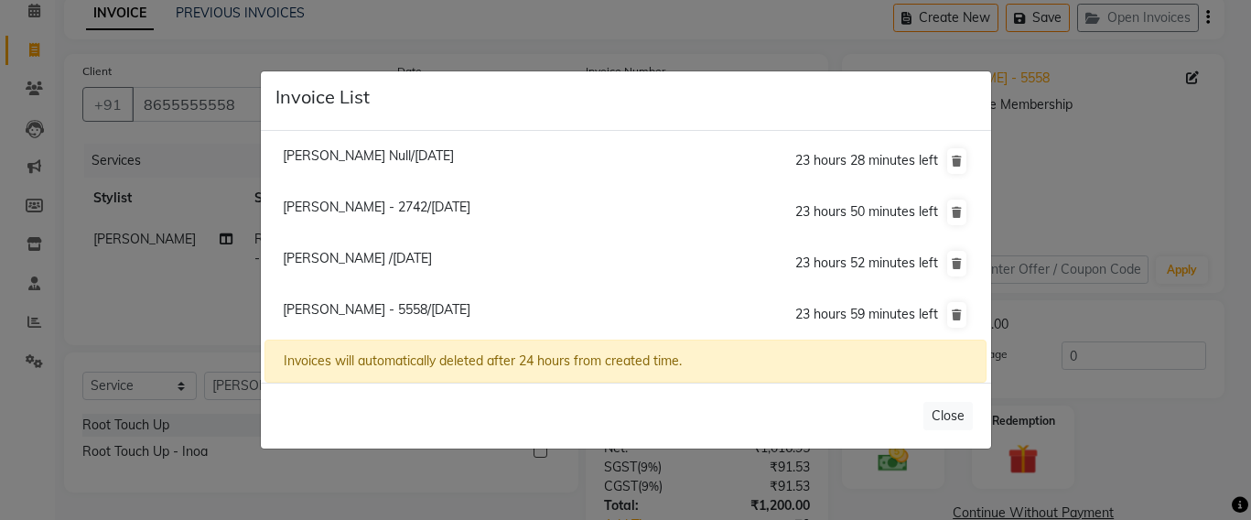
click at [337, 201] on span "[PERSON_NAME] - 2742/[DATE]" at bounding box center [377, 207] width 188 height 16
type input "9819132742"
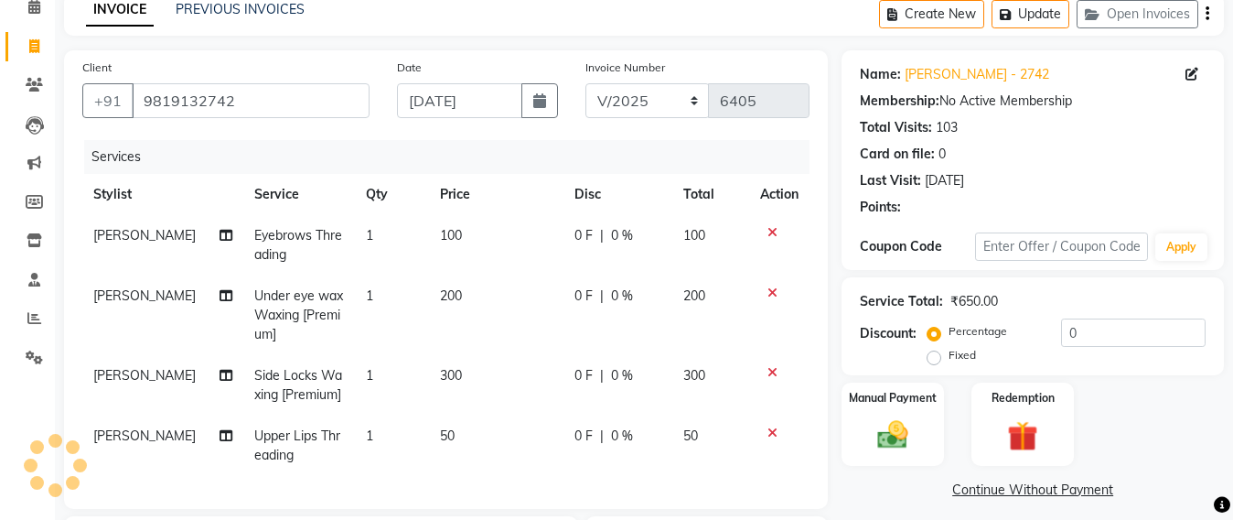
scroll to position [312, 0]
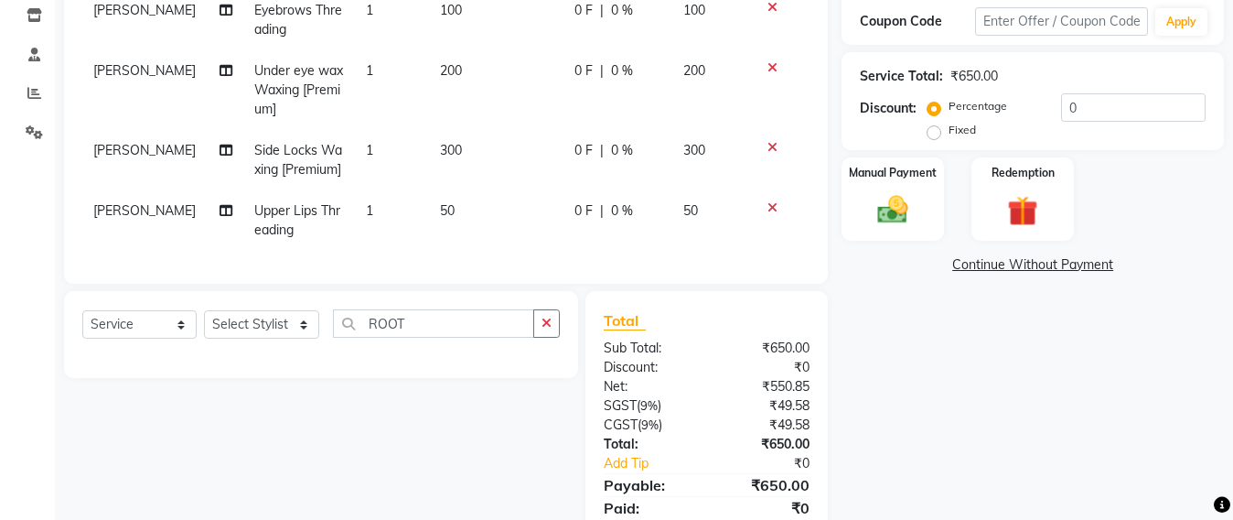
click at [776, 206] on icon at bounding box center [773, 207] width 10 height 13
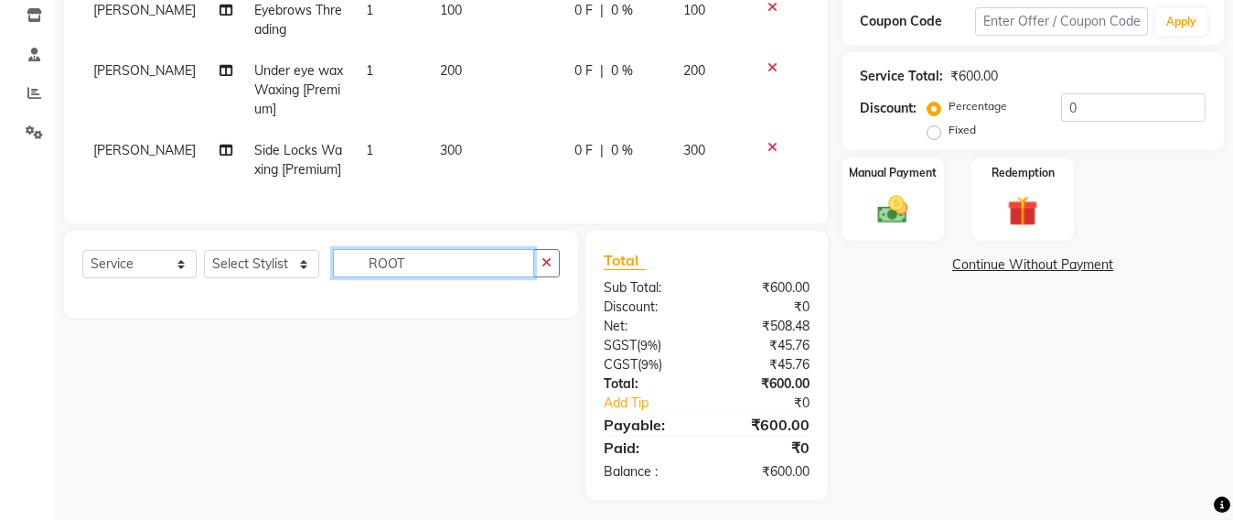
click at [426, 277] on input "ROOT" at bounding box center [433, 263] width 201 height 28
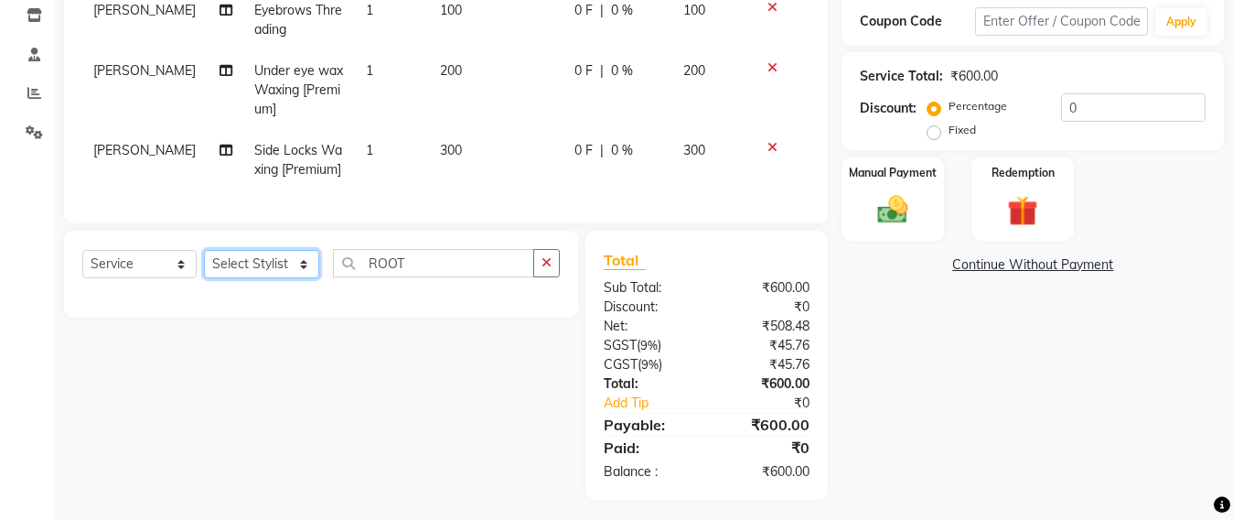
click at [254, 278] on select "Select Stylist Admin [PERSON_NAME] Sankat [PERSON_NAME] [PERSON_NAME] [PERSON_N…" at bounding box center [261, 264] width 115 height 28
select select "47916"
click at [204, 267] on select "Select Stylist Admin [PERSON_NAME] Sankat [PERSON_NAME] [PERSON_NAME] [PERSON_N…" at bounding box center [261, 264] width 115 height 28
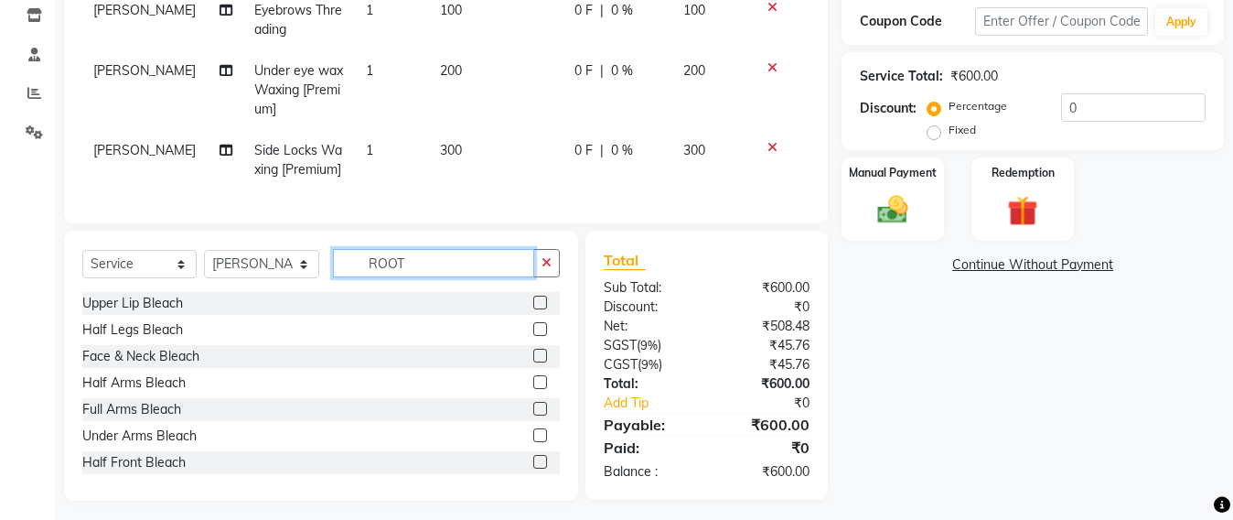
click at [412, 267] on input "ROOT" at bounding box center [433, 263] width 201 height 28
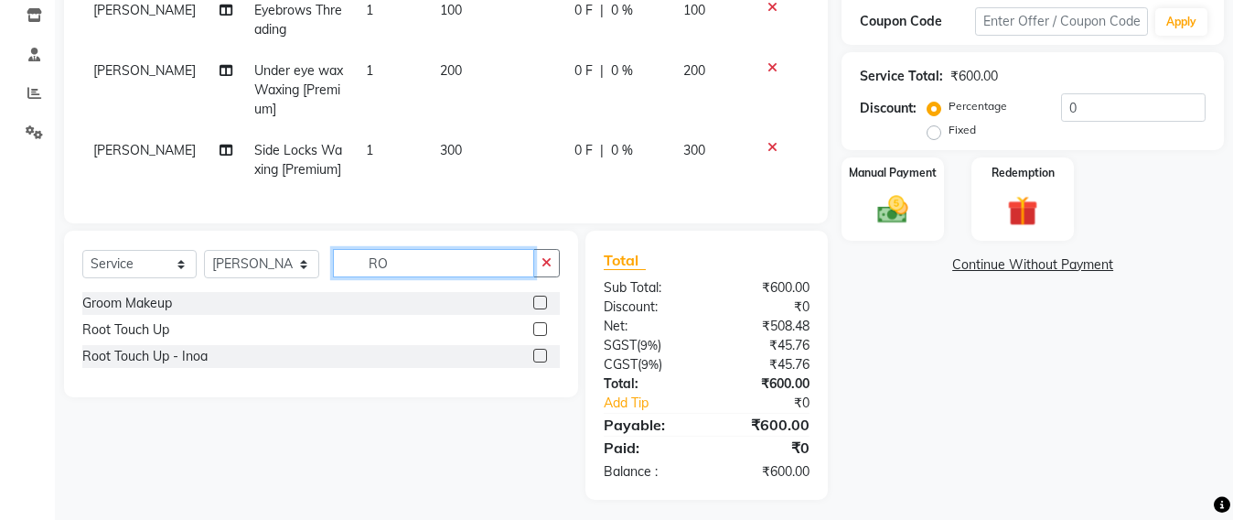
type input "R"
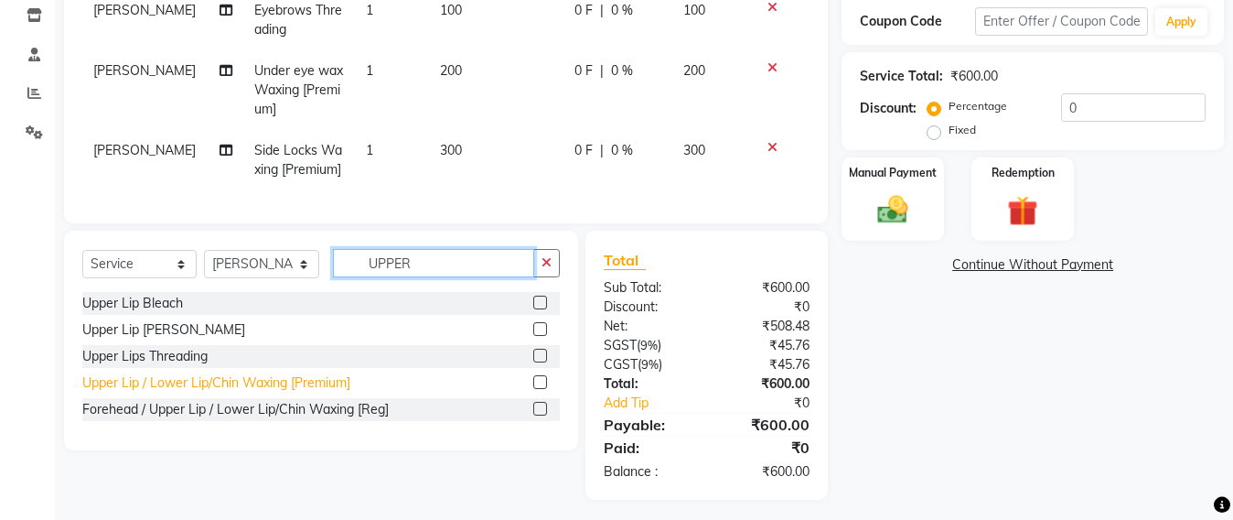
type input "UPPER"
click at [291, 392] on div "Upper Lip / Lower Lip/Chin Waxing [Premium]" at bounding box center [216, 382] width 268 height 19
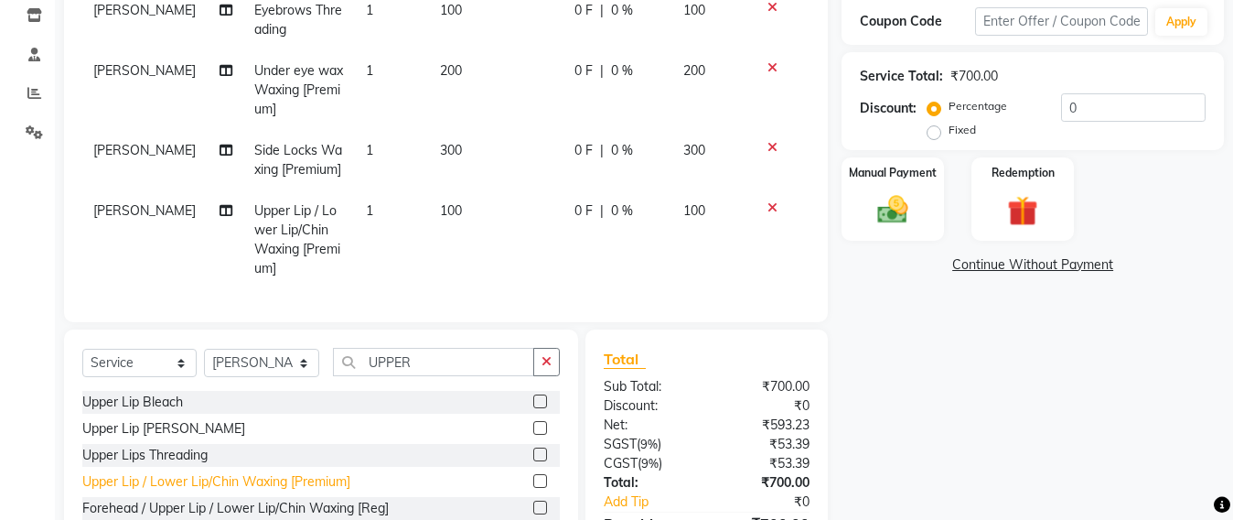
click at [219, 491] on div "Upper Lip / Lower Lip/Chin Waxing [Premium]" at bounding box center [216, 481] width 268 height 19
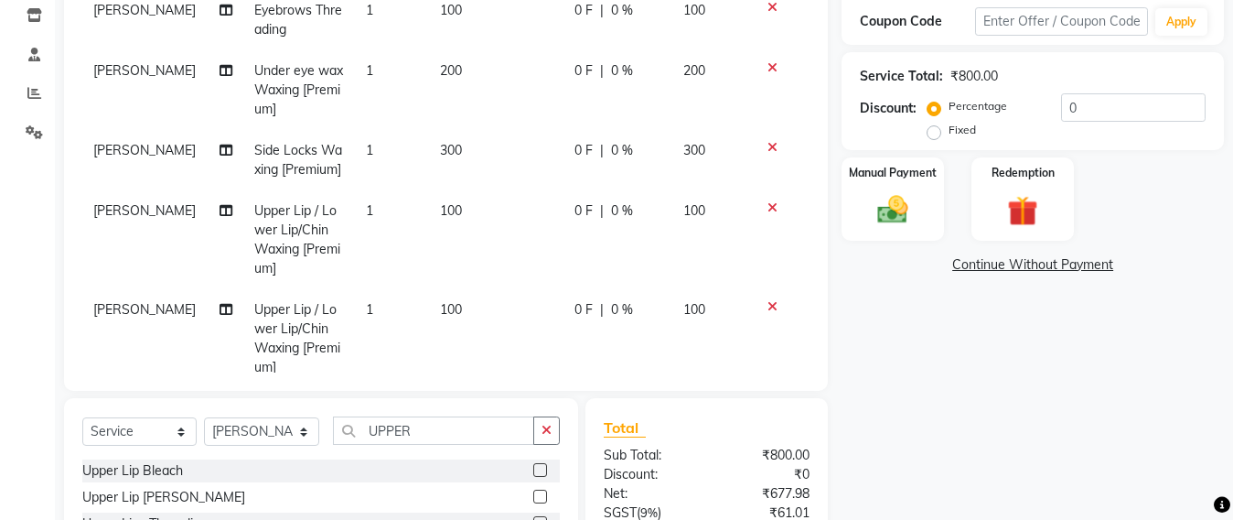
scroll to position [487, 0]
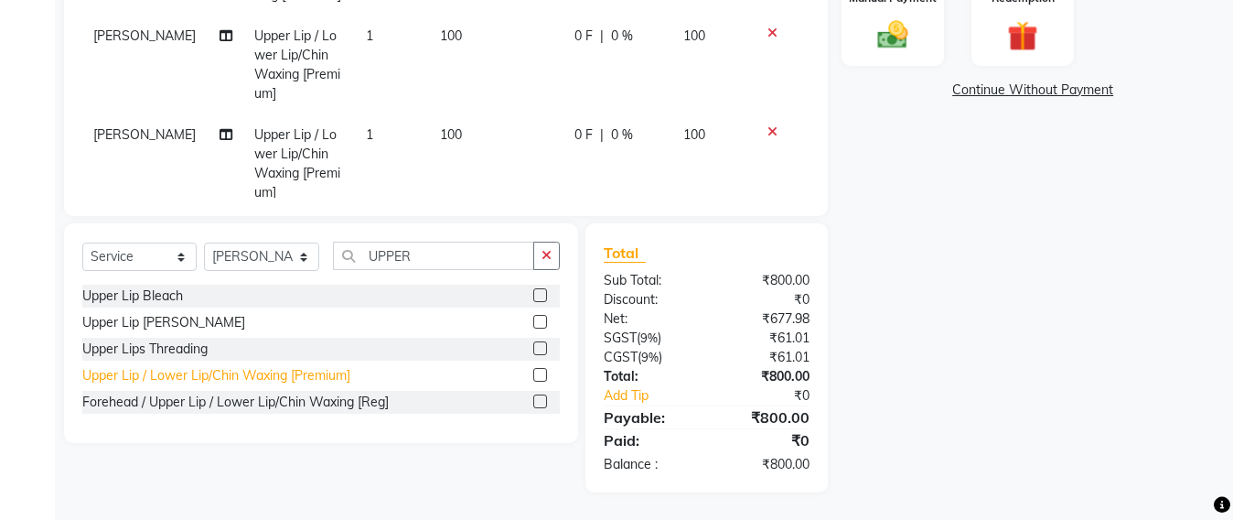
click at [230, 373] on div "Upper Lip / Lower Lip/Chin Waxing [Premium]" at bounding box center [216, 375] width 268 height 19
checkbox input "false"
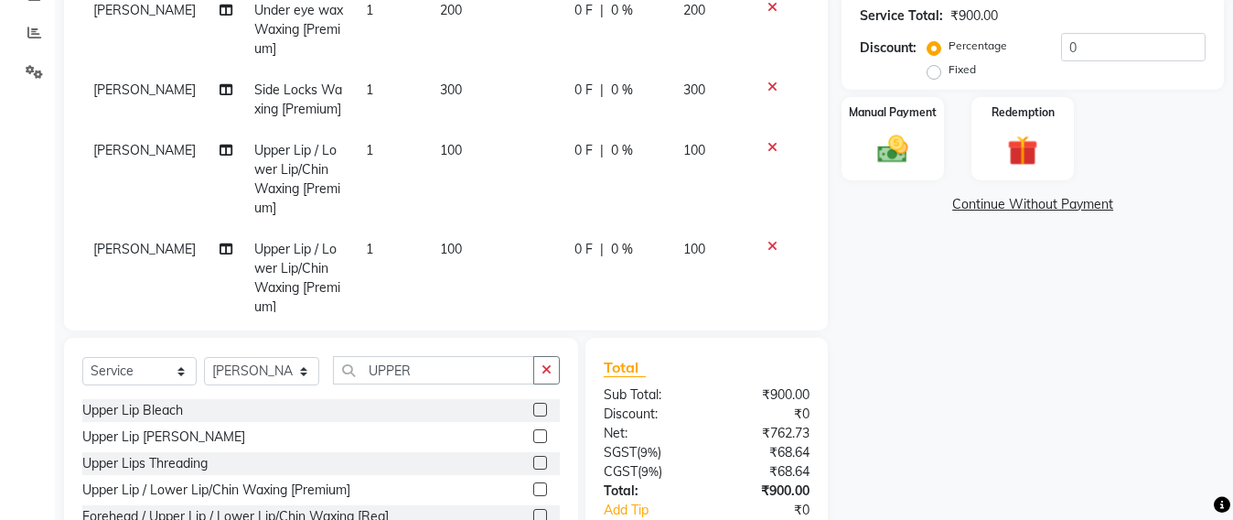
scroll to position [258, 0]
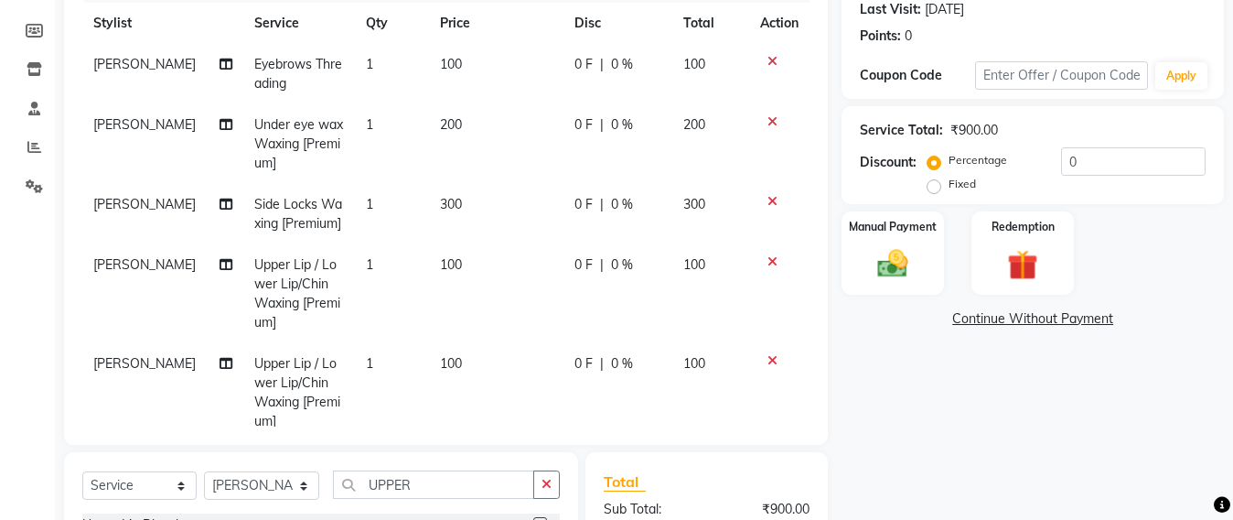
click at [768, 119] on icon at bounding box center [773, 121] width 10 height 13
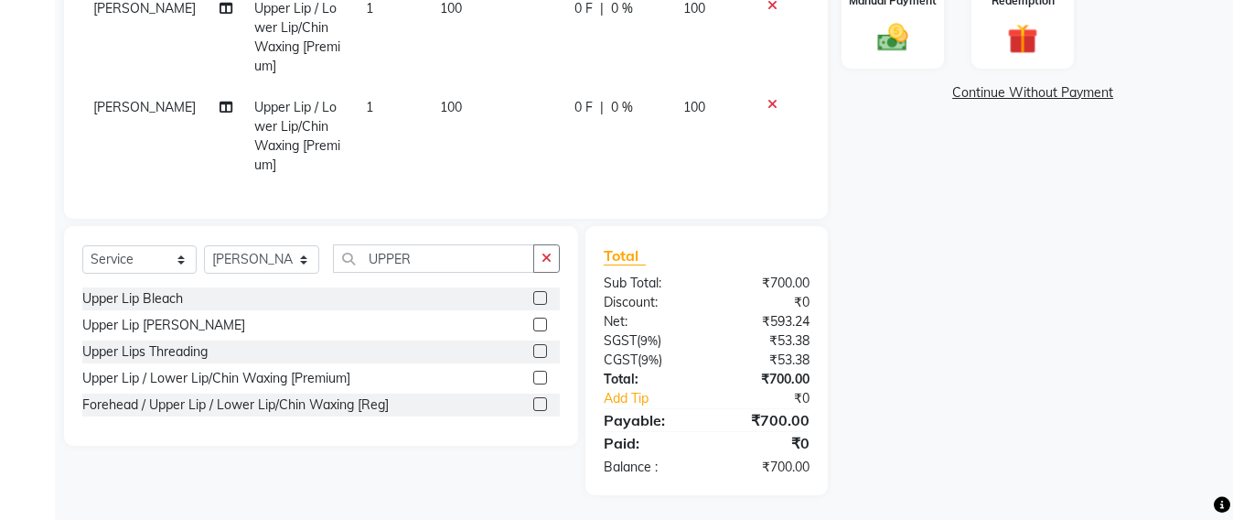
scroll to position [487, 0]
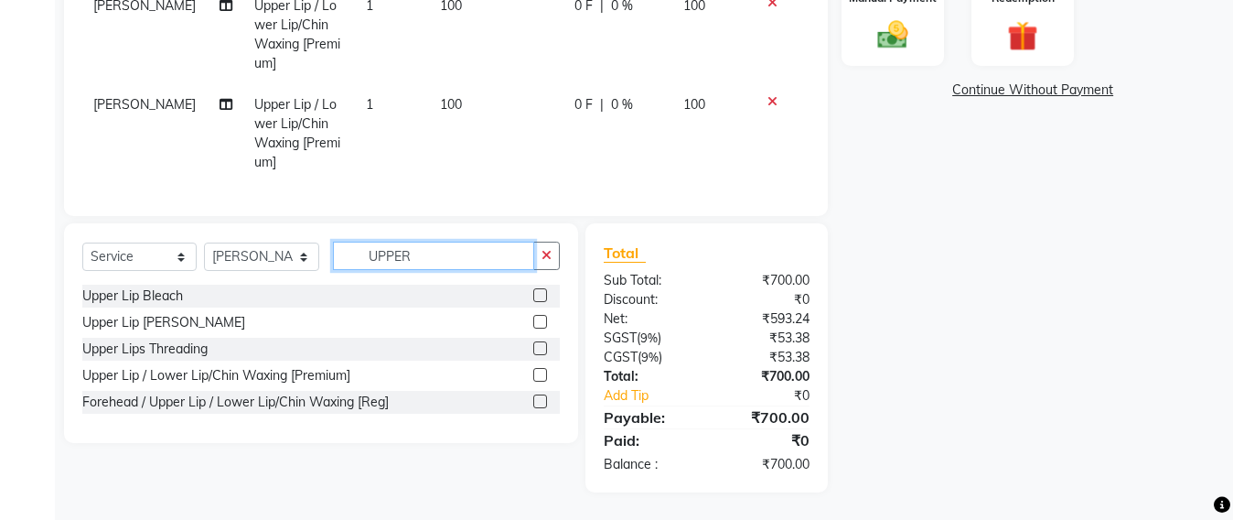
click at [432, 243] on input "UPPER" at bounding box center [433, 256] width 201 height 28
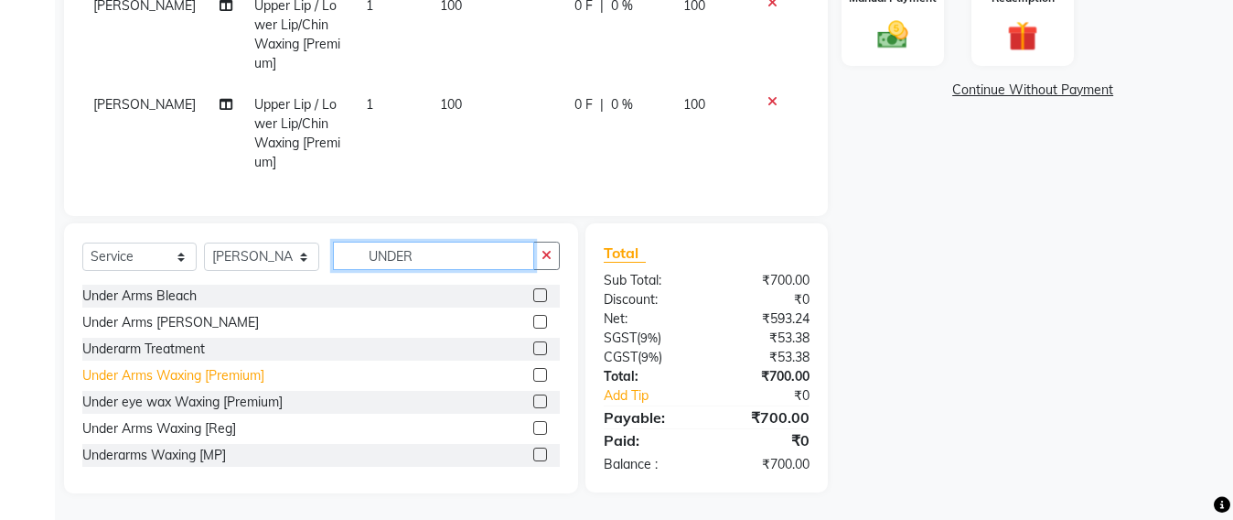
type input "UNDER"
click at [124, 368] on div "Under Arms Waxing [Premium]" at bounding box center [173, 375] width 182 height 19
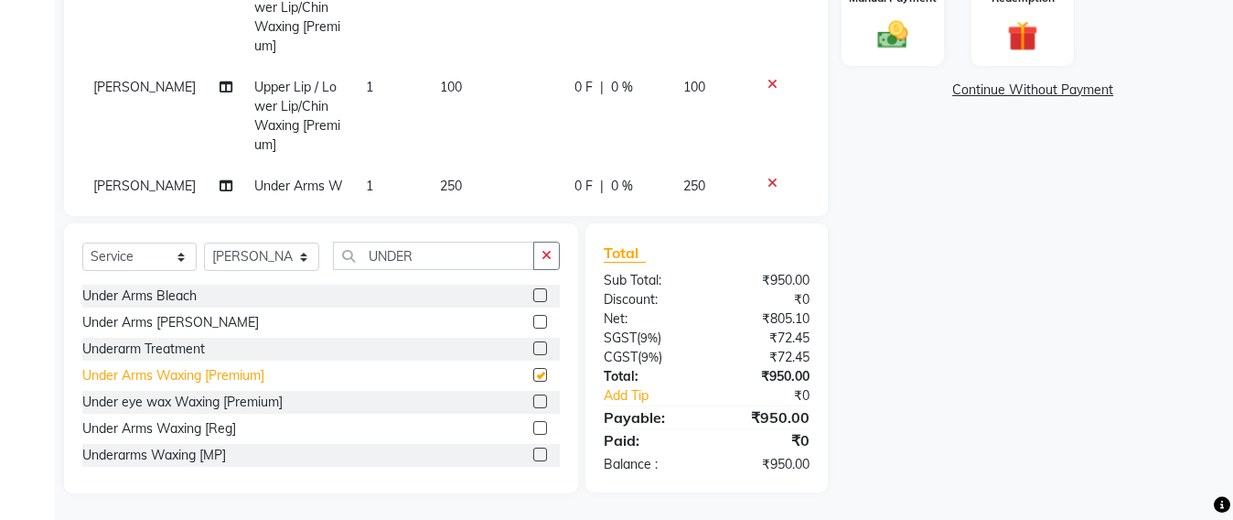
checkbox input "false"
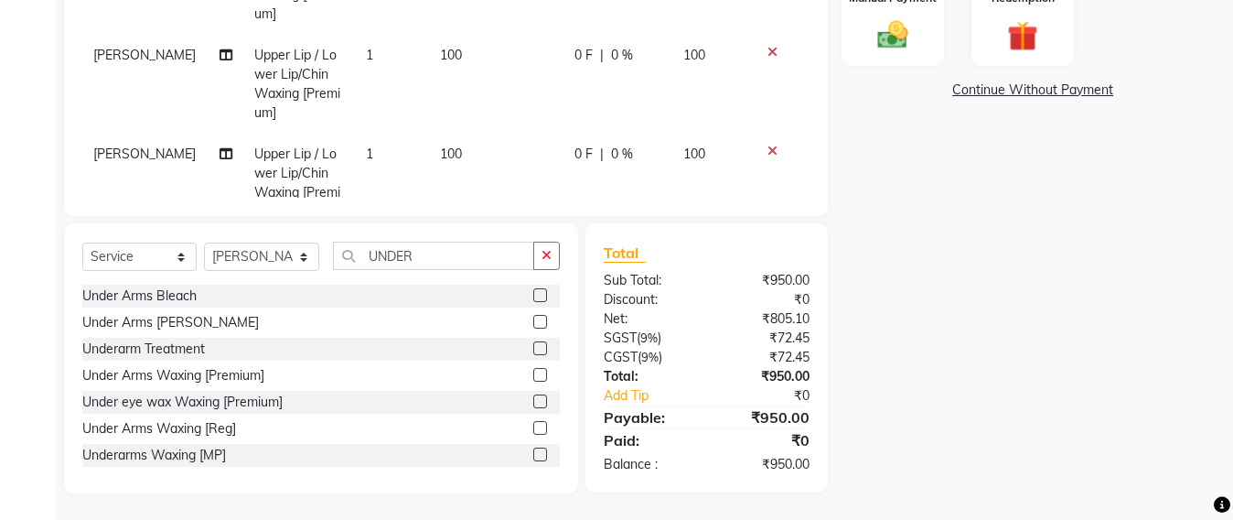
scroll to position [0, 0]
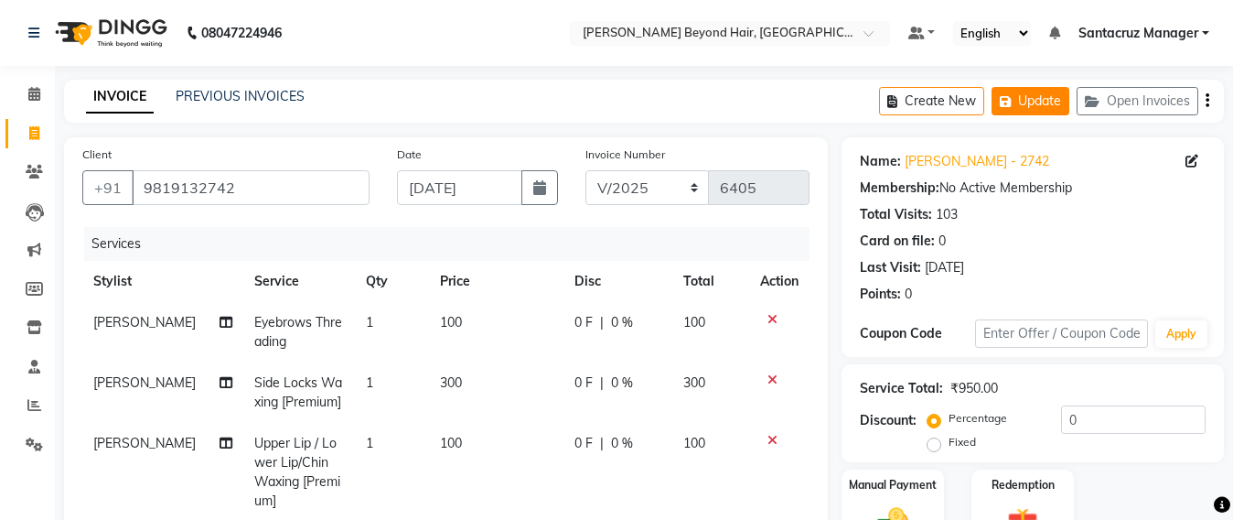
click at [1026, 104] on button "Update" at bounding box center [1031, 101] width 78 height 28
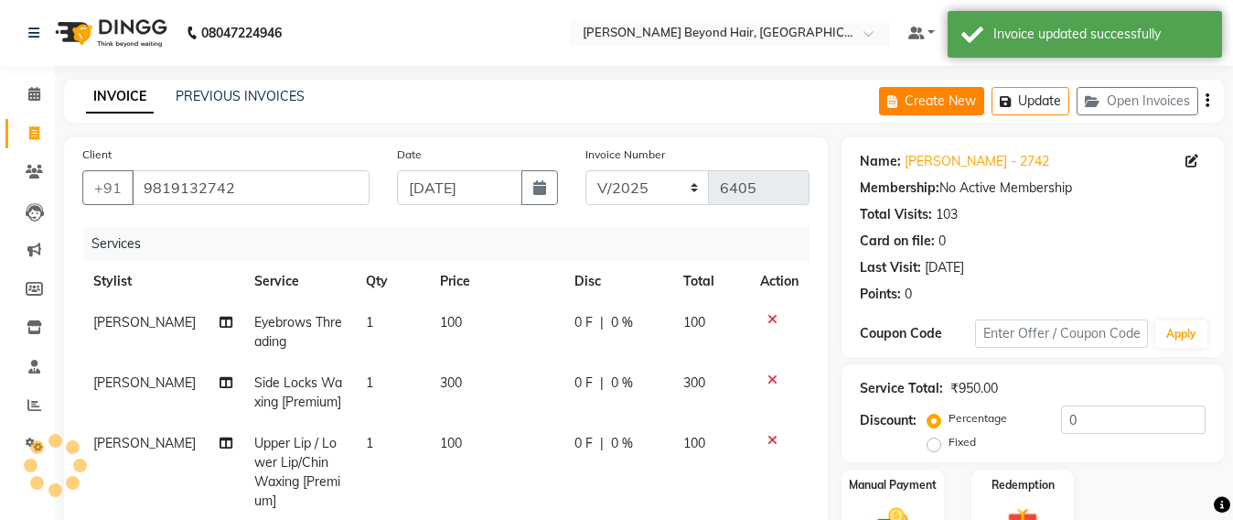
click at [911, 95] on button "Create New" at bounding box center [931, 101] width 105 height 28
select select "service"
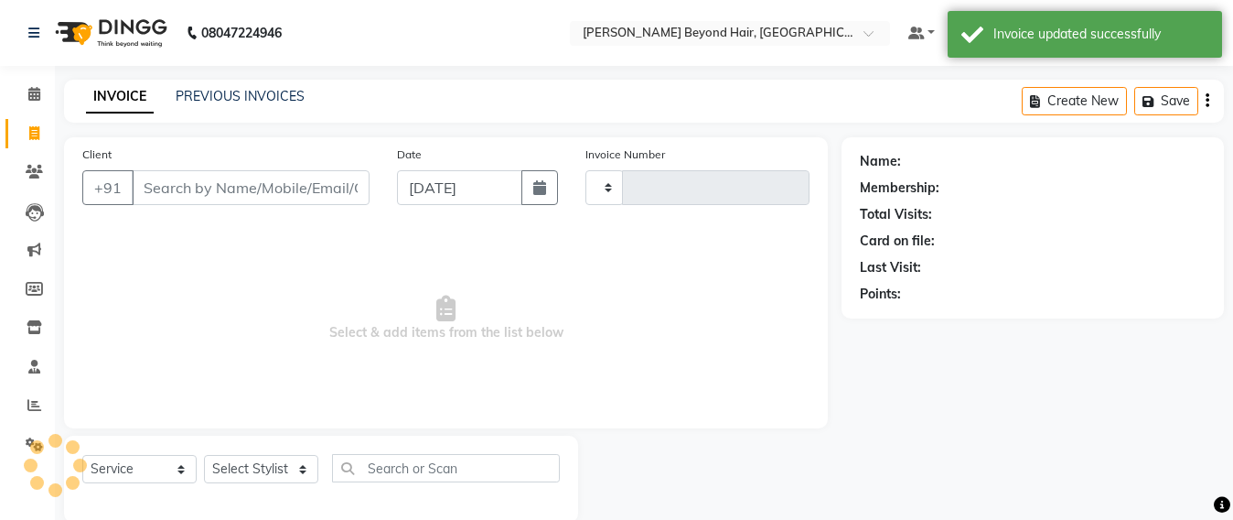
scroll to position [30, 0]
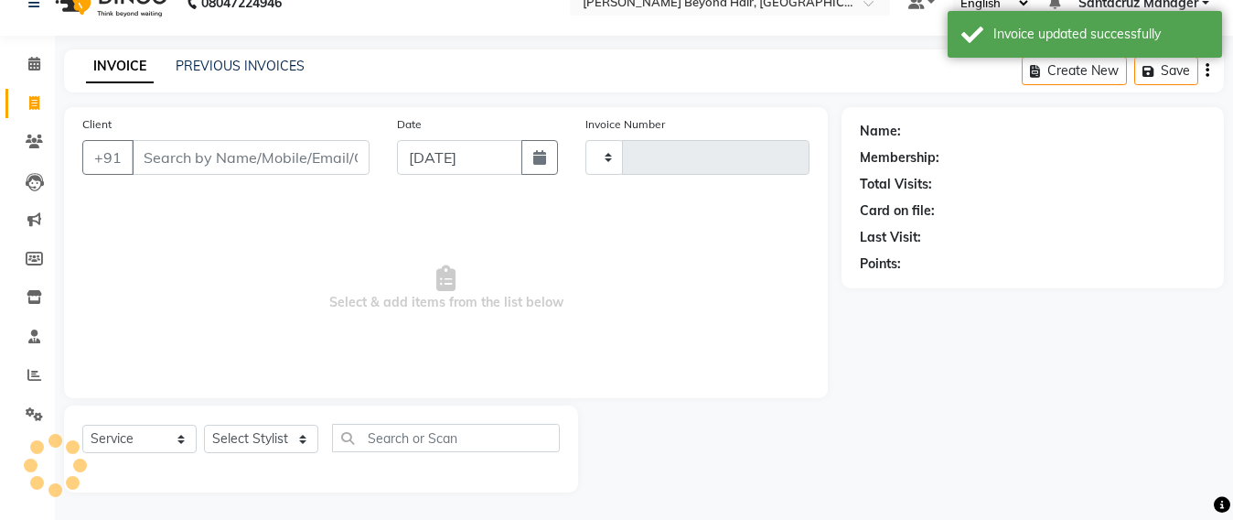
type input "6405"
select select "6357"
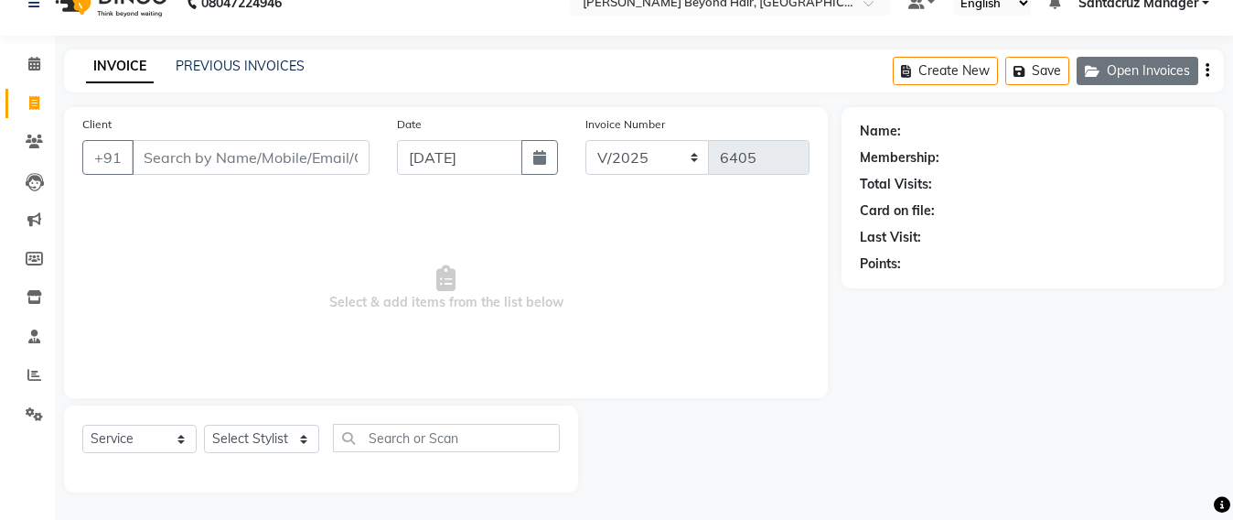
click at [1144, 71] on button "Open Invoices" at bounding box center [1138, 71] width 122 height 28
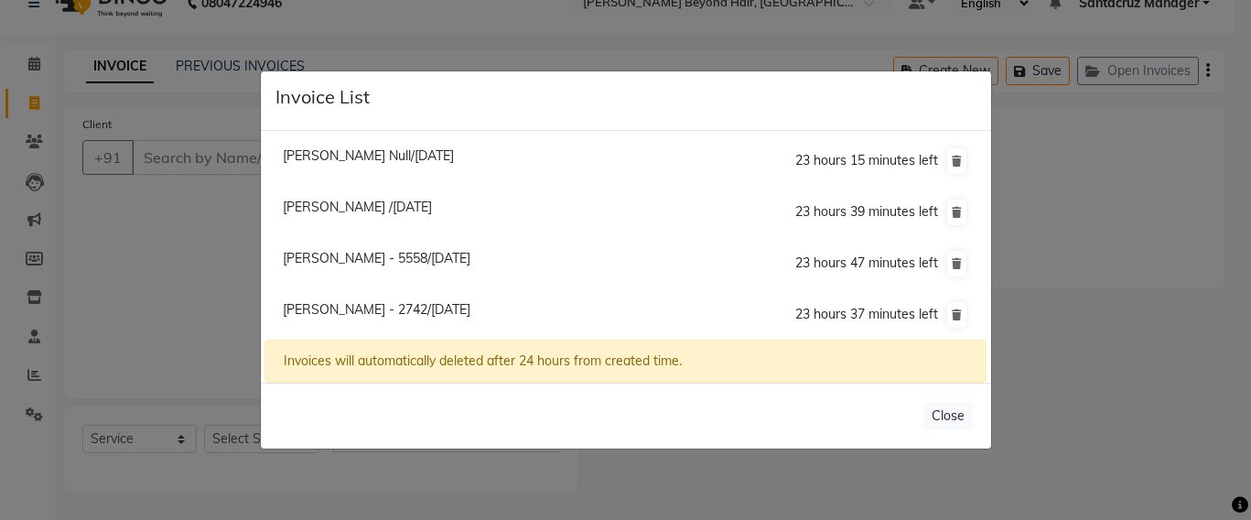
click at [351, 149] on span "[PERSON_NAME] Null/[DATE]" at bounding box center [368, 155] width 171 height 16
type input "9930549019"
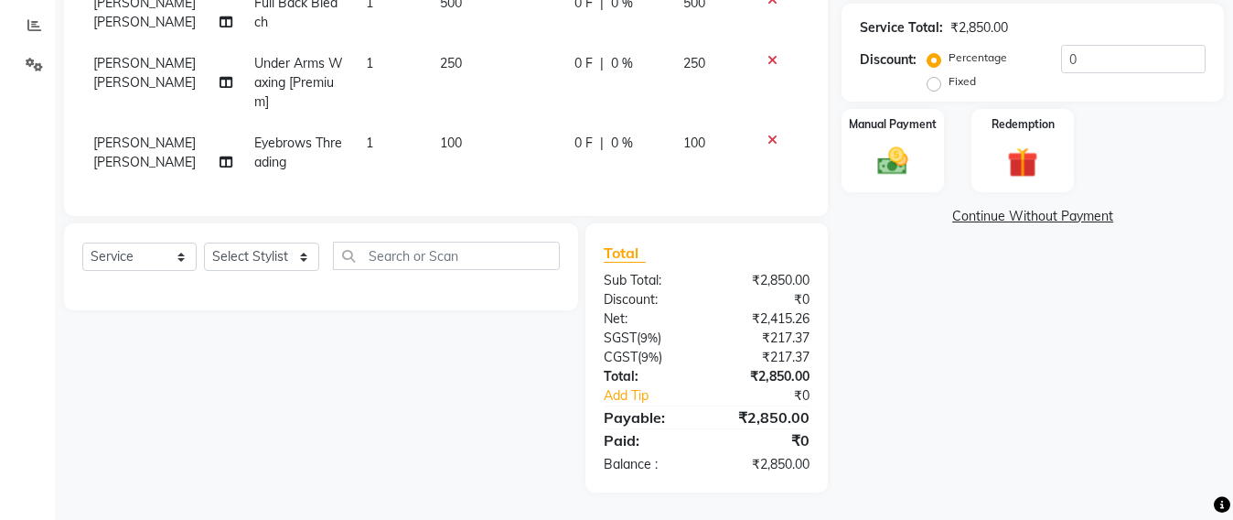
scroll to position [54, 0]
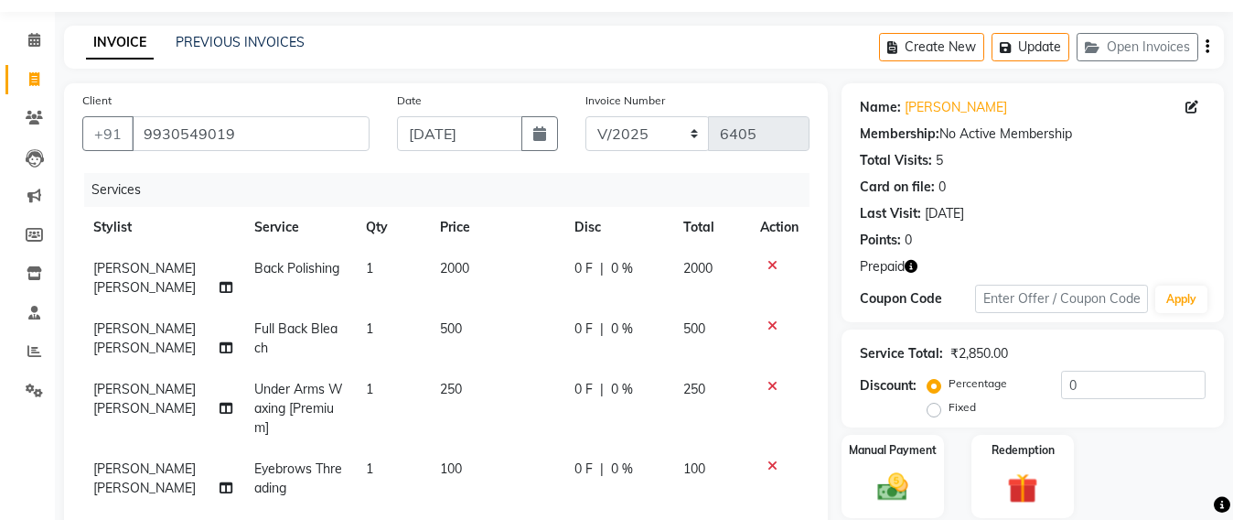
click at [917, 267] on icon "button" at bounding box center [911, 266] width 13 height 13
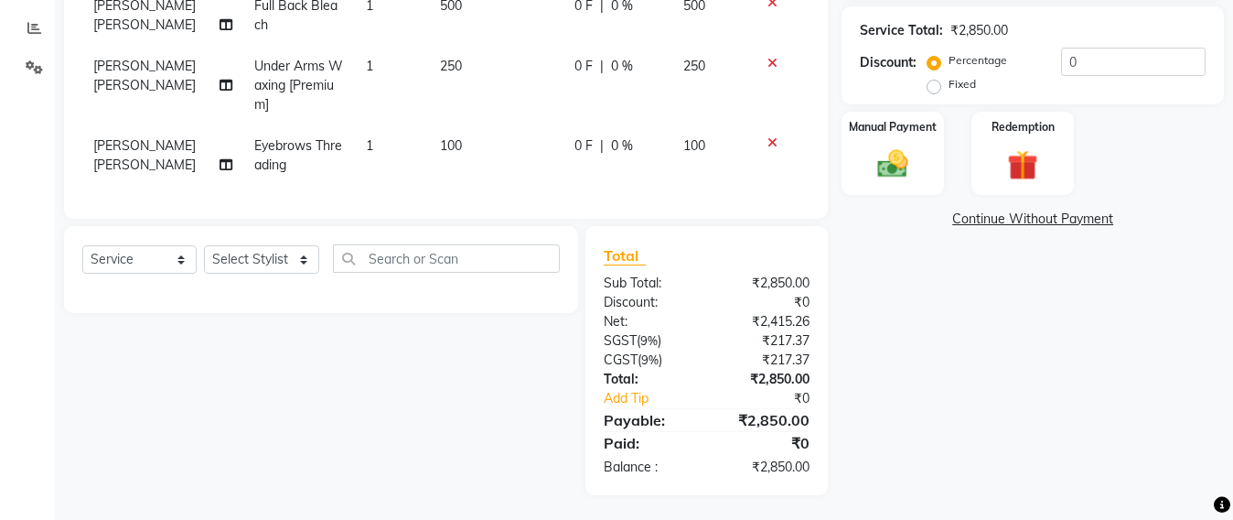
scroll to position [397, 0]
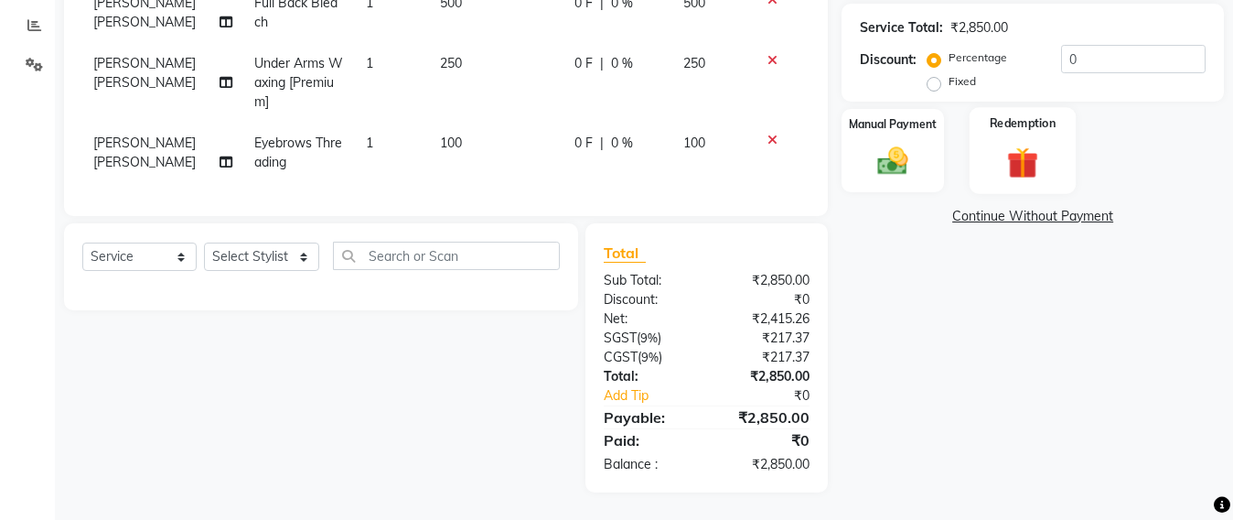
click at [1010, 145] on img at bounding box center [1022, 162] width 51 height 39
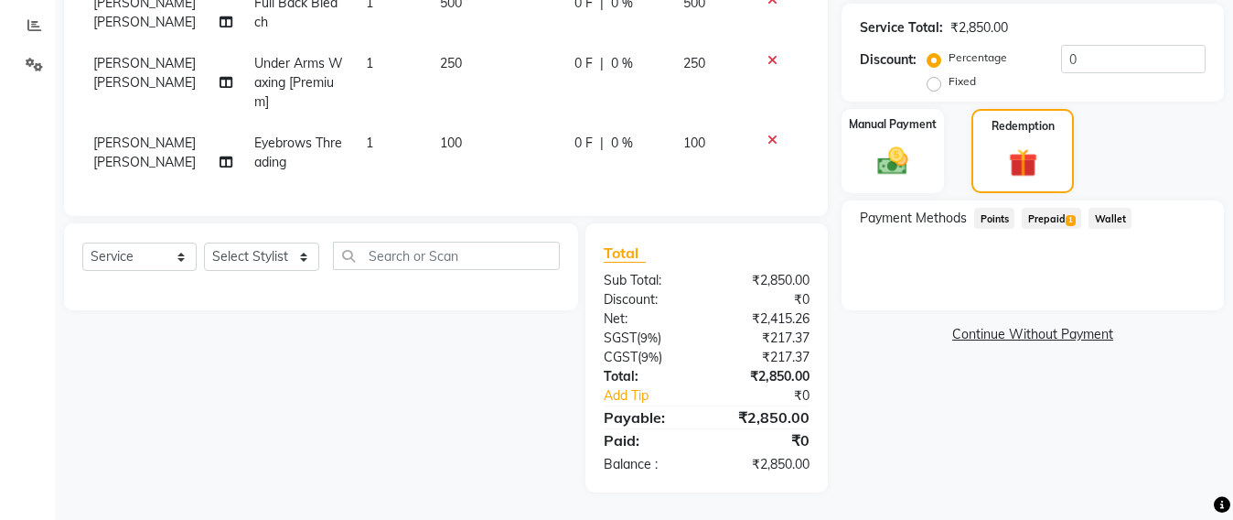
click at [1048, 208] on span "Prepaid 1" at bounding box center [1051, 218] width 59 height 21
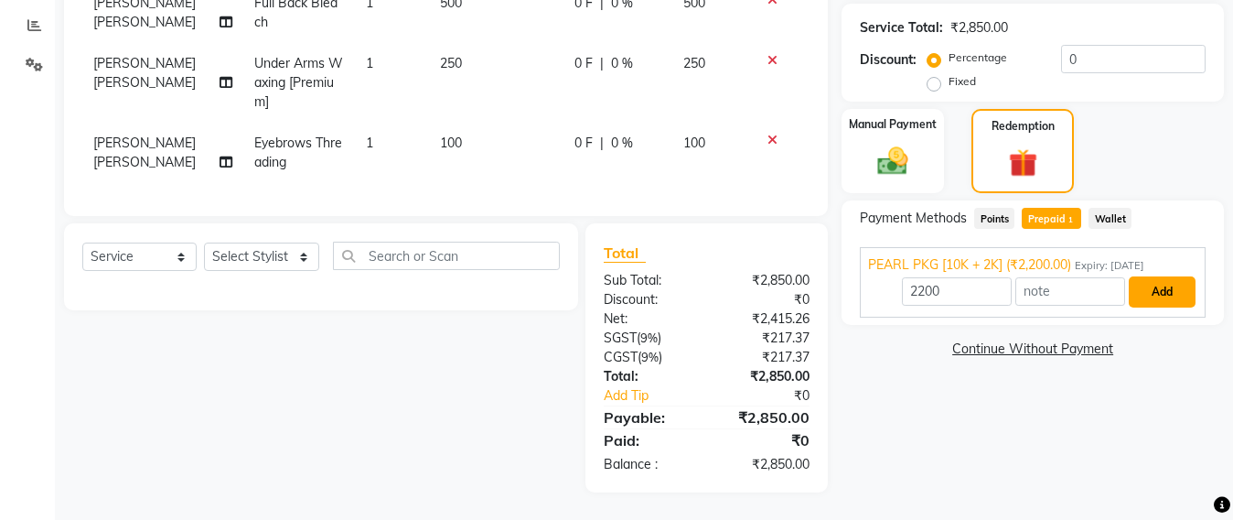
click at [1166, 285] on button "Add" at bounding box center [1162, 291] width 67 height 31
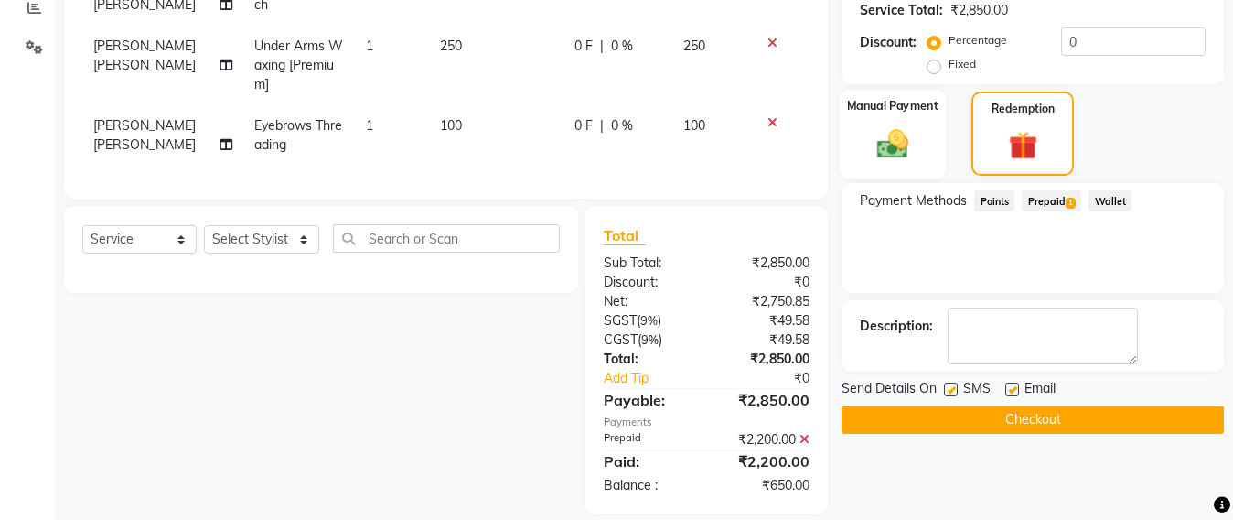
click at [892, 152] on img at bounding box center [892, 143] width 51 height 37
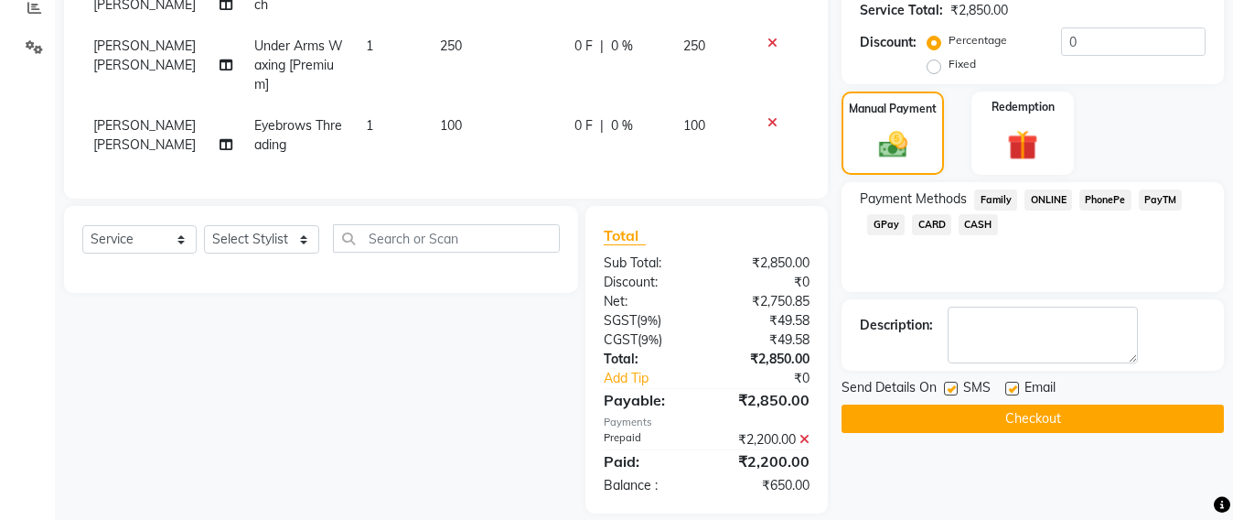
click at [878, 220] on span "GPay" at bounding box center [886, 224] width 38 height 21
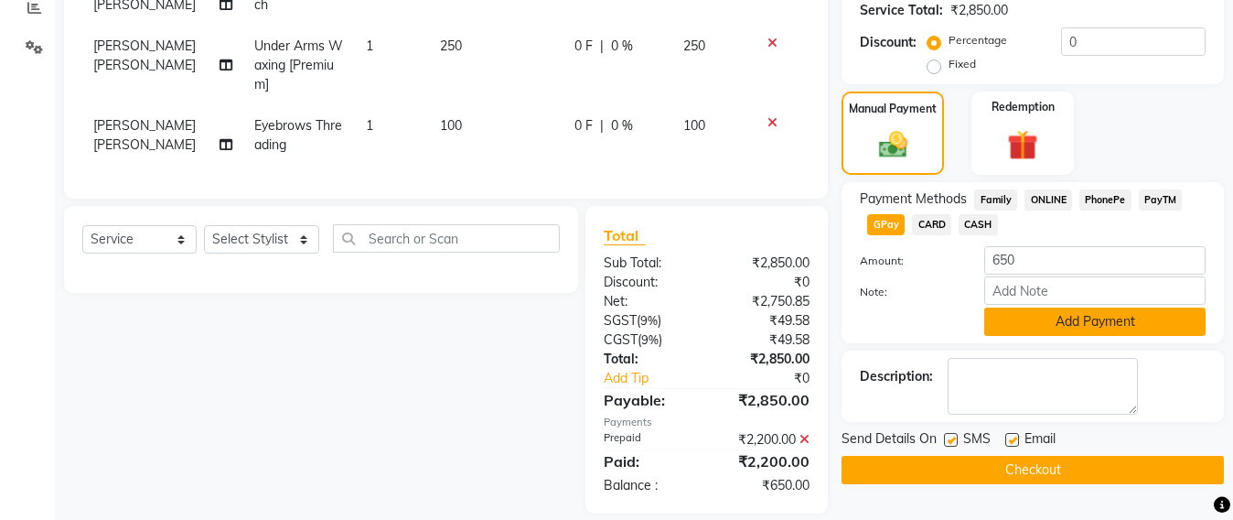
click at [1082, 319] on button "Add Payment" at bounding box center [1094, 321] width 221 height 28
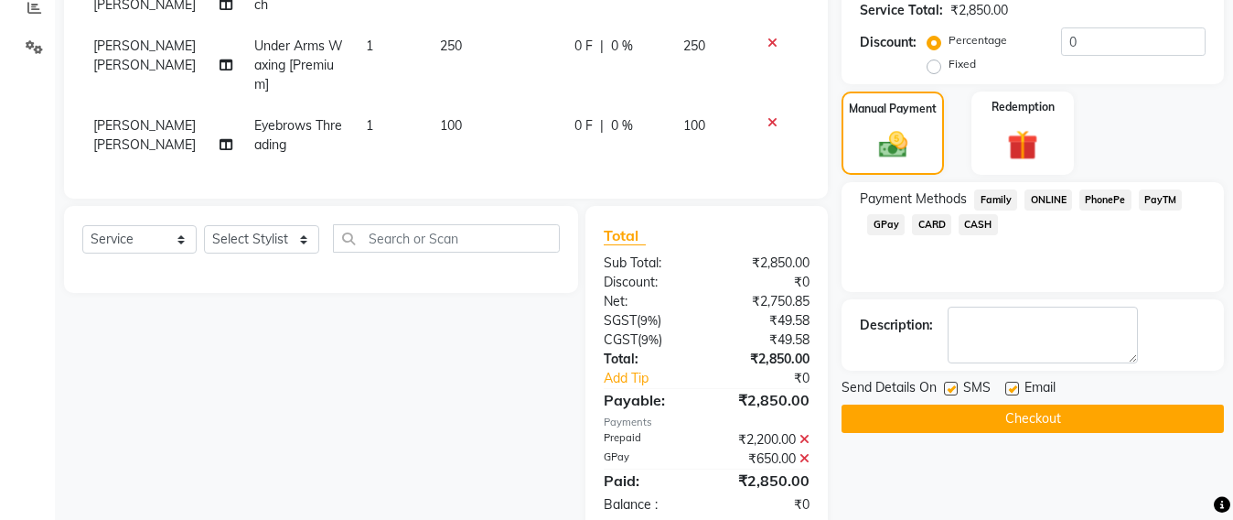
click at [1030, 420] on button "Checkout" at bounding box center [1033, 418] width 382 height 28
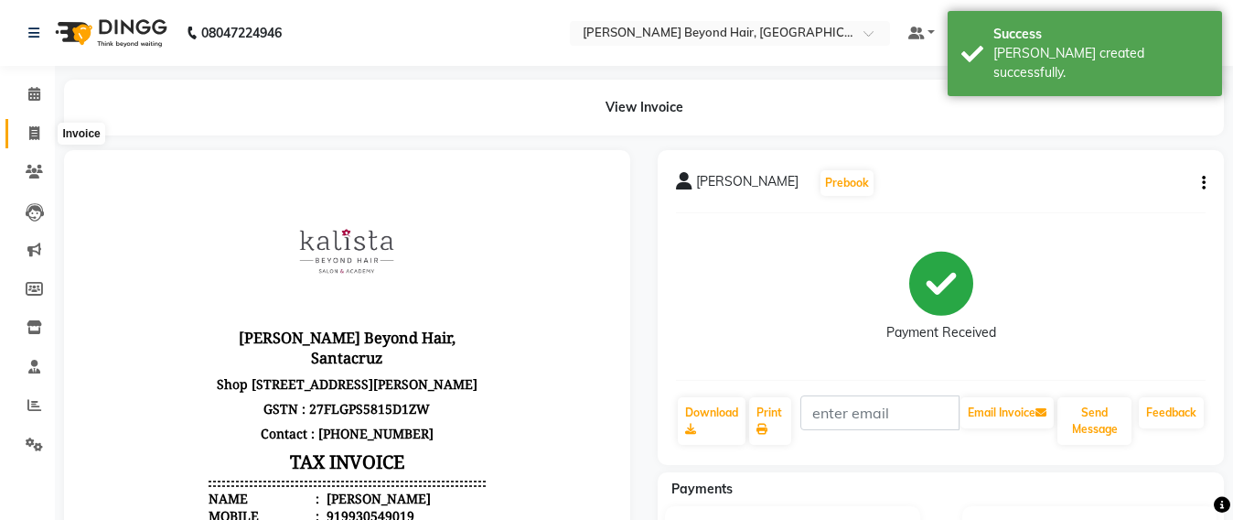
click at [20, 138] on span at bounding box center [34, 134] width 32 height 21
select select "service"
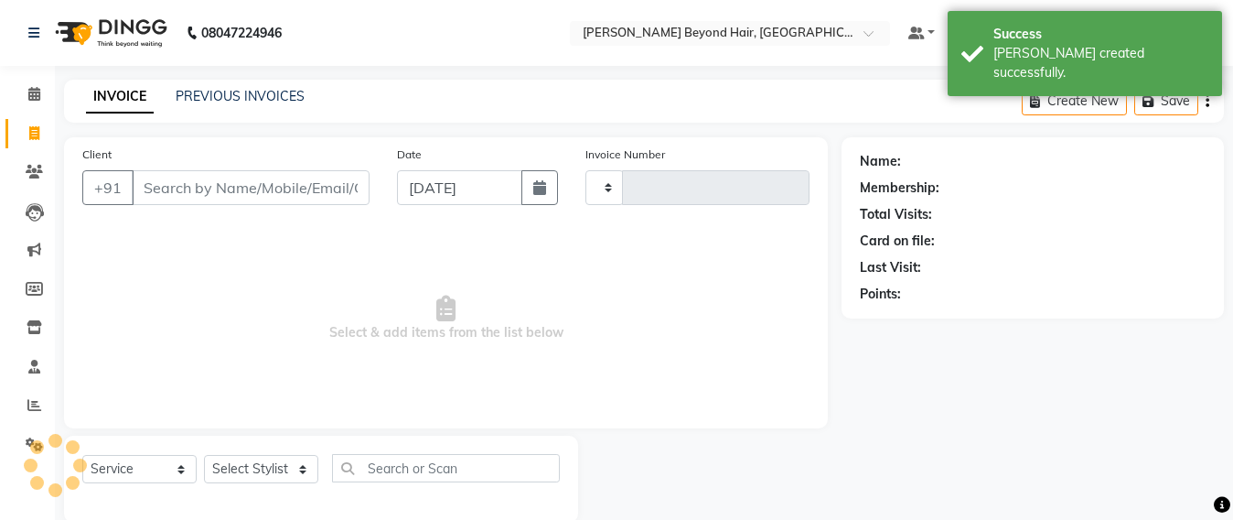
scroll to position [30, 0]
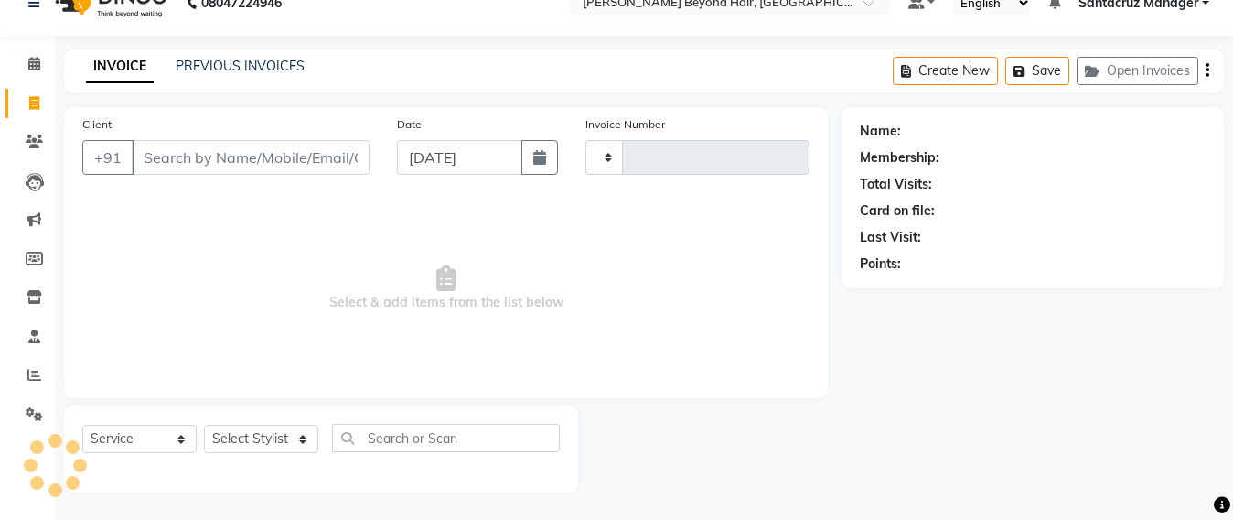
type input "6406"
select select "6357"
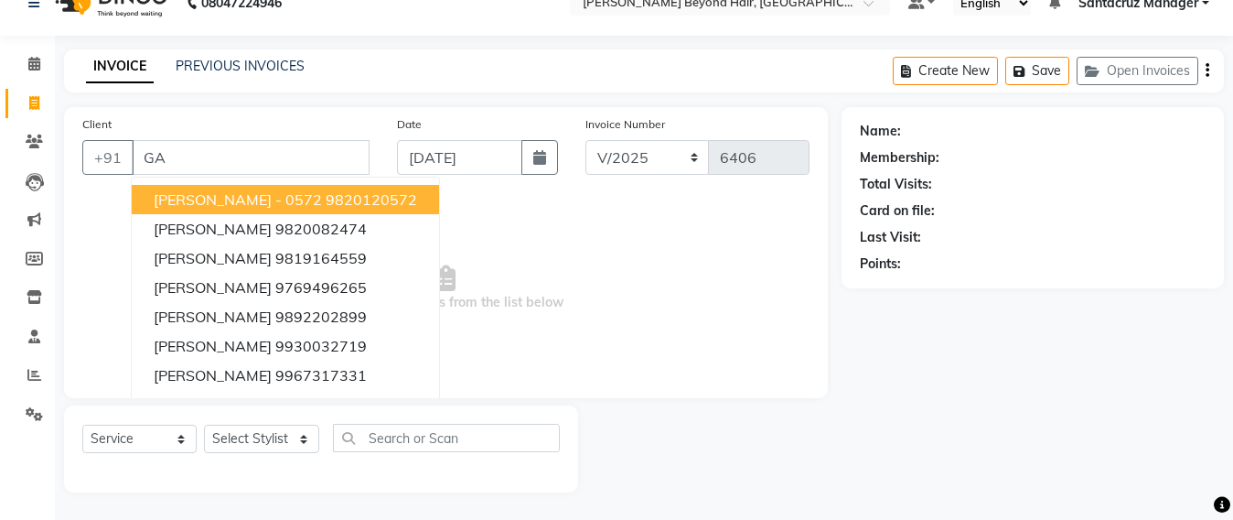
type input "G"
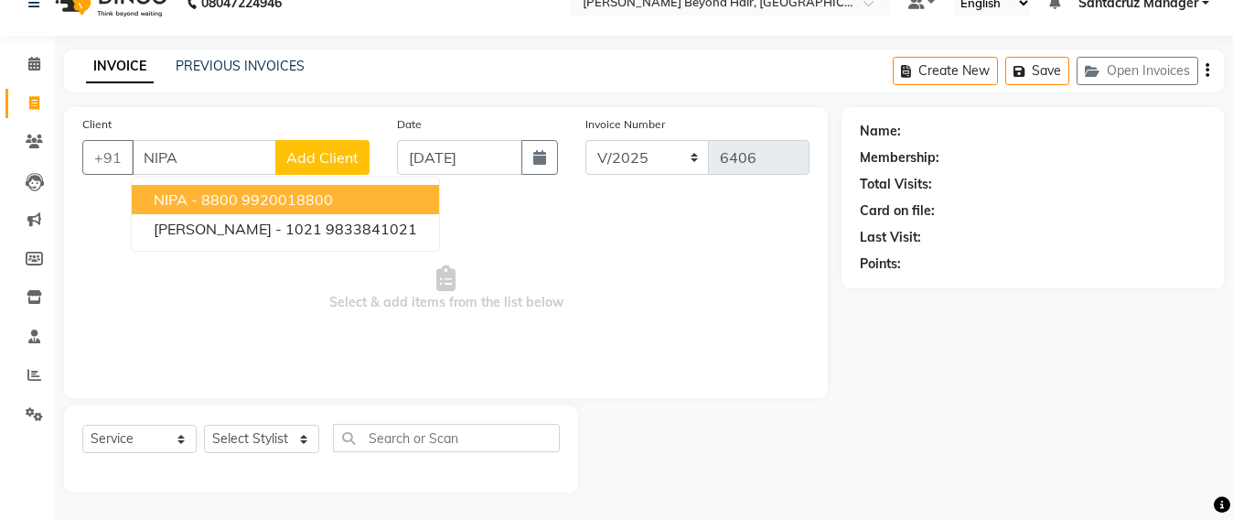
click at [216, 160] on input "NIPA" at bounding box center [204, 157] width 145 height 35
type input "N"
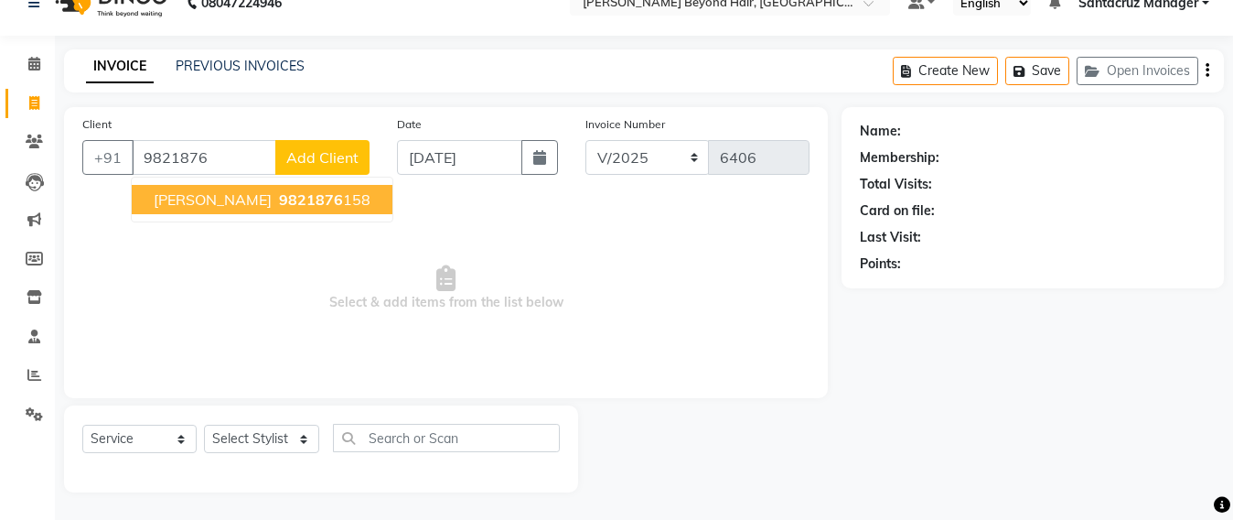
click at [209, 197] on span "[PERSON_NAME]" at bounding box center [213, 199] width 118 height 18
type input "9821876158"
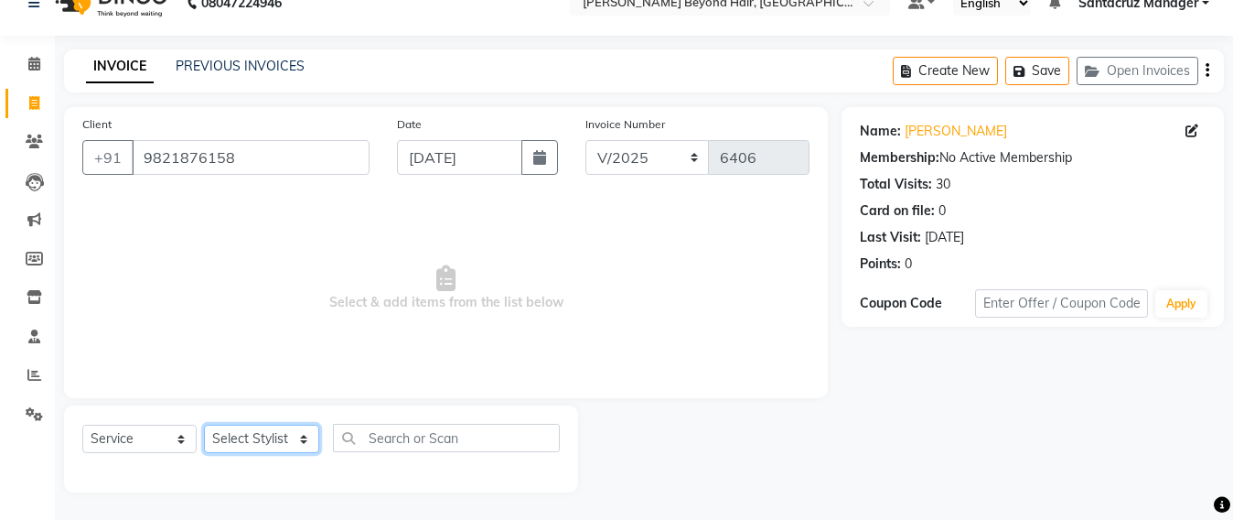
click at [274, 438] on select "Select Stylist Admin [PERSON_NAME] Sankat [PERSON_NAME] [PERSON_NAME] [PERSON_N…" at bounding box center [261, 438] width 115 height 28
click at [551, 289] on span "Select & add items from the list below" at bounding box center [445, 288] width 727 height 183
drag, startPoint x: 273, startPoint y: 435, endPoint x: 276, endPoint y: 426, distance: 9.9
click at [273, 435] on select "Select Stylist Admin [PERSON_NAME] Sankat [PERSON_NAME] [PERSON_NAME] [PERSON_N…" at bounding box center [261, 438] width 115 height 28
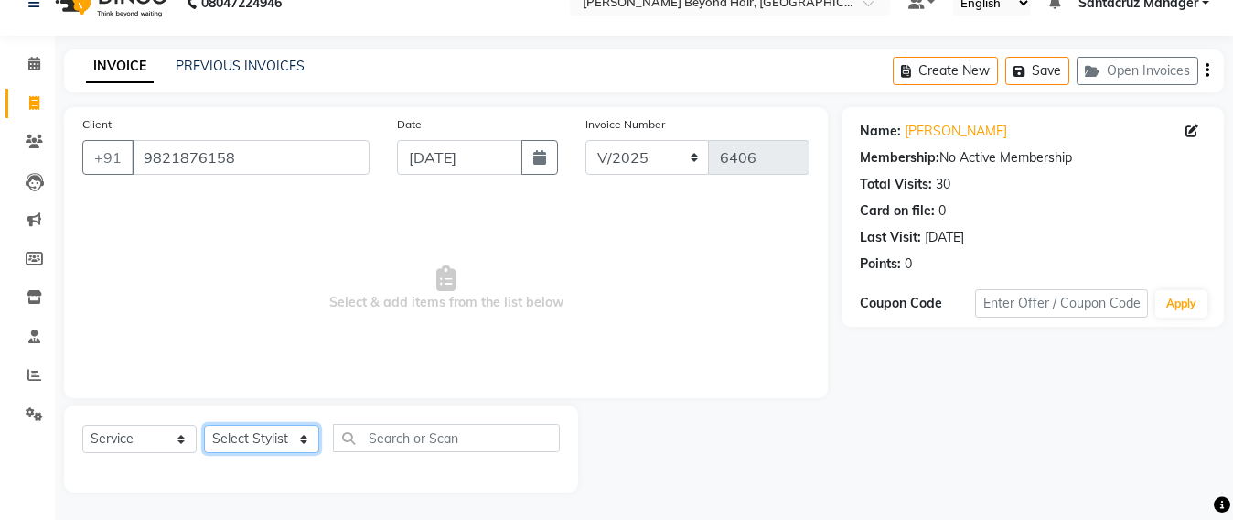
select select "47842"
click at [204, 424] on select "Select Stylist Admin [PERSON_NAME] Sankat [PERSON_NAME] [PERSON_NAME] [PERSON_N…" at bounding box center [261, 438] width 115 height 28
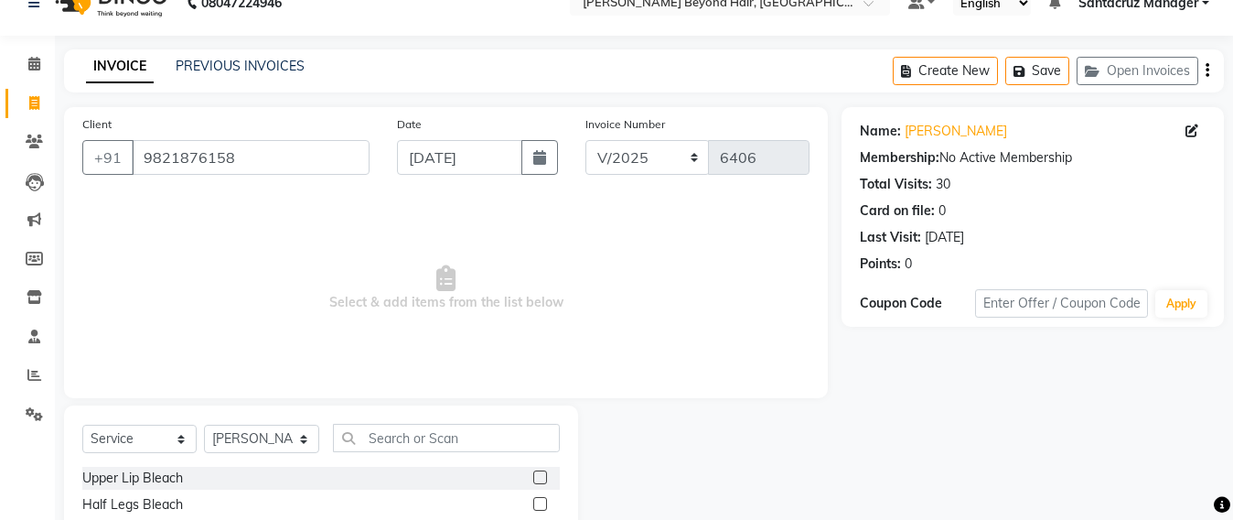
click at [384, 433] on input "text" at bounding box center [446, 438] width 227 height 28
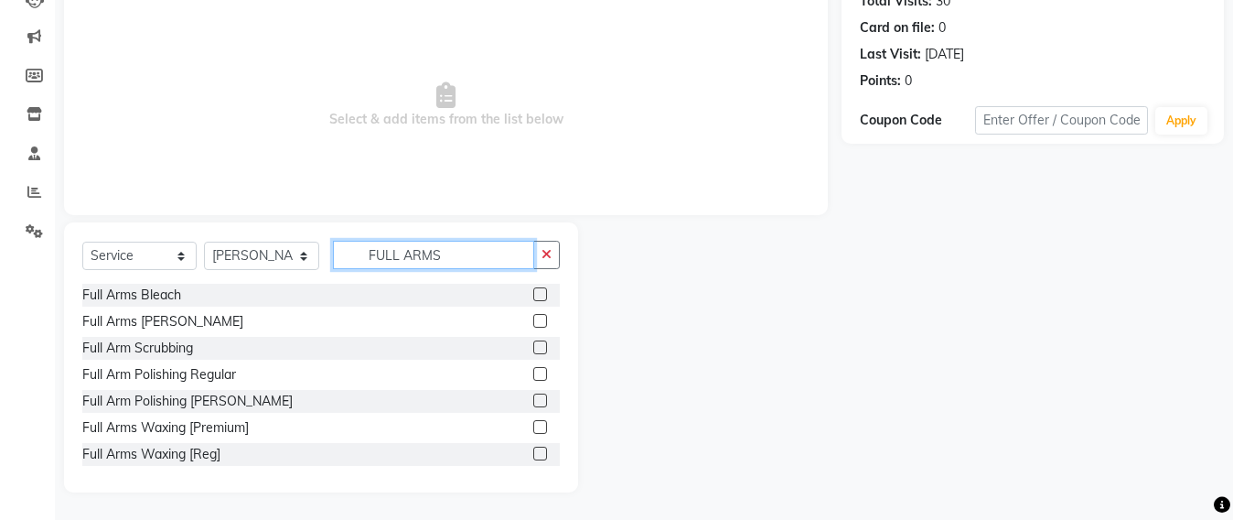
scroll to position [163, 0]
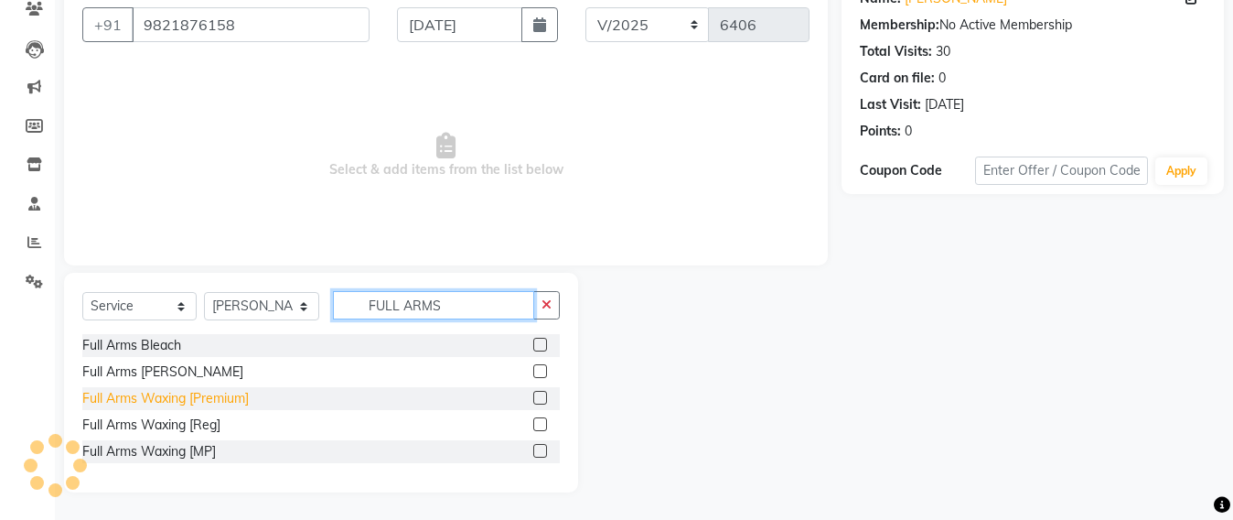
type input "FULL ARMS"
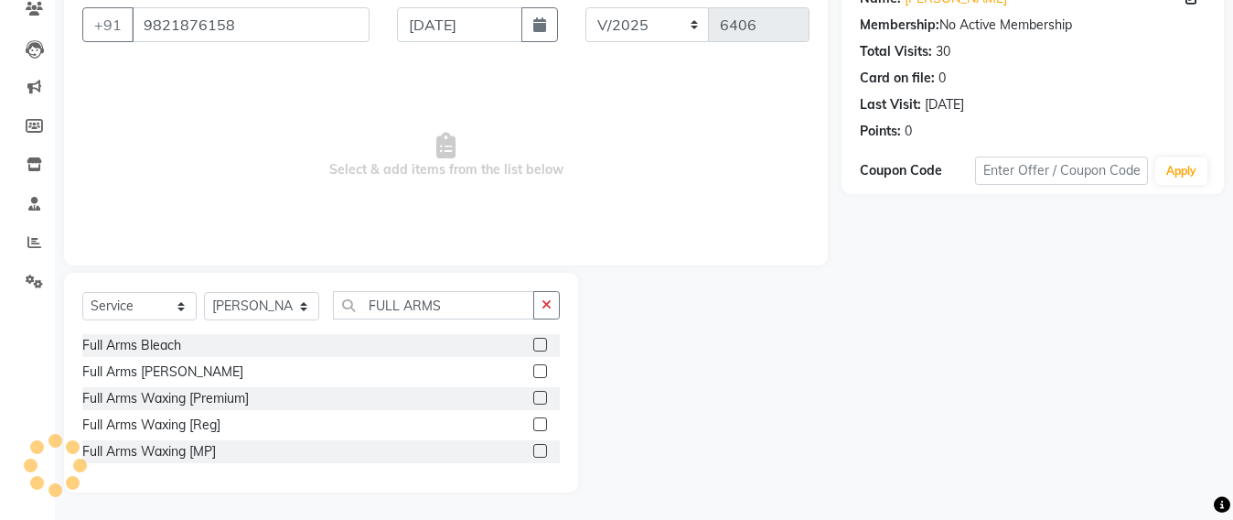
drag, startPoint x: 230, startPoint y: 398, endPoint x: 890, endPoint y: 152, distance: 704.9
click at [230, 392] on div "Full Arms Waxing [Premium]" at bounding box center [165, 398] width 167 height 19
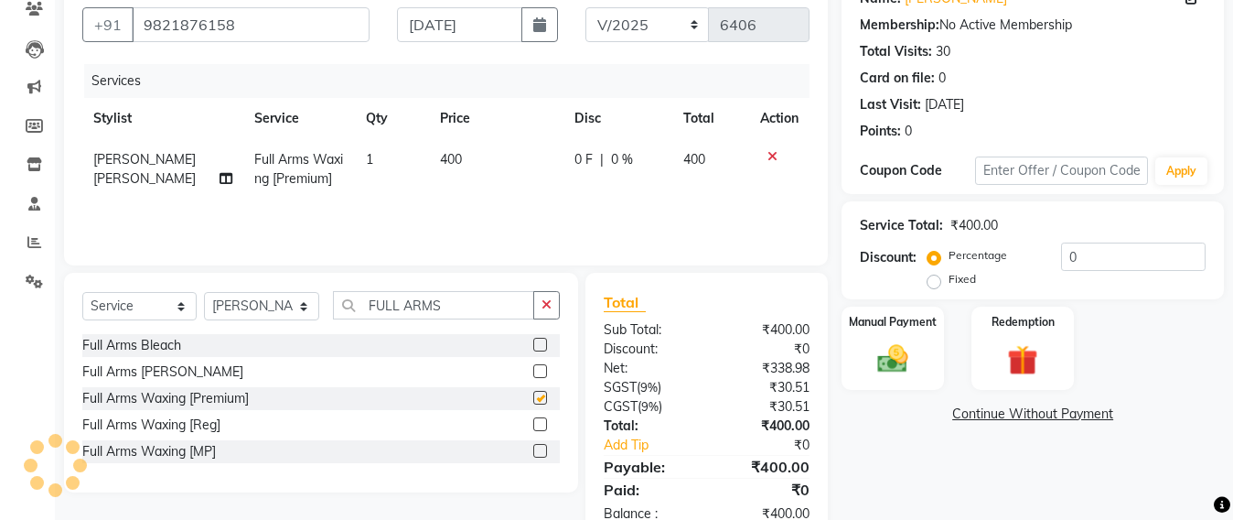
checkbox input "false"
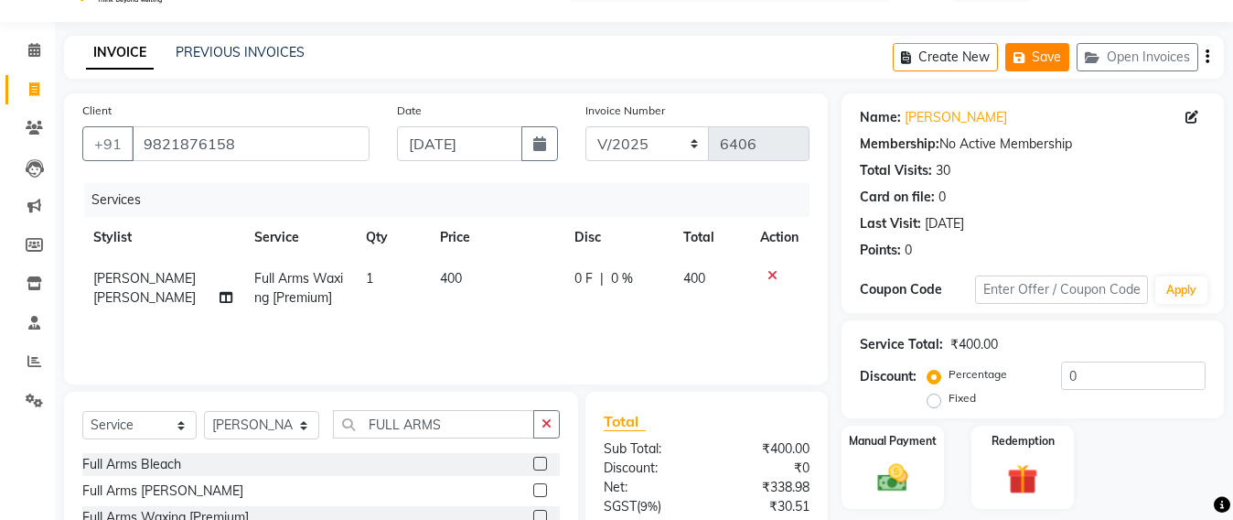
scroll to position [0, 0]
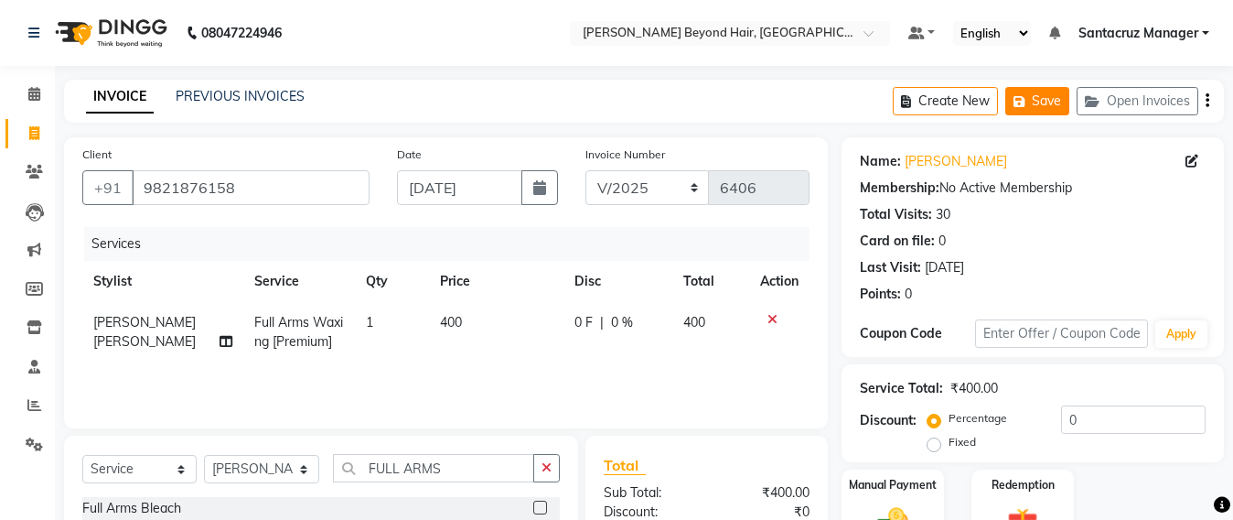
click at [1059, 108] on button "Save" at bounding box center [1037, 101] width 64 height 28
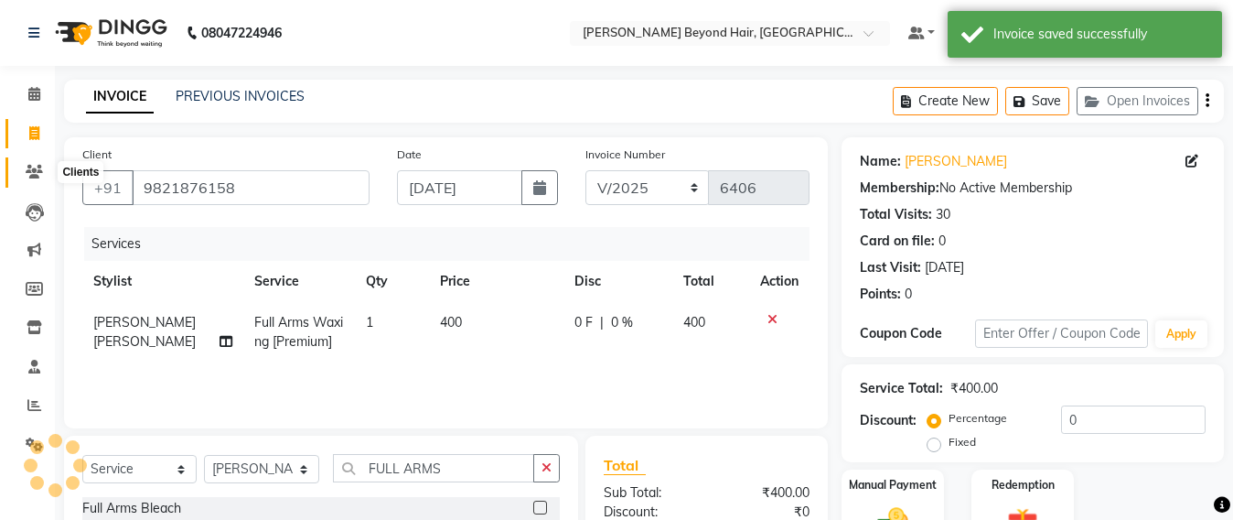
click at [27, 172] on icon at bounding box center [34, 172] width 17 height 14
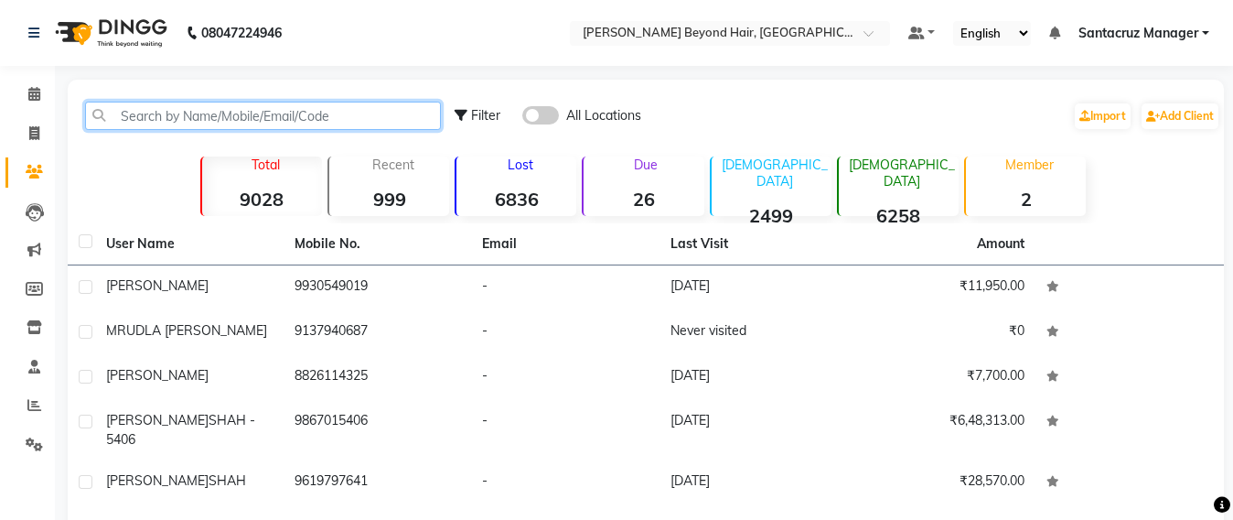
click at [146, 110] on input "text" at bounding box center [263, 116] width 356 height 28
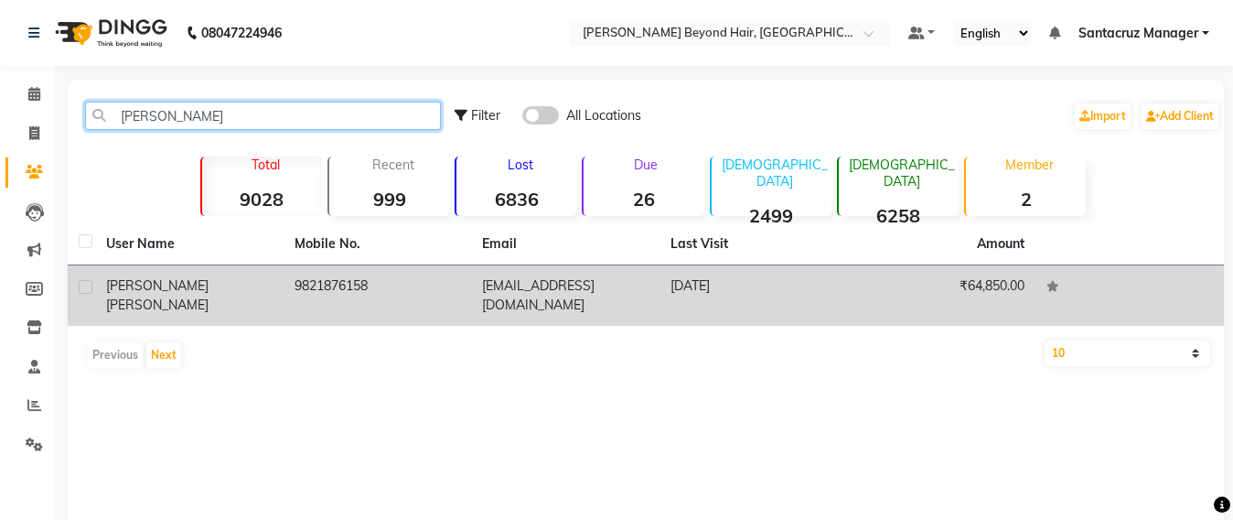
type input "[PERSON_NAME]"
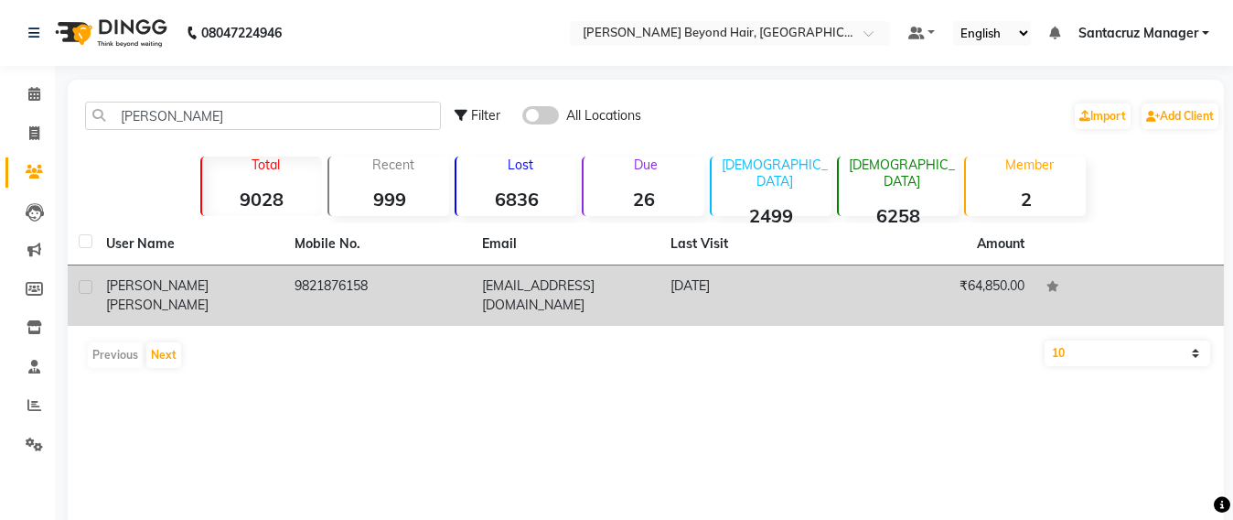
click at [177, 296] on span "[PERSON_NAME]" at bounding box center [157, 304] width 102 height 16
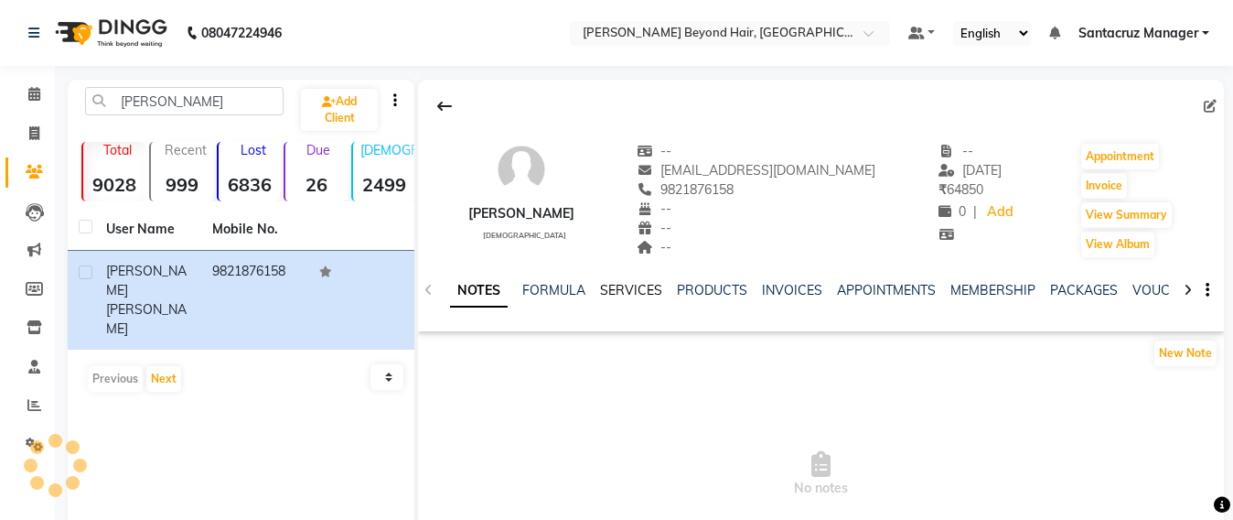
click at [625, 295] on link "SERVICES" at bounding box center [631, 290] width 62 height 16
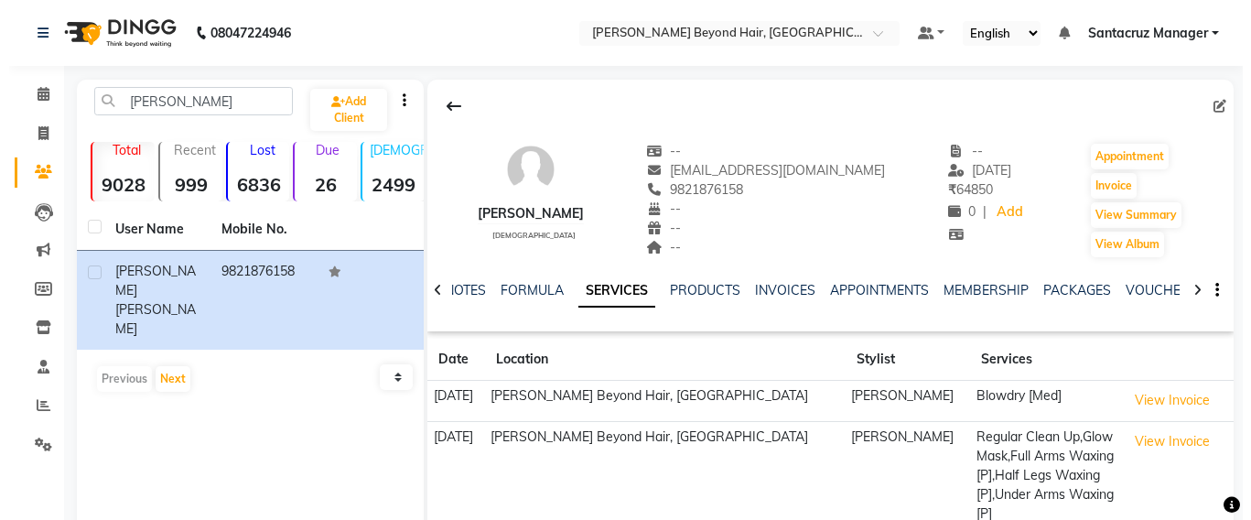
scroll to position [229, 0]
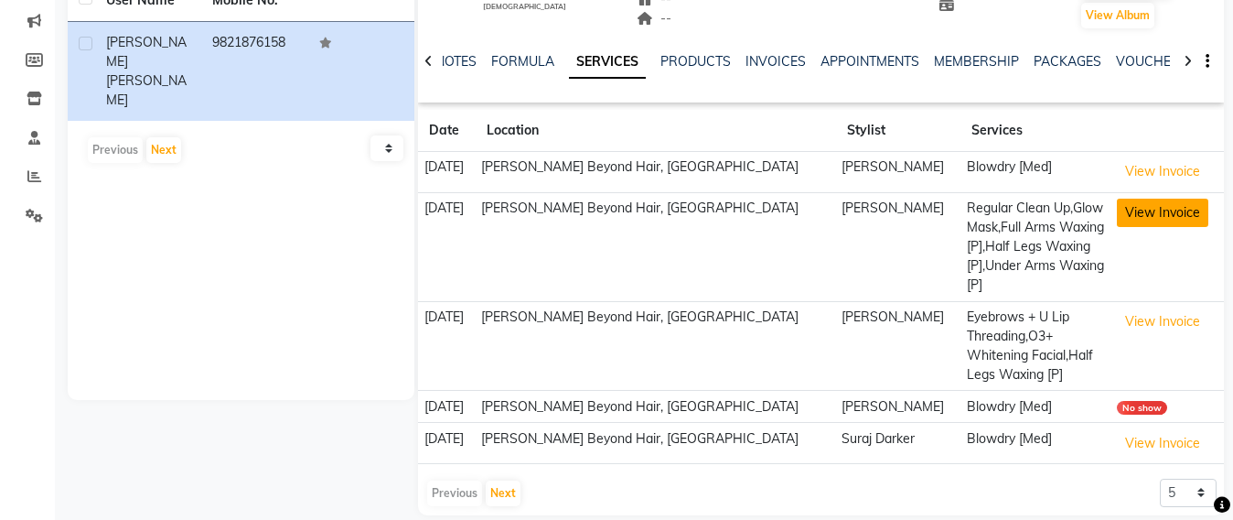
click at [1166, 213] on button "View Invoice" at bounding box center [1162, 213] width 91 height 28
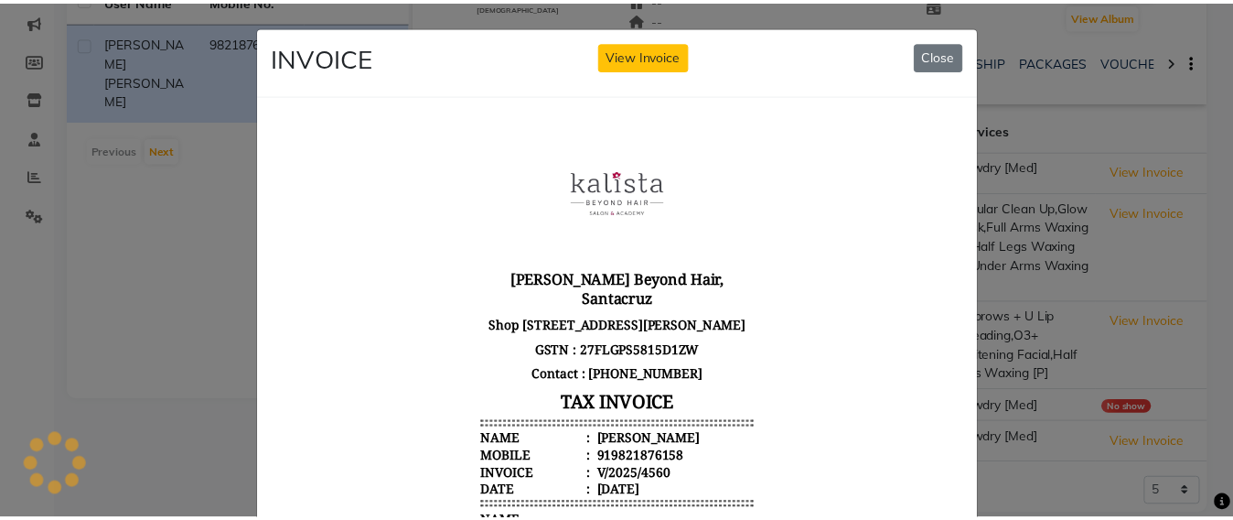
scroll to position [343, 0]
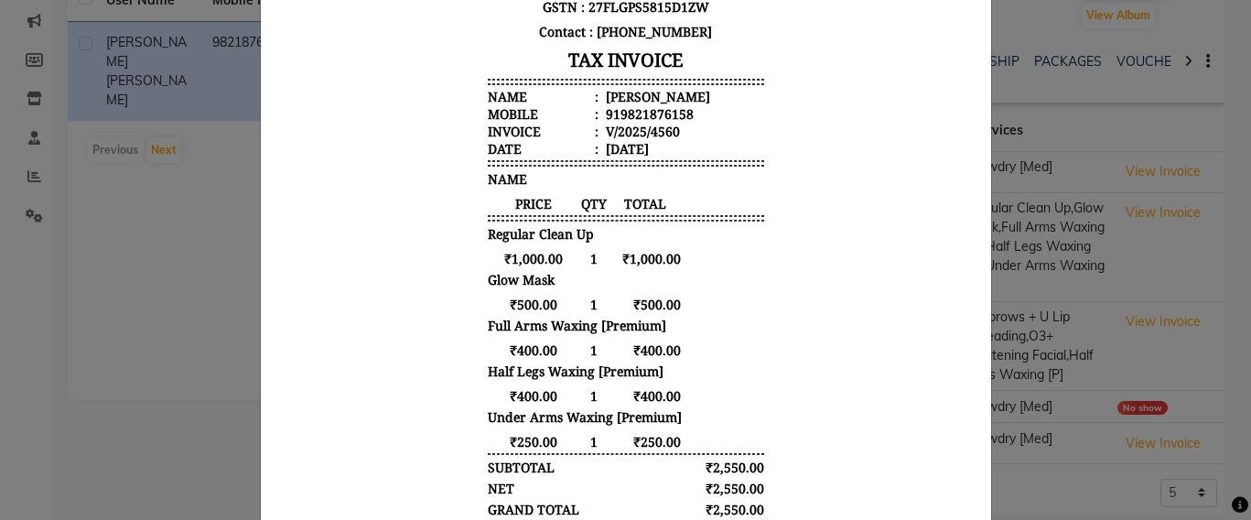
click at [1052, 94] on ngb-modal-window "INVOICE View Invoice Close" at bounding box center [625, 260] width 1251 height 520
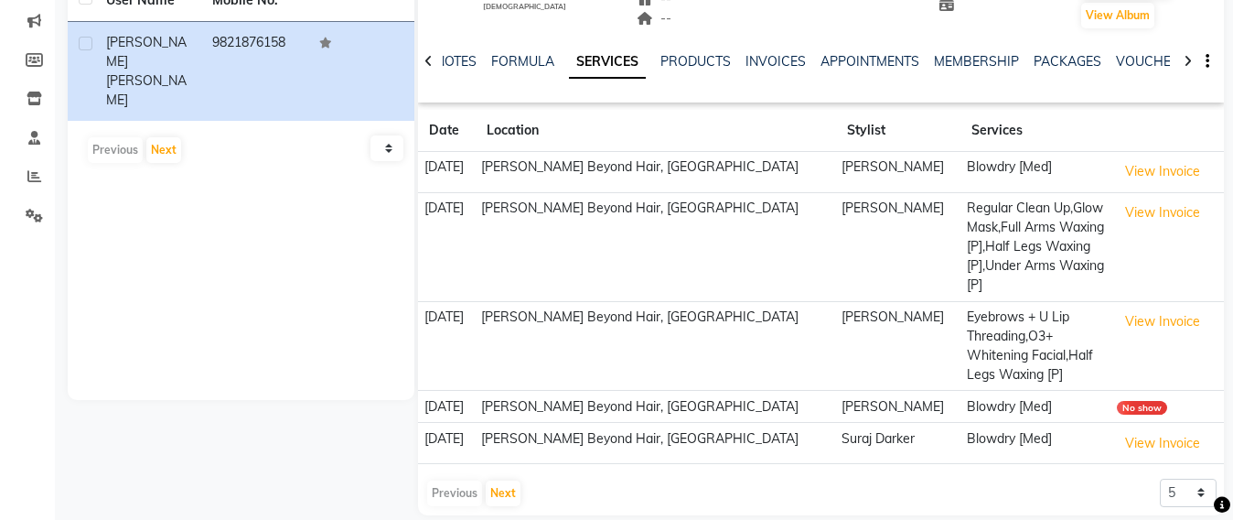
scroll to position [0, 0]
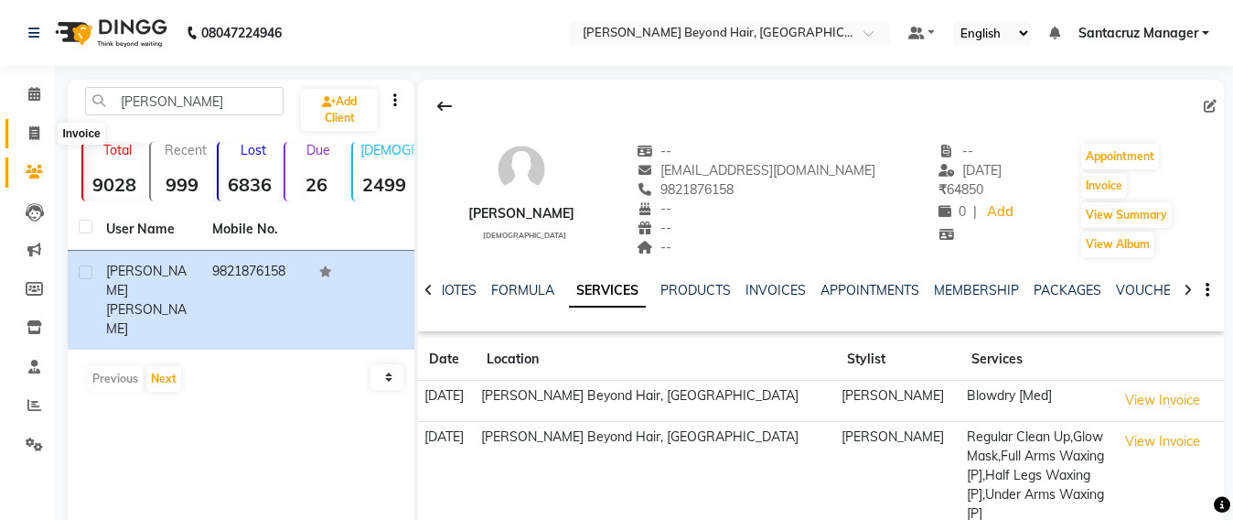
click at [25, 142] on span at bounding box center [34, 134] width 32 height 21
select select "service"
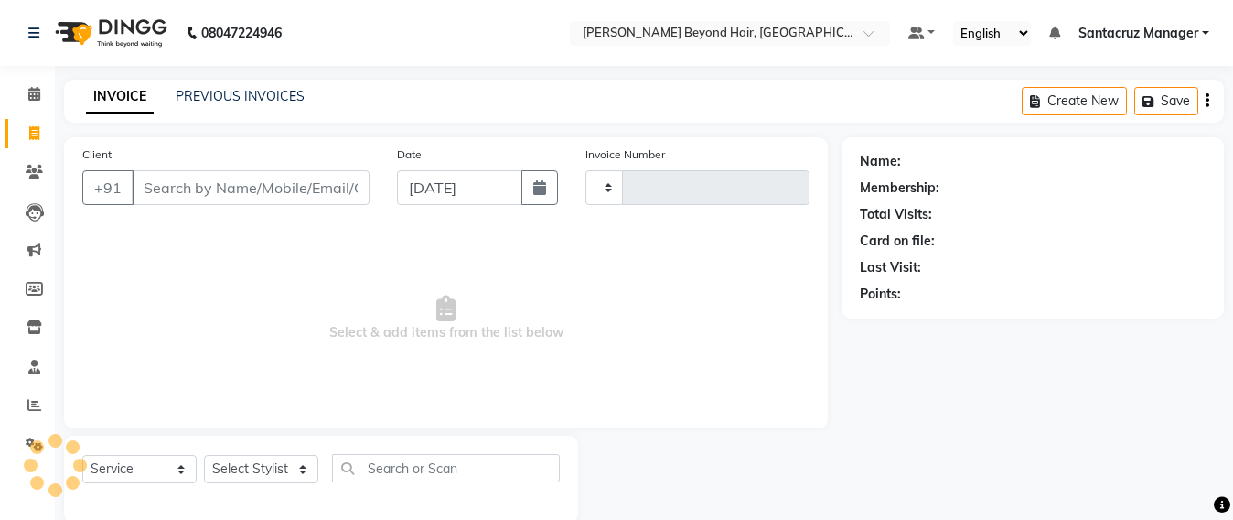
scroll to position [30, 0]
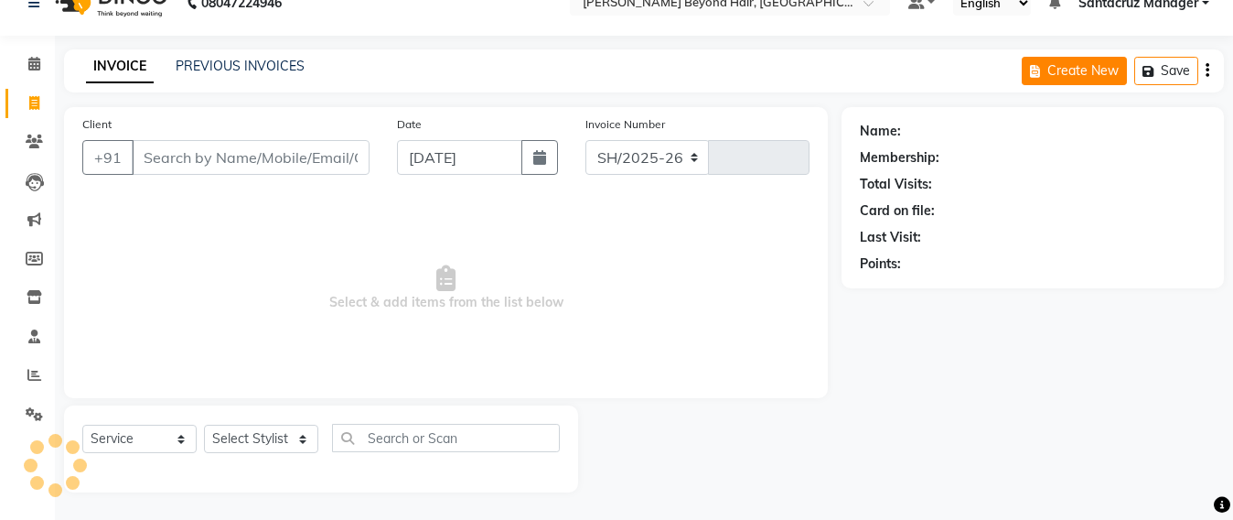
select select "6357"
type input "6406"
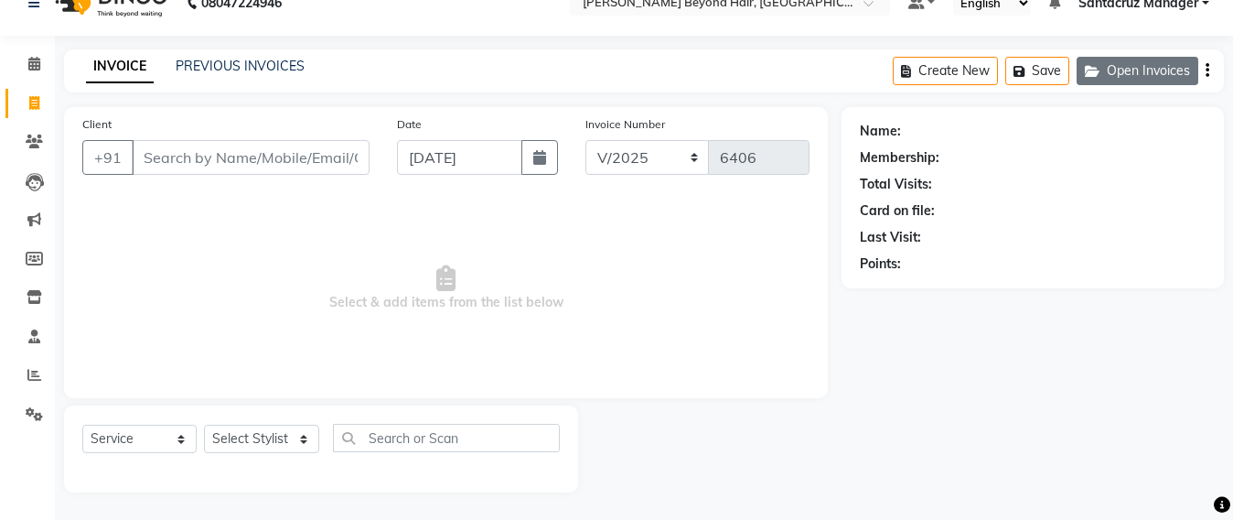
click at [1138, 79] on button "Open Invoices" at bounding box center [1138, 71] width 122 height 28
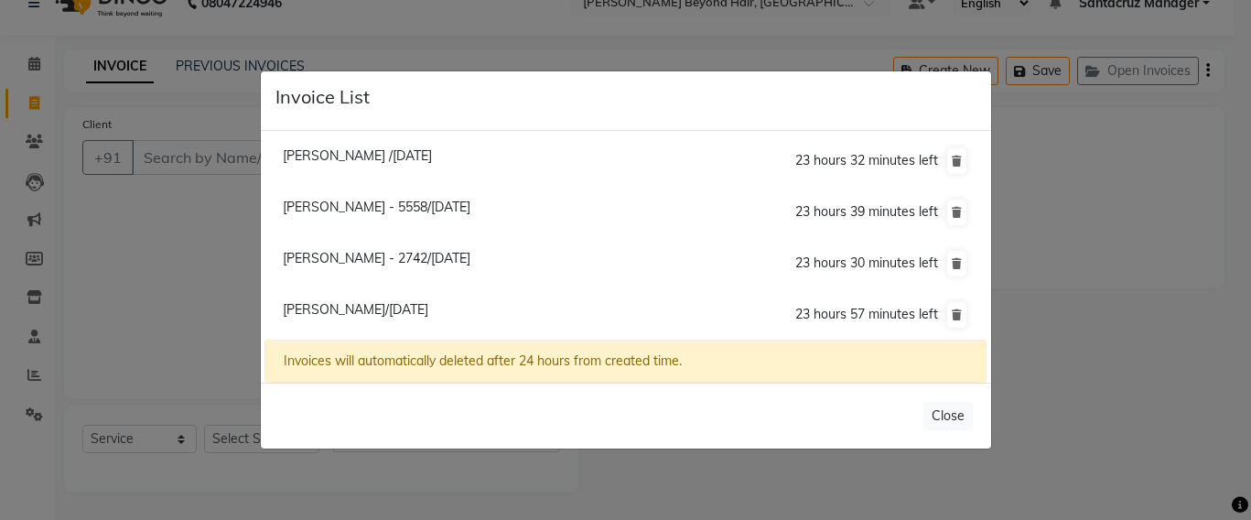
click at [308, 259] on span "[PERSON_NAME] - 2742/[DATE]" at bounding box center [377, 258] width 188 height 16
type input "9819132742"
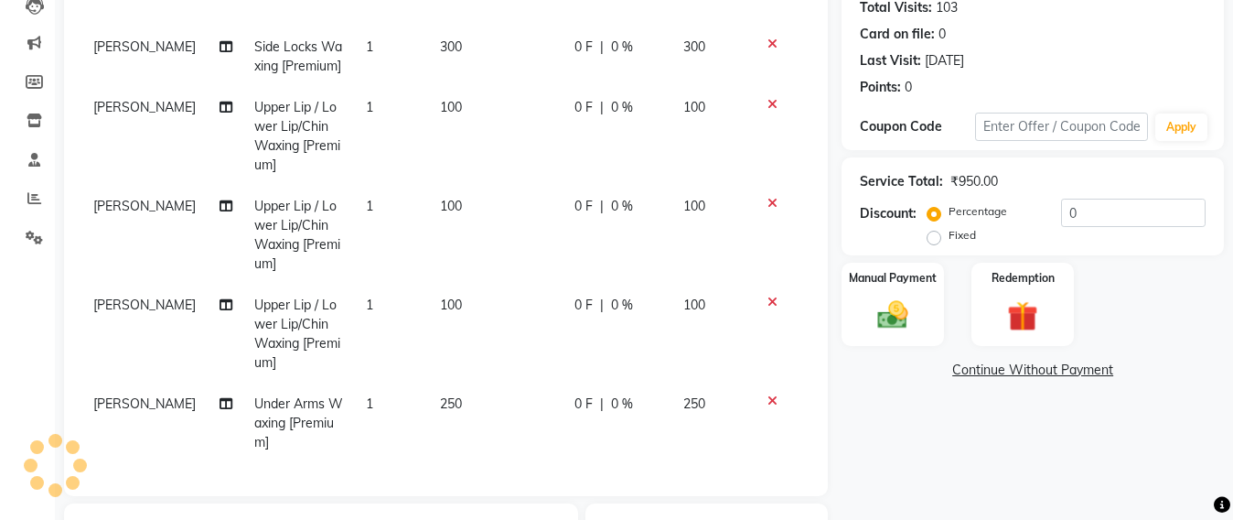
scroll to position [487, 0]
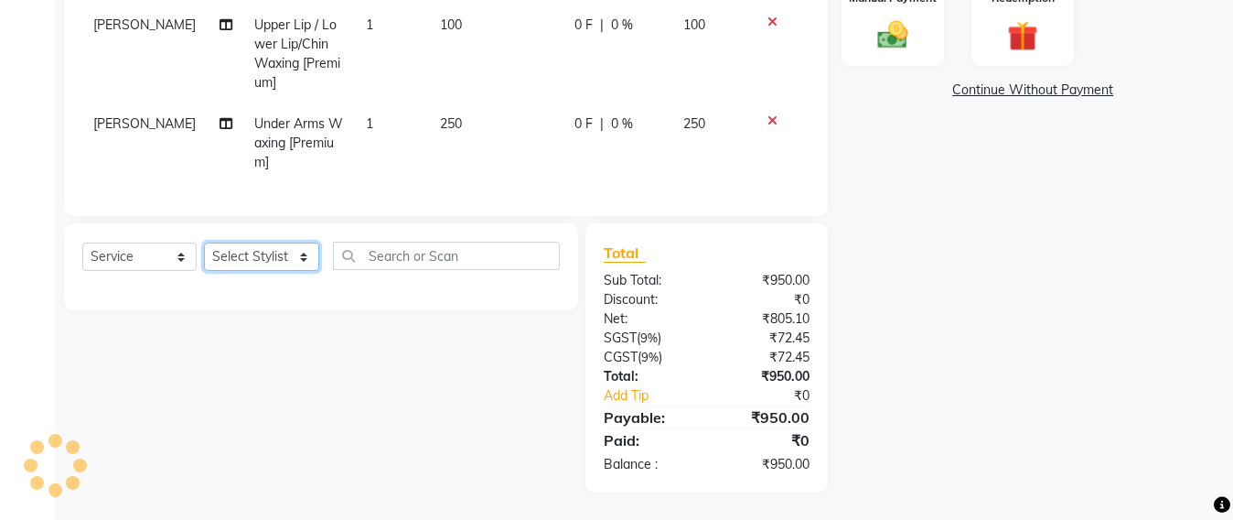
drag, startPoint x: 239, startPoint y: 257, endPoint x: 242, endPoint y: 245, distance: 12.2
click at [239, 257] on select "Select Stylist Admin [PERSON_NAME] Sankat [PERSON_NAME] [PERSON_NAME] [PERSON_N…" at bounding box center [261, 256] width 115 height 28
select select "47916"
click at [204, 242] on select "Select Stylist Admin [PERSON_NAME] Sankat [PERSON_NAME] [PERSON_NAME] [PERSON_N…" at bounding box center [261, 256] width 115 height 28
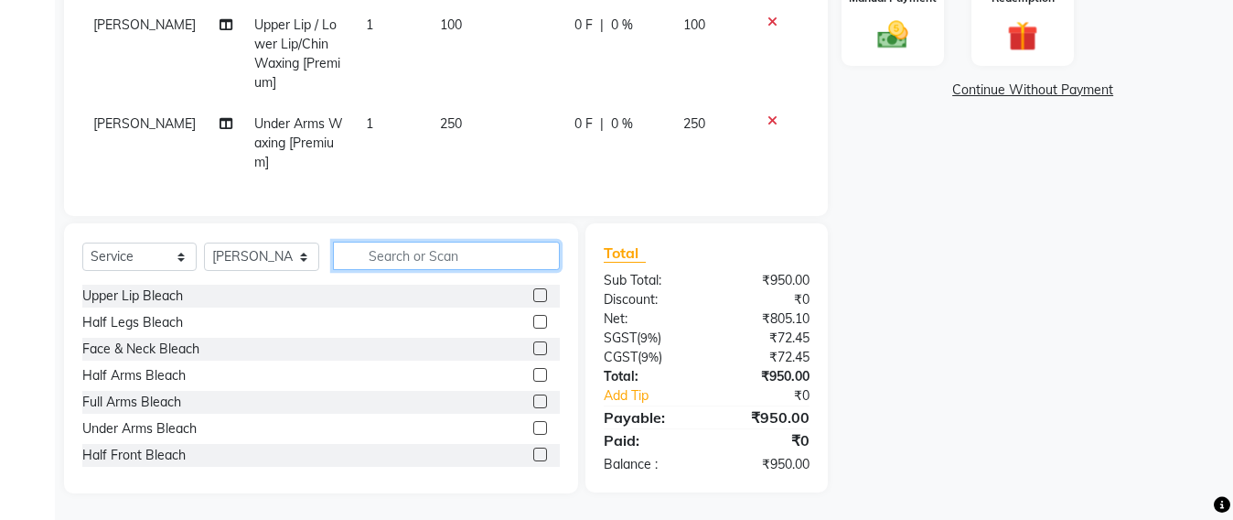
click at [397, 245] on input "text" at bounding box center [446, 256] width 227 height 28
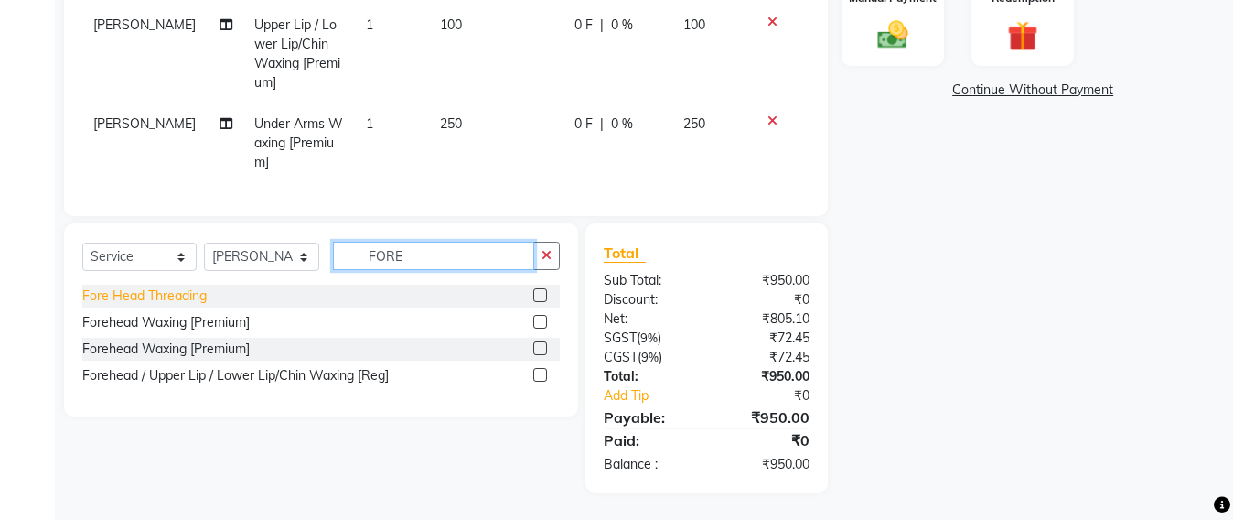
type input "FORE"
click at [124, 303] on div "Fore Head Threading" at bounding box center [144, 295] width 124 height 19
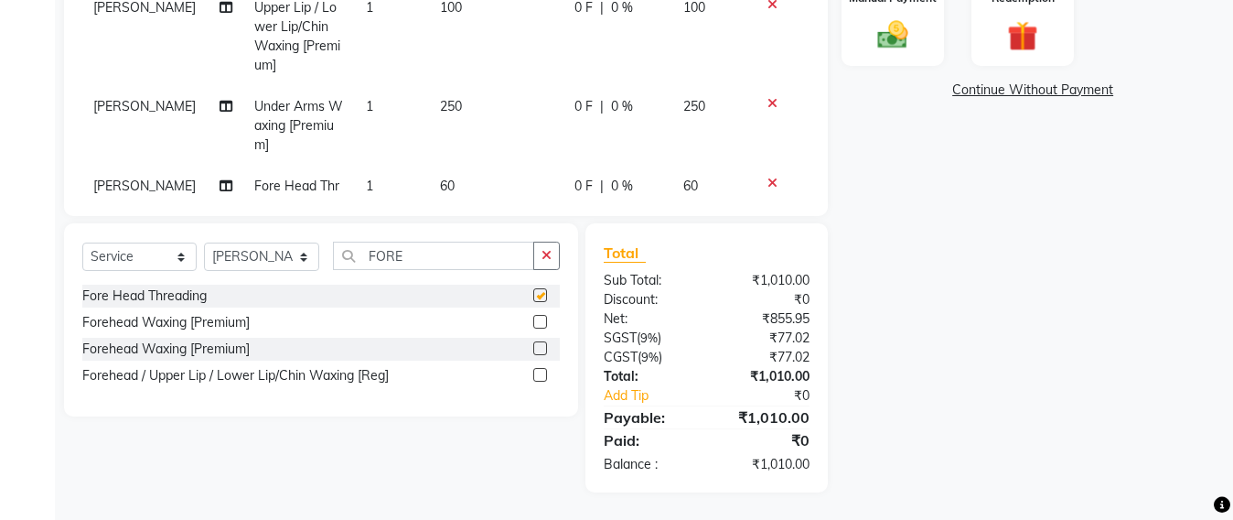
checkbox input "false"
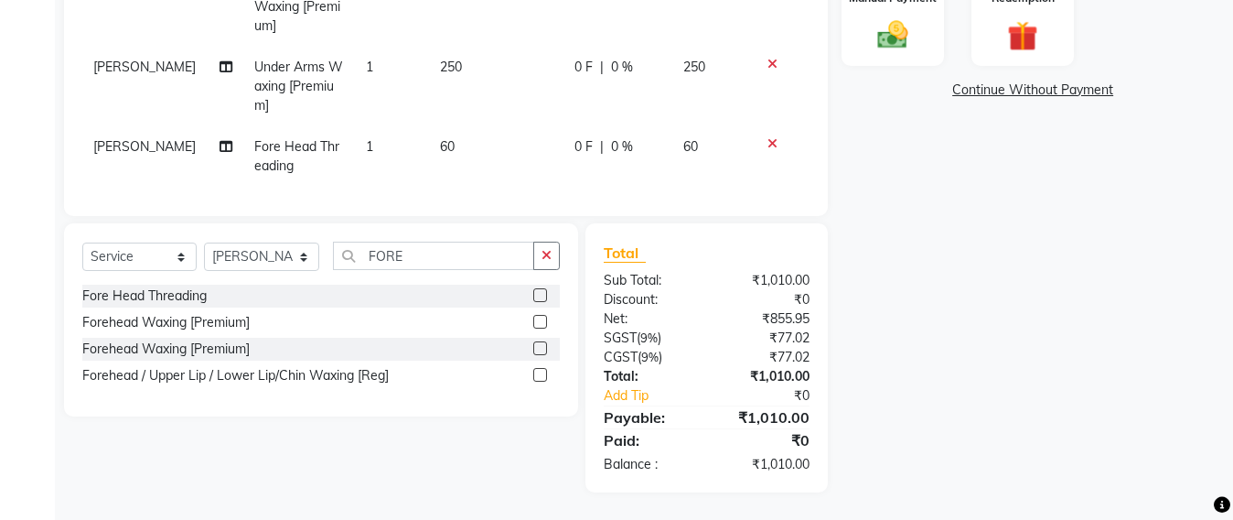
scroll to position [207, 0]
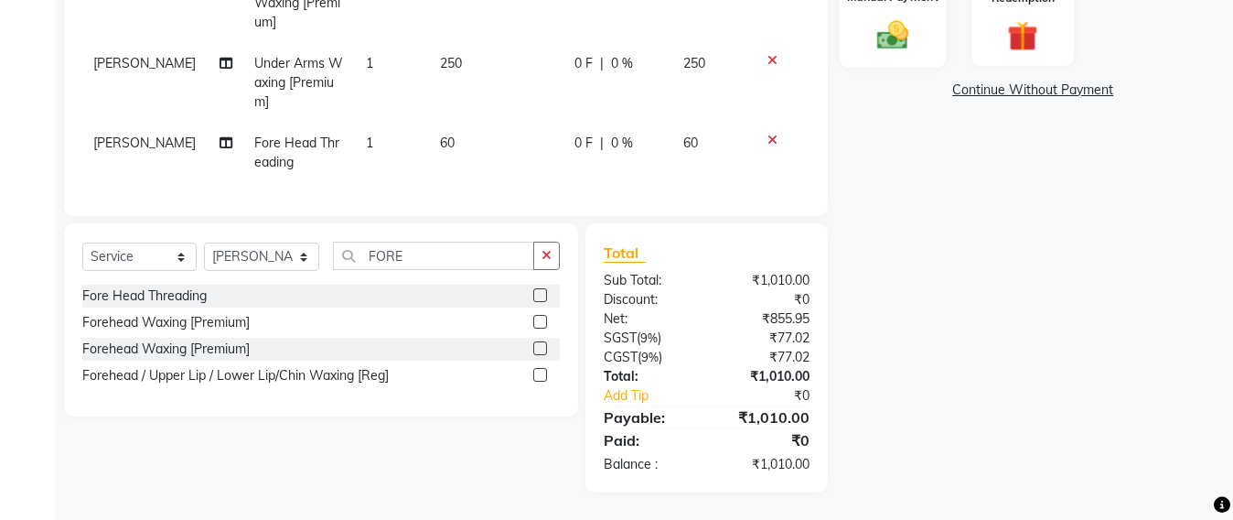
click at [898, 40] on img at bounding box center [892, 34] width 51 height 37
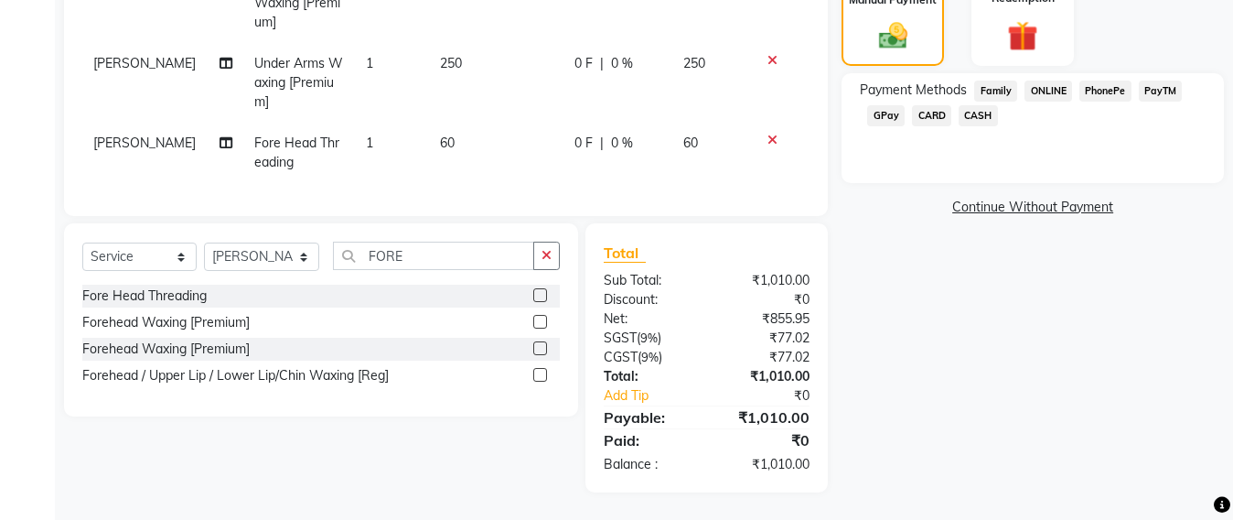
click at [880, 121] on span "GPay" at bounding box center [886, 115] width 38 height 21
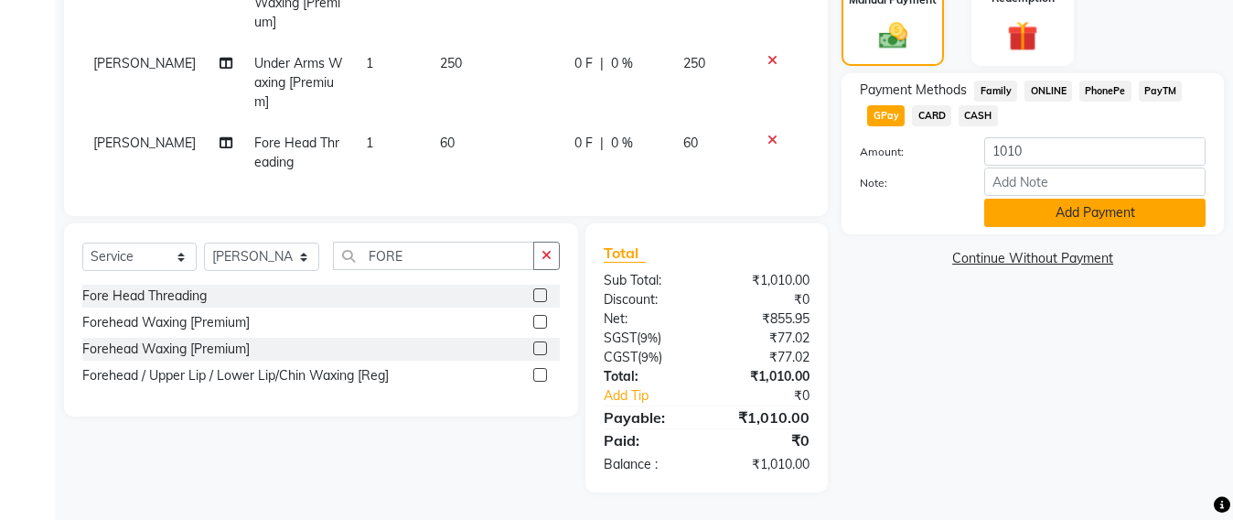
click at [1032, 217] on button "Add Payment" at bounding box center [1094, 213] width 221 height 28
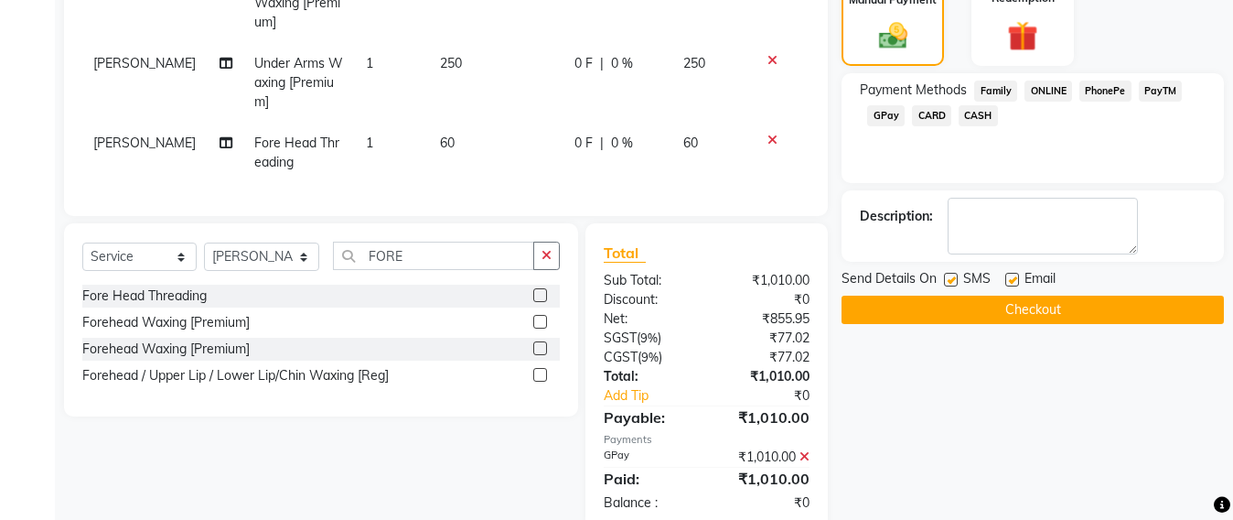
scroll to position [525, 0]
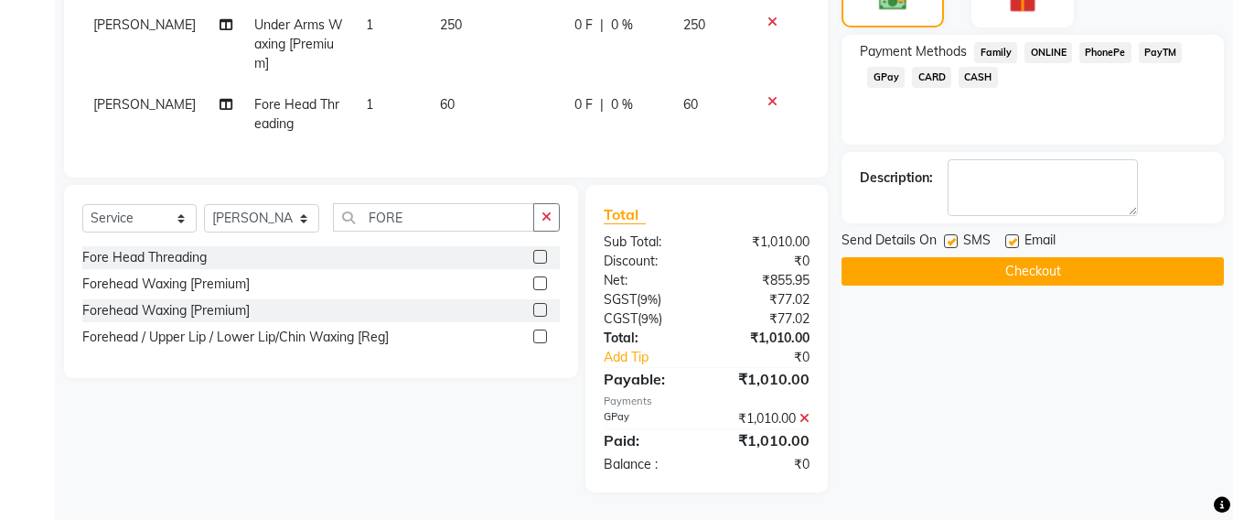
click at [1036, 270] on button "Checkout" at bounding box center [1033, 271] width 382 height 28
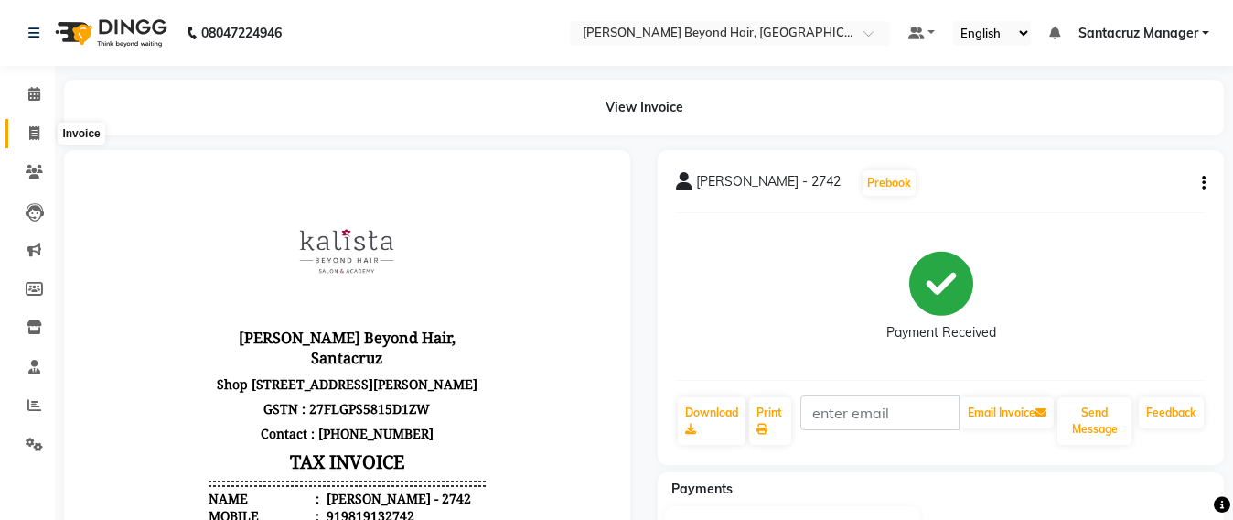
click at [32, 143] on span at bounding box center [34, 134] width 32 height 21
select select "service"
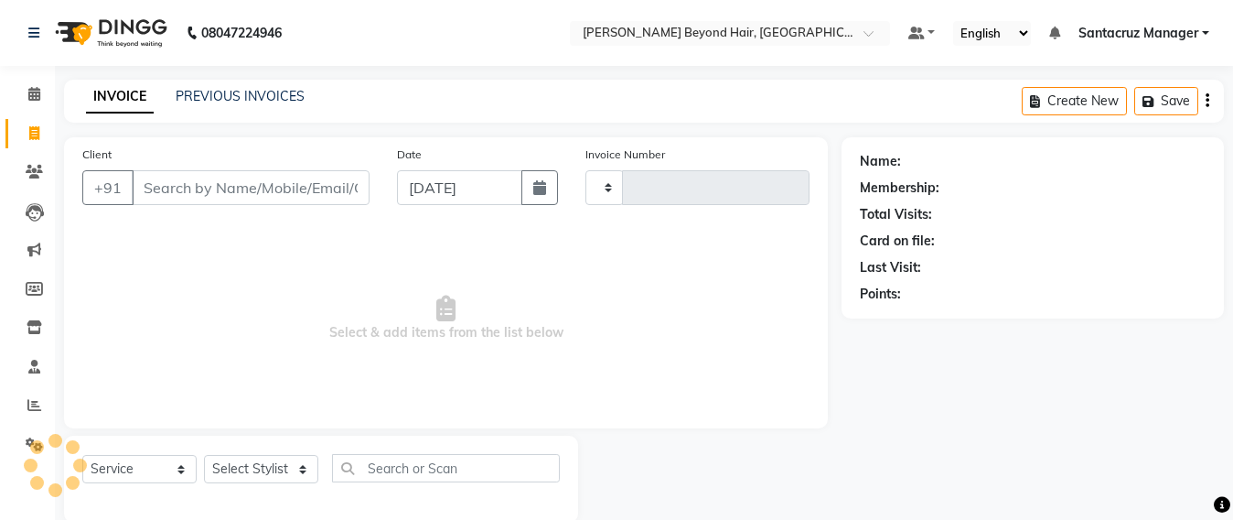
scroll to position [30, 0]
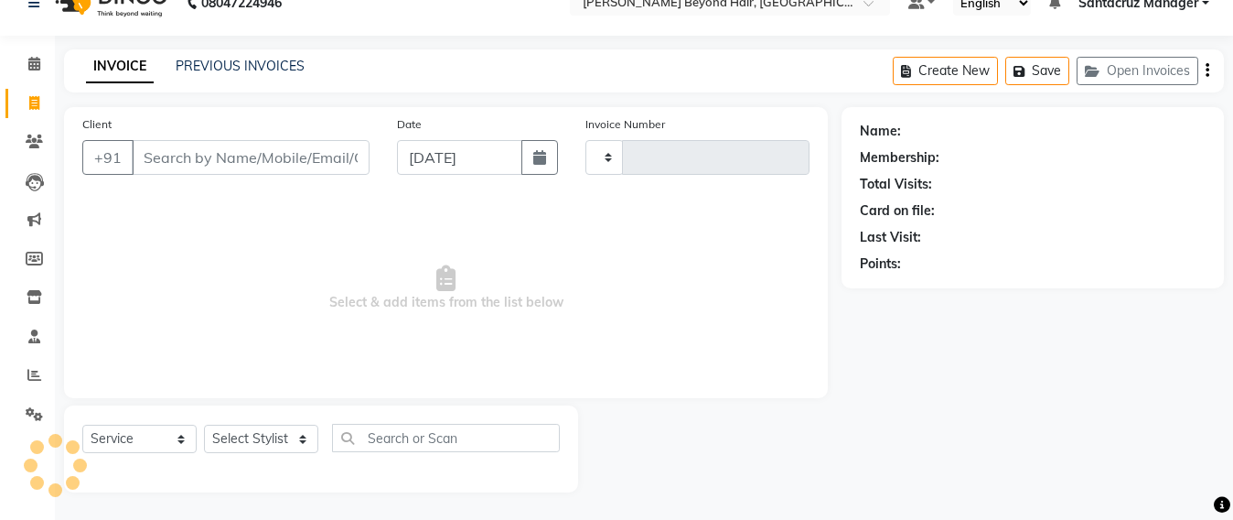
type input "6407"
select select "6357"
click at [1123, 77] on button "Open Invoices" at bounding box center [1138, 71] width 122 height 28
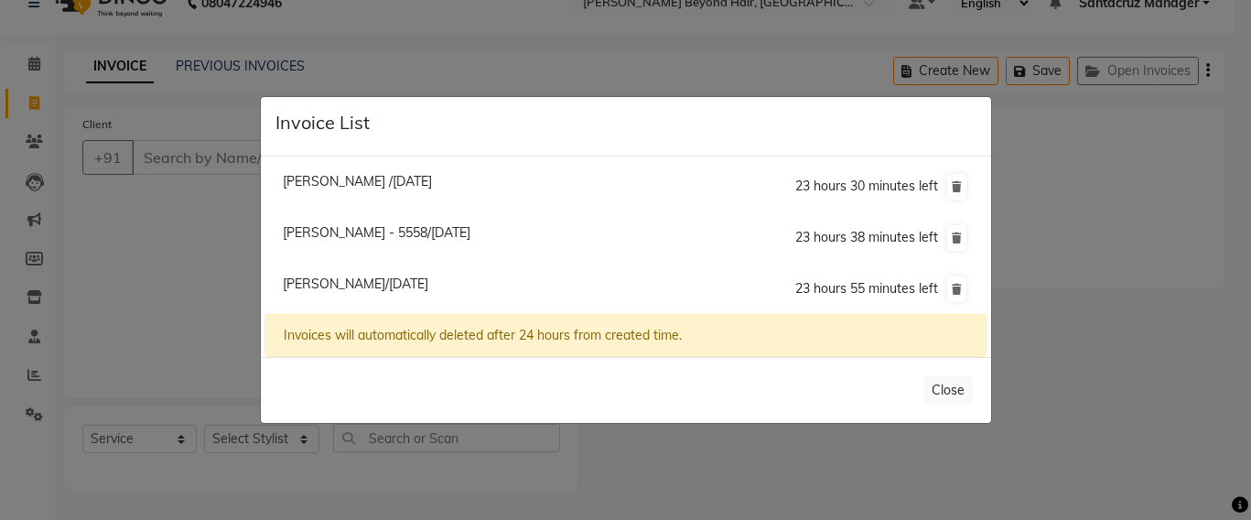
click at [419, 187] on span "[PERSON_NAME] /[DATE]" at bounding box center [357, 181] width 149 height 16
type input "7323063853"
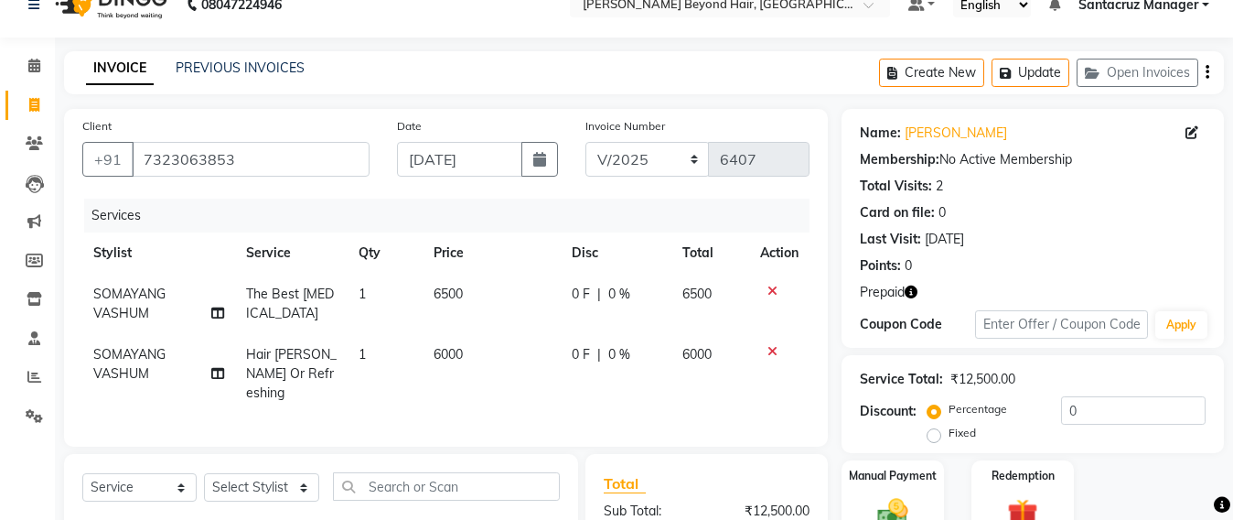
scroll to position [257, 0]
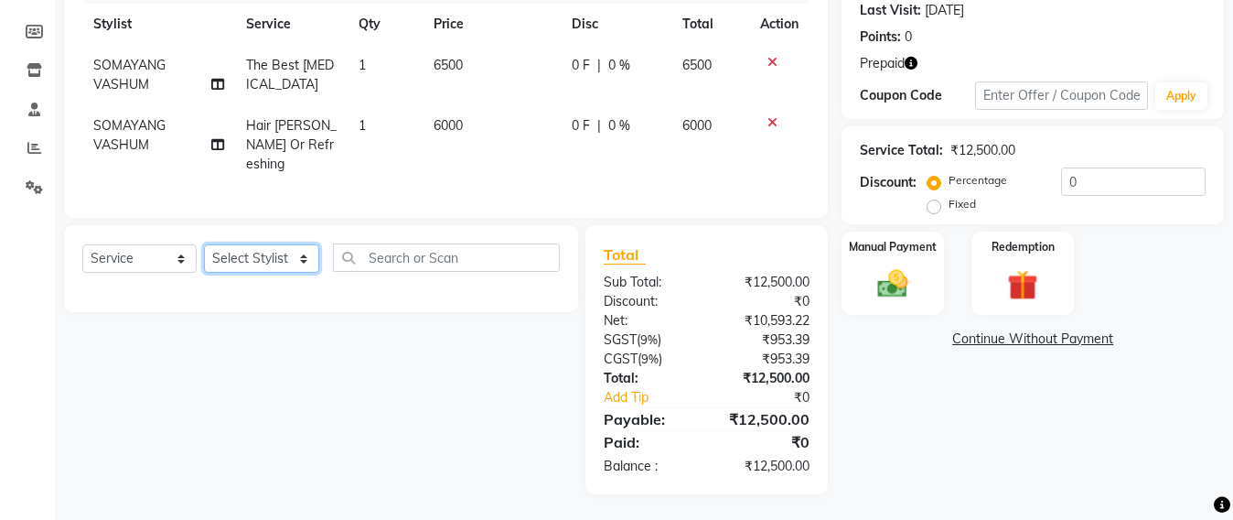
click at [252, 252] on select "Select Stylist Admin [PERSON_NAME] Sankat [PERSON_NAME] [PERSON_NAME] [PERSON_N…" at bounding box center [261, 258] width 115 height 28
select select "48082"
click at [204, 244] on select "Select Stylist Admin [PERSON_NAME] Sankat [PERSON_NAME] [PERSON_NAME] [PERSON_N…" at bounding box center [261, 258] width 115 height 28
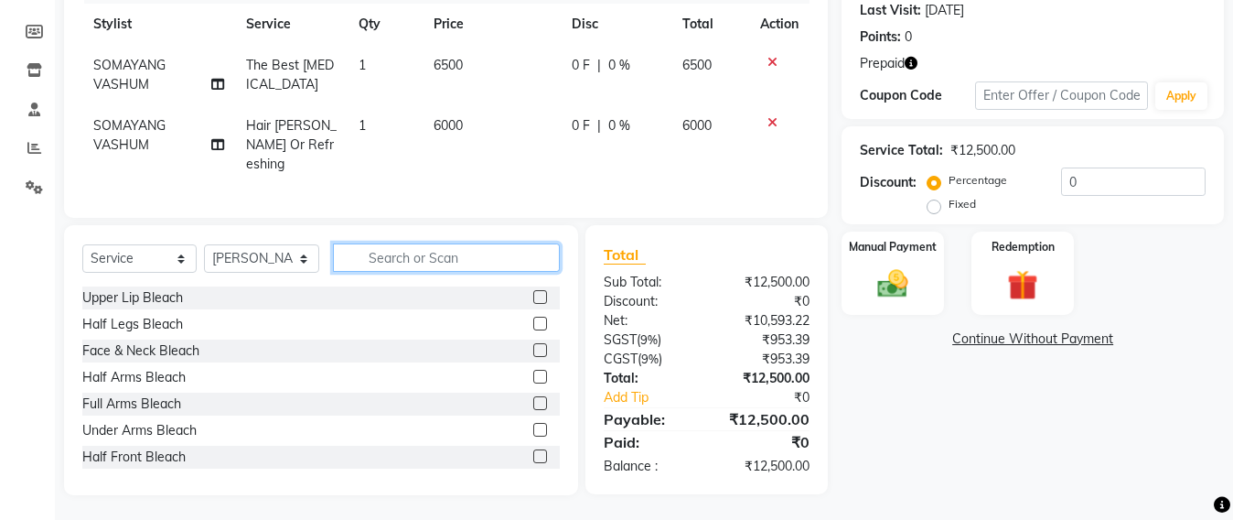
click at [381, 253] on input "text" at bounding box center [446, 257] width 227 height 28
type input "PED"
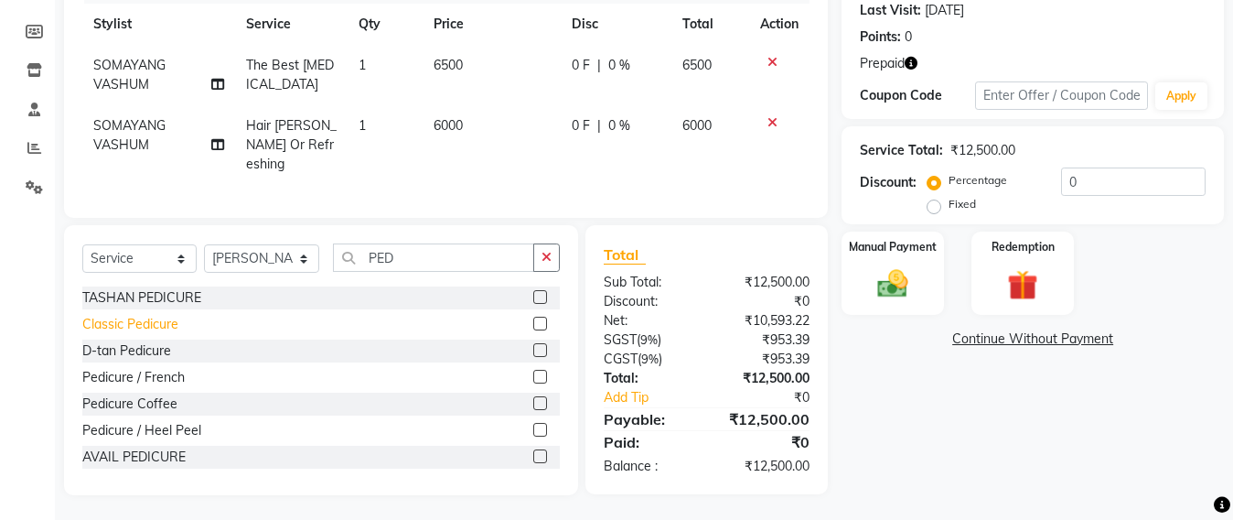
click at [161, 323] on div "Classic Pedicure" at bounding box center [130, 324] width 96 height 19
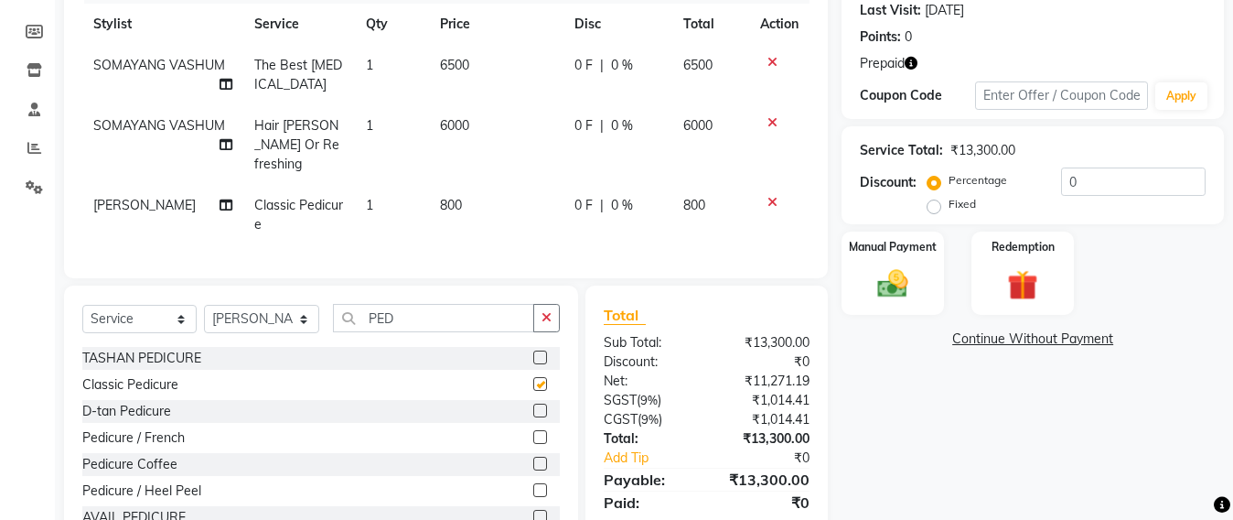
checkbox input "false"
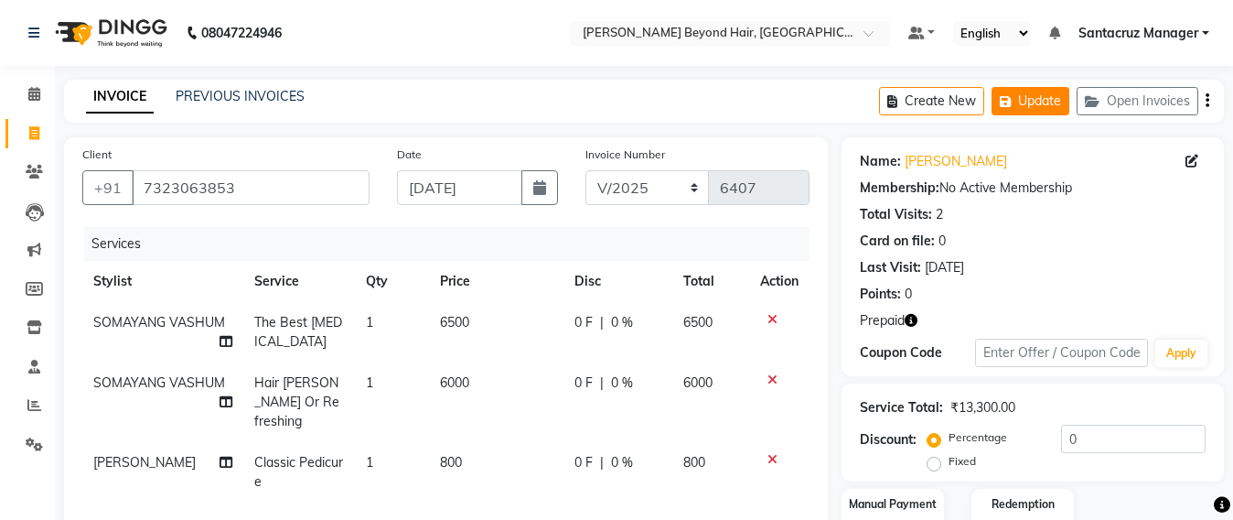
click at [1039, 113] on button "Update" at bounding box center [1031, 101] width 78 height 28
click at [1031, 108] on button "Update" at bounding box center [1031, 101] width 78 height 28
